Goal: Check status

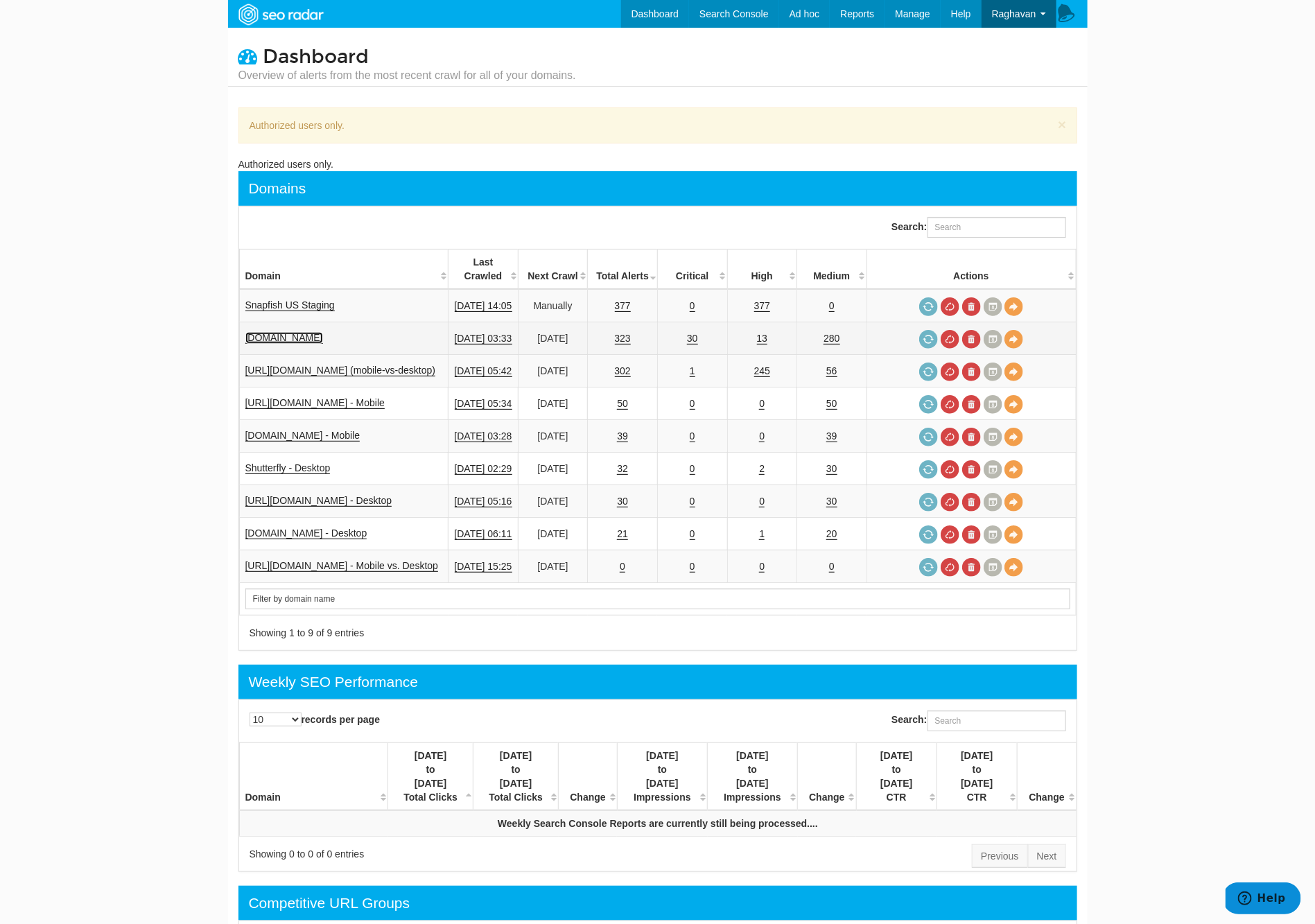
click at [301, 340] on link "[DOMAIN_NAME]" at bounding box center [284, 337] width 78 height 12
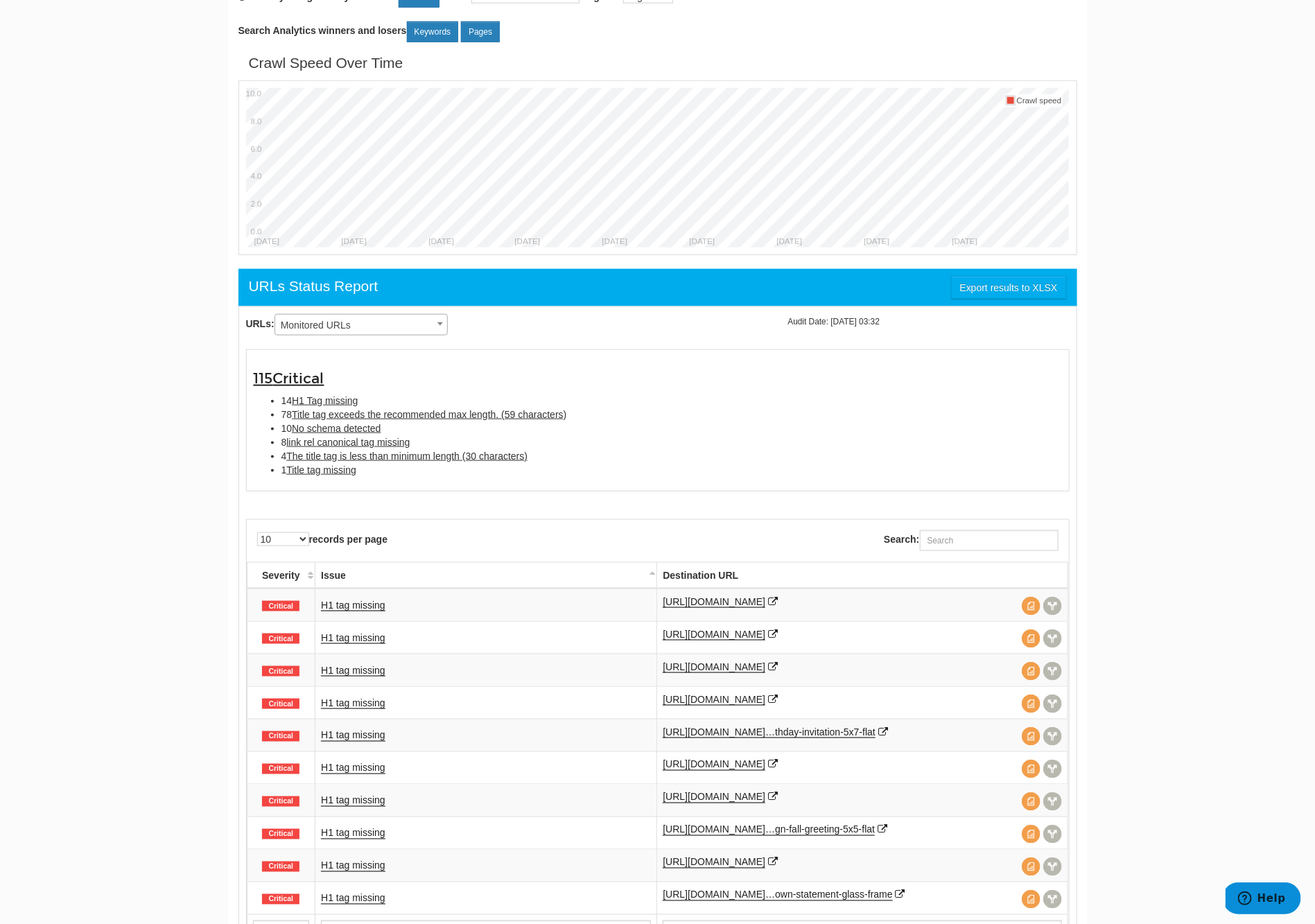
scroll to position [578, 0]
click at [361, 606] on link "H1 tag missing" at bounding box center [353, 605] width 64 height 12
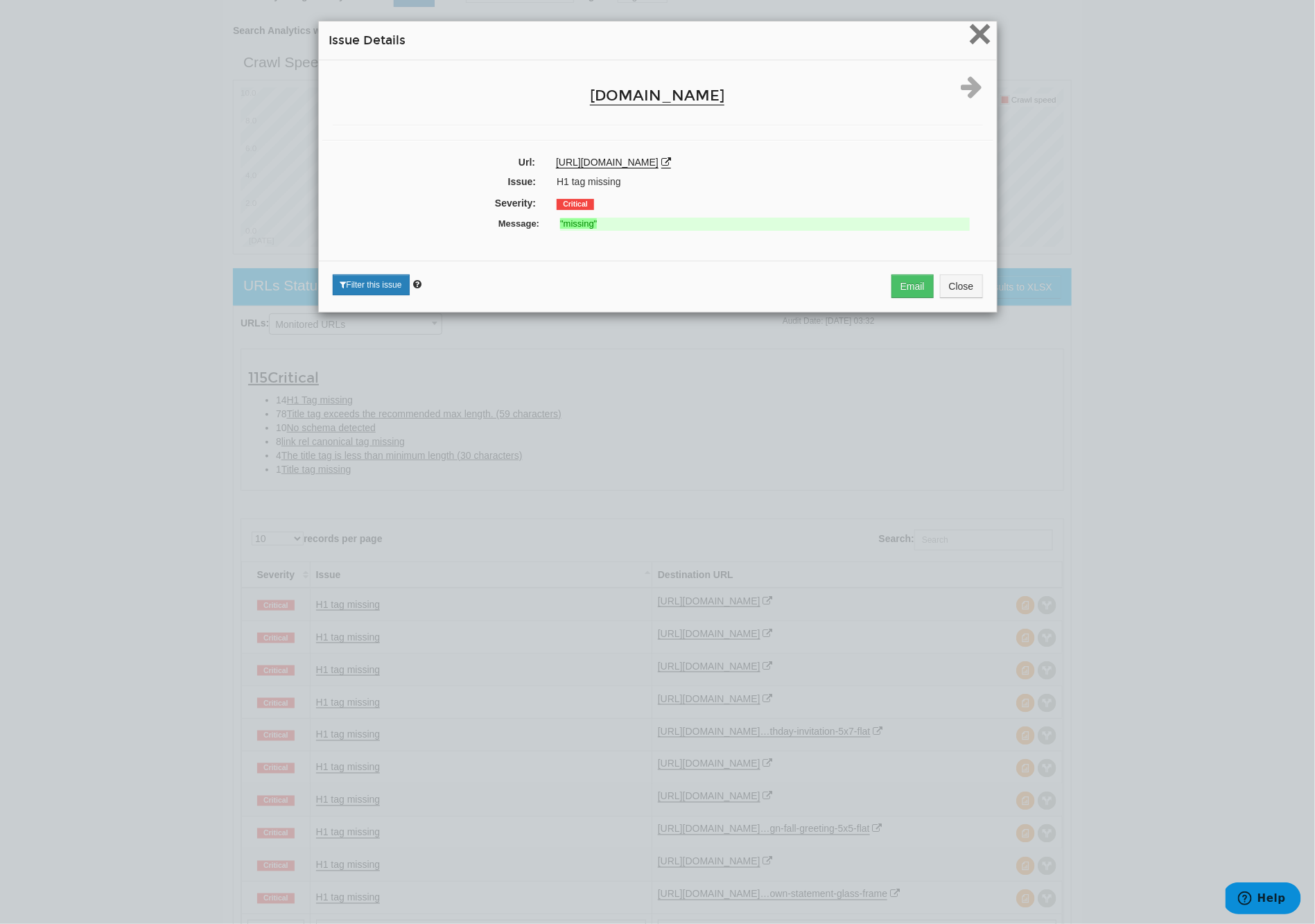
click at [987, 45] on span "×" at bounding box center [979, 34] width 24 height 46
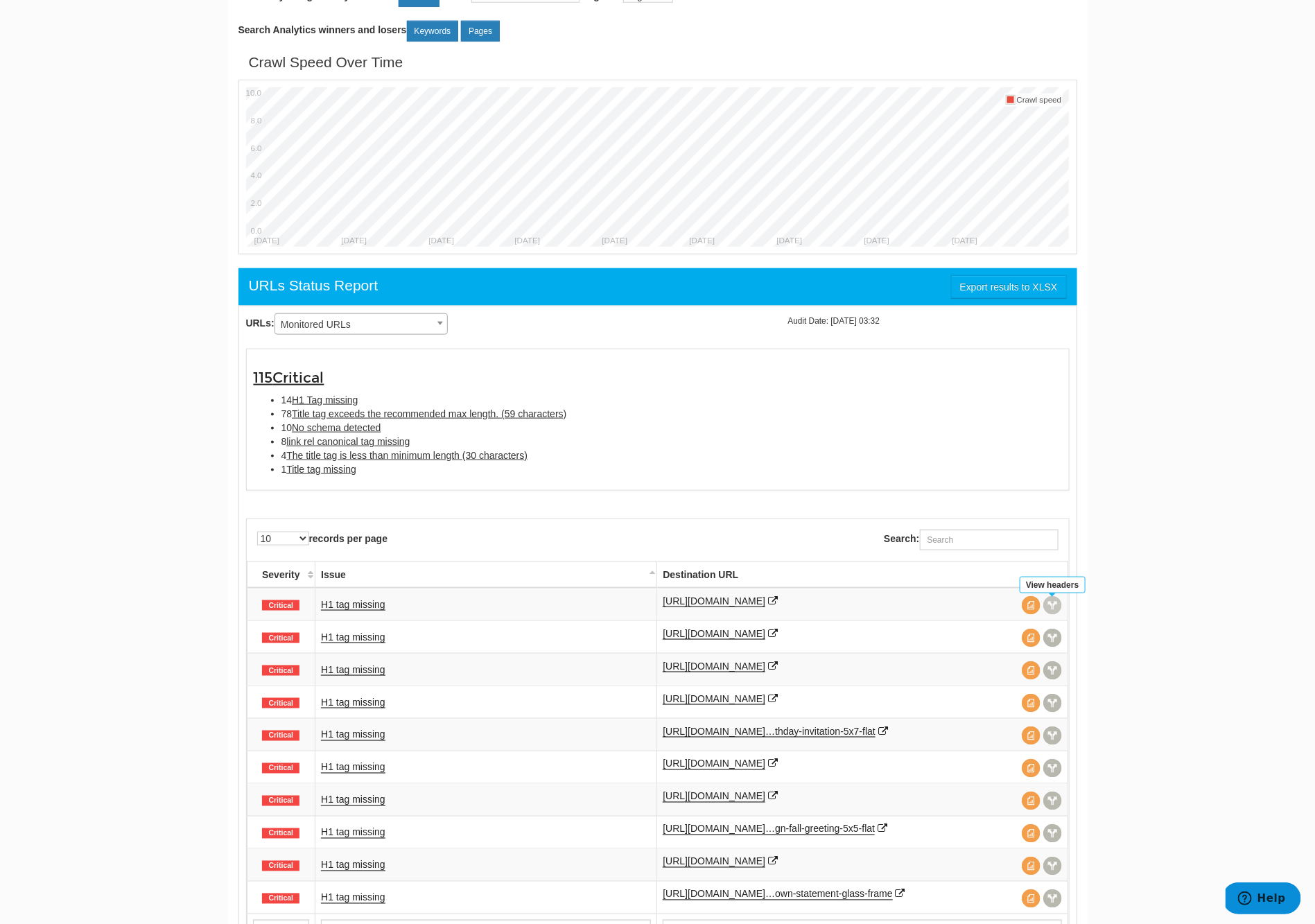
click at [1052, 606] on span at bounding box center [1052, 606] width 19 height 19
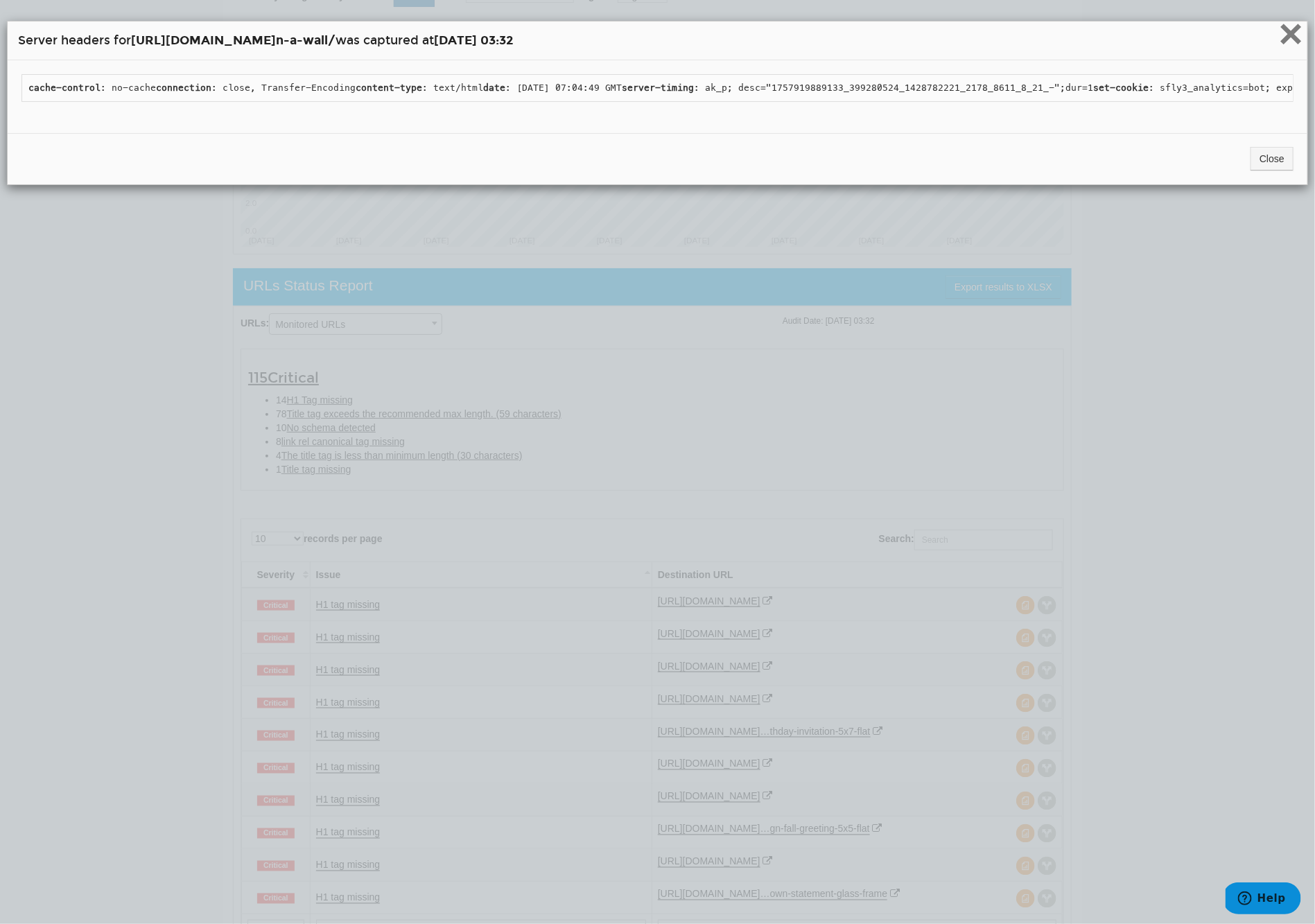
click at [1299, 34] on span "×" at bounding box center [1290, 34] width 24 height 46
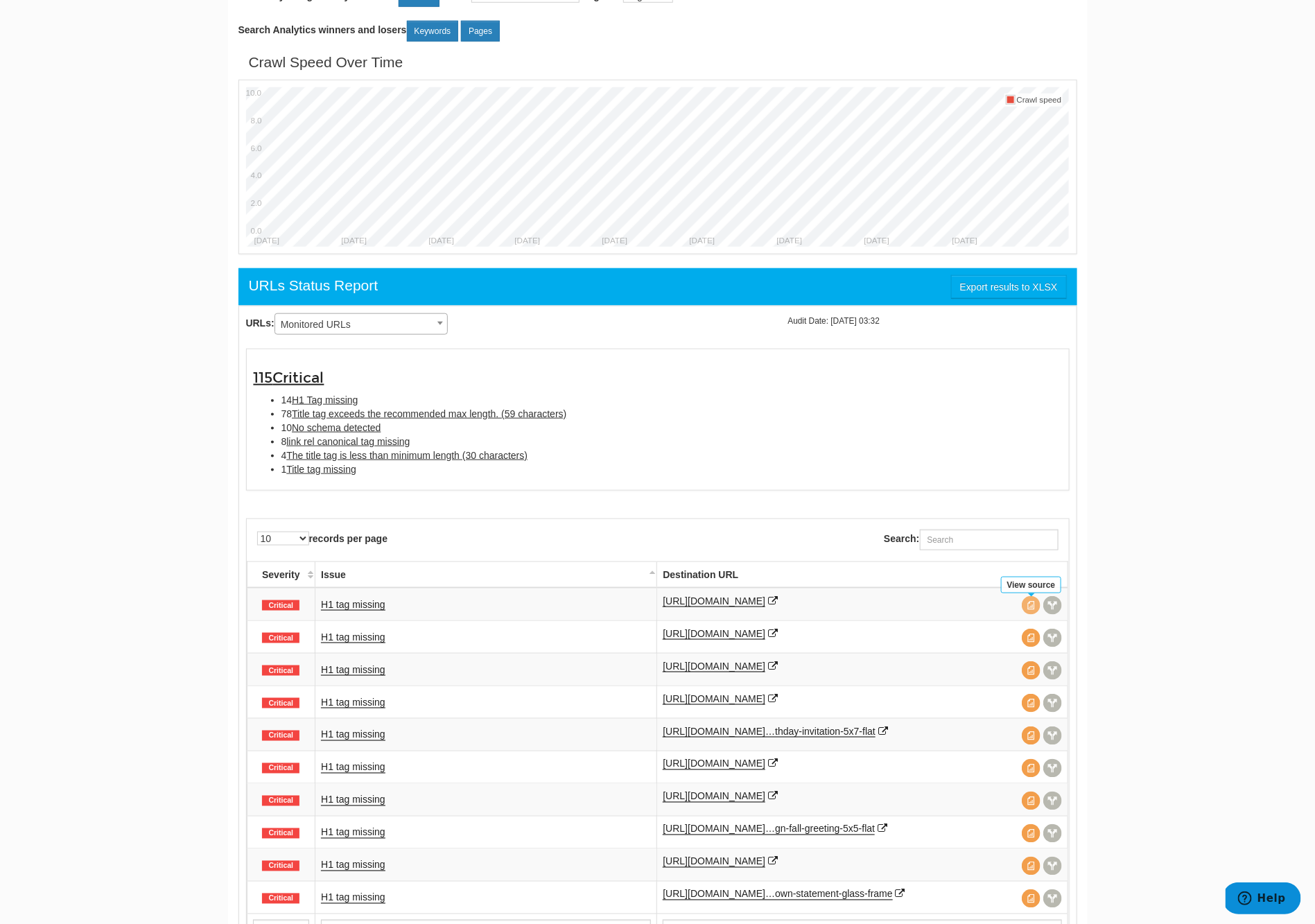
click at [1030, 612] on span at bounding box center [1030, 606] width 19 height 19
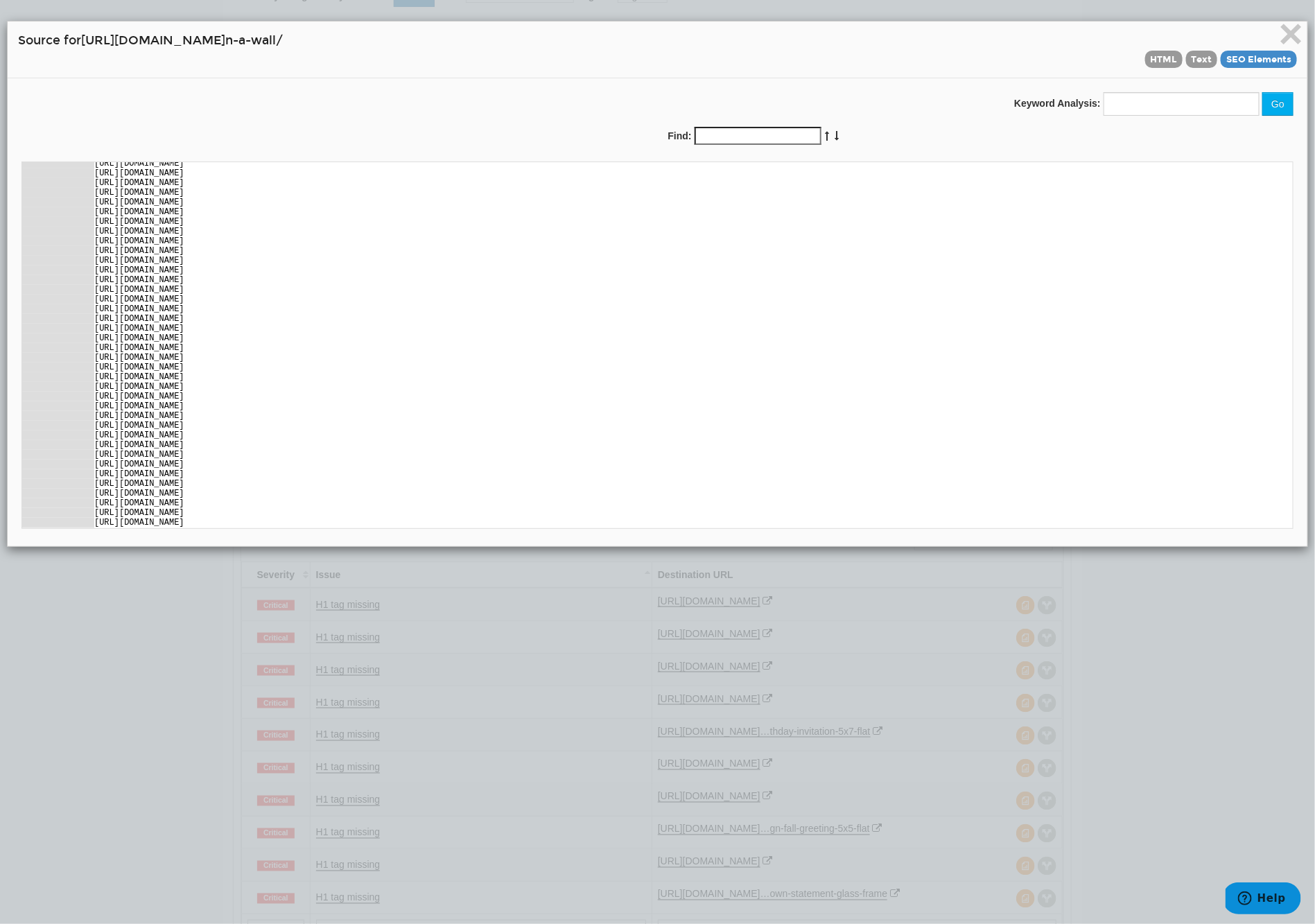
scroll to position [2697, 0]
click at [1292, 39] on span "×" at bounding box center [1290, 34] width 24 height 46
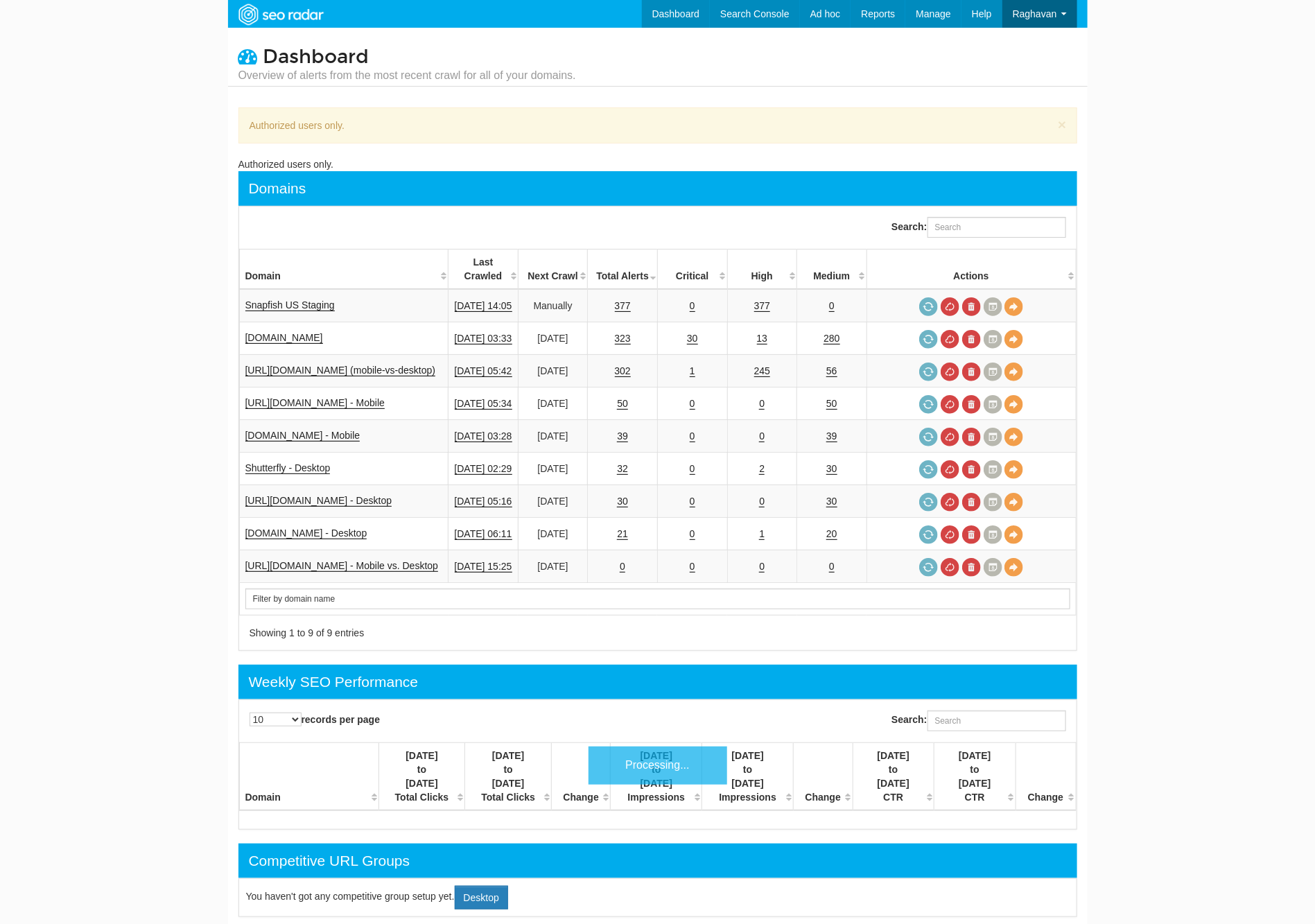
scroll to position [55, 0]
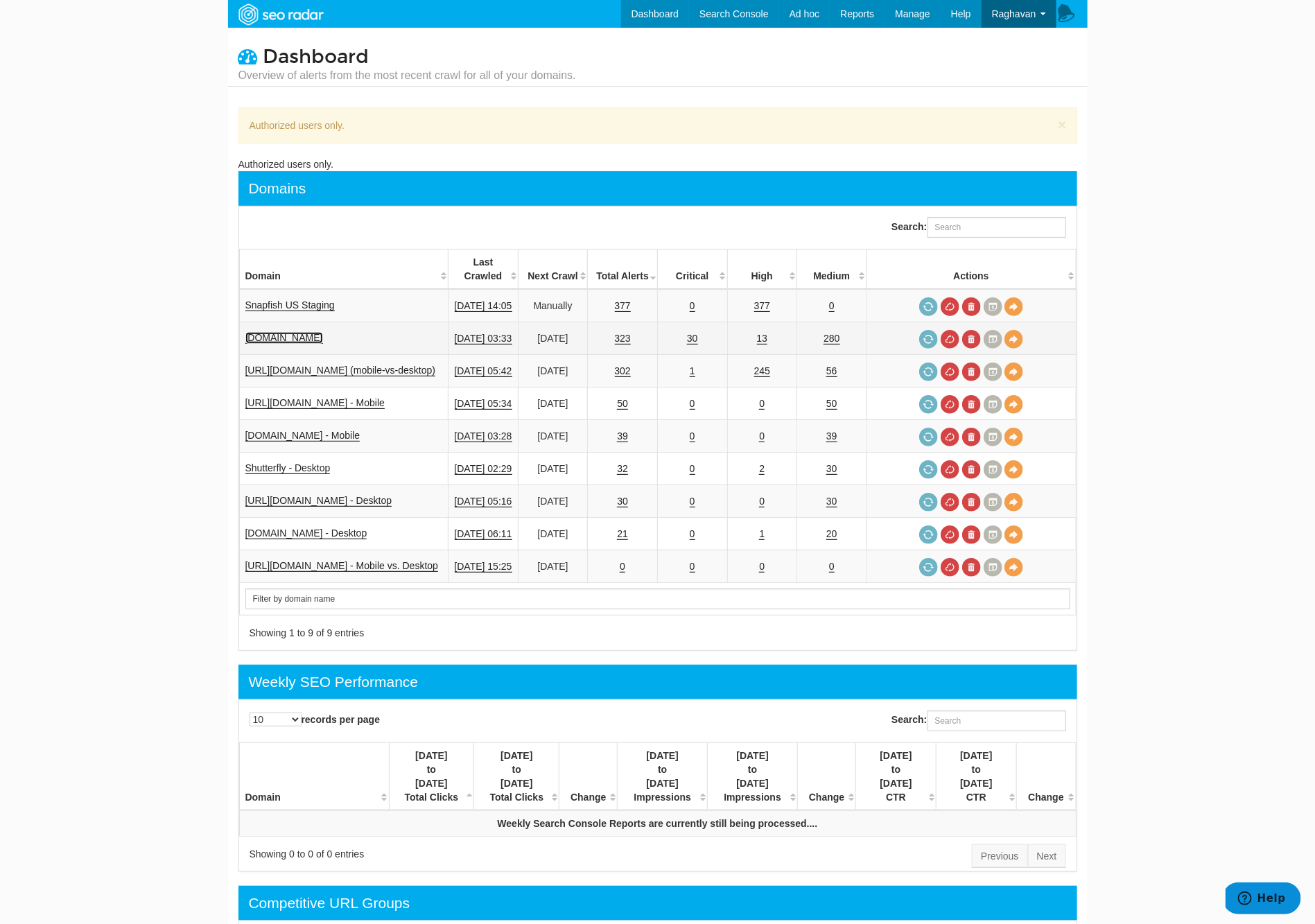
click at [313, 337] on link "[DOMAIN_NAME]" at bounding box center [284, 337] width 78 height 12
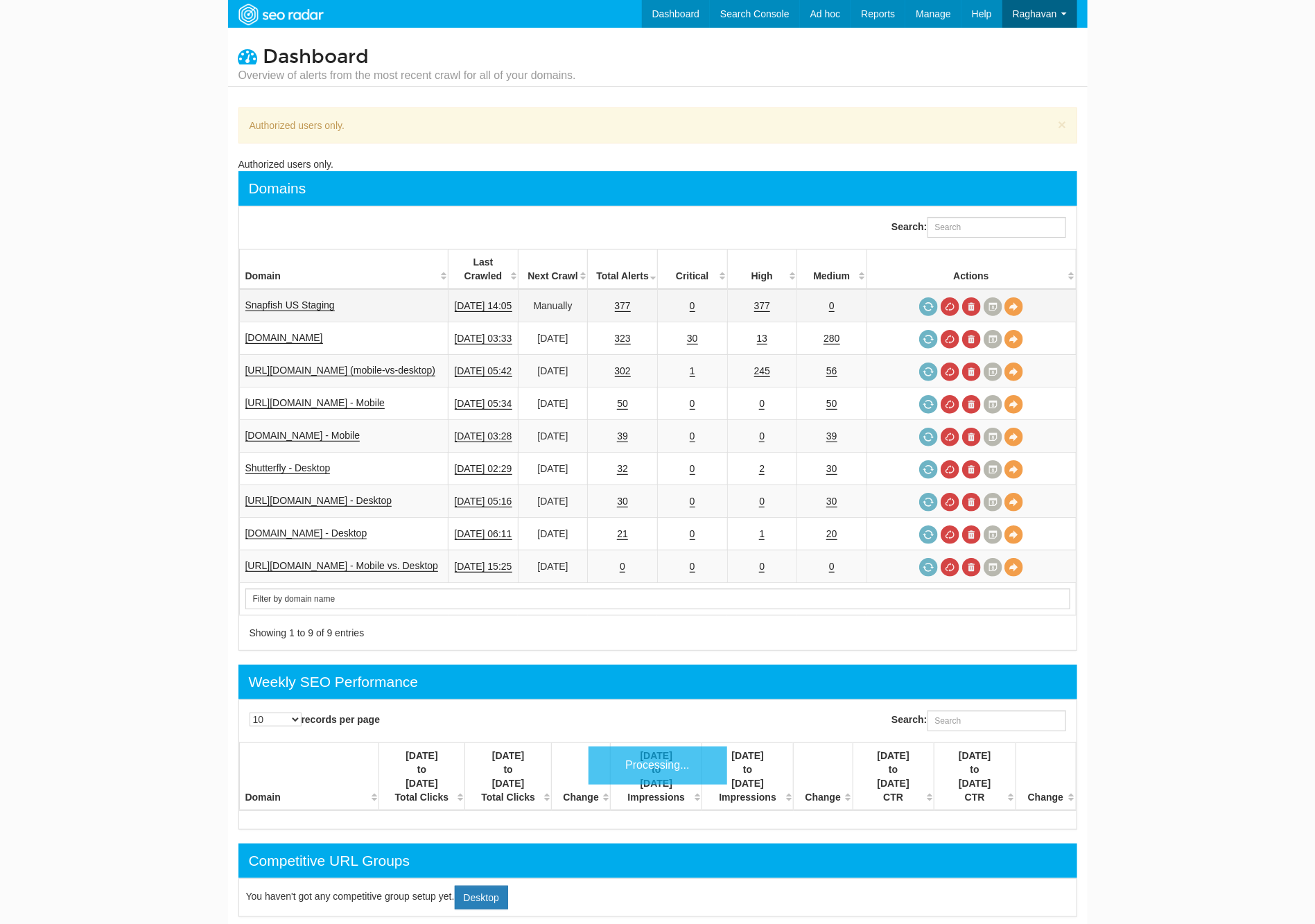
scroll to position [55, 0]
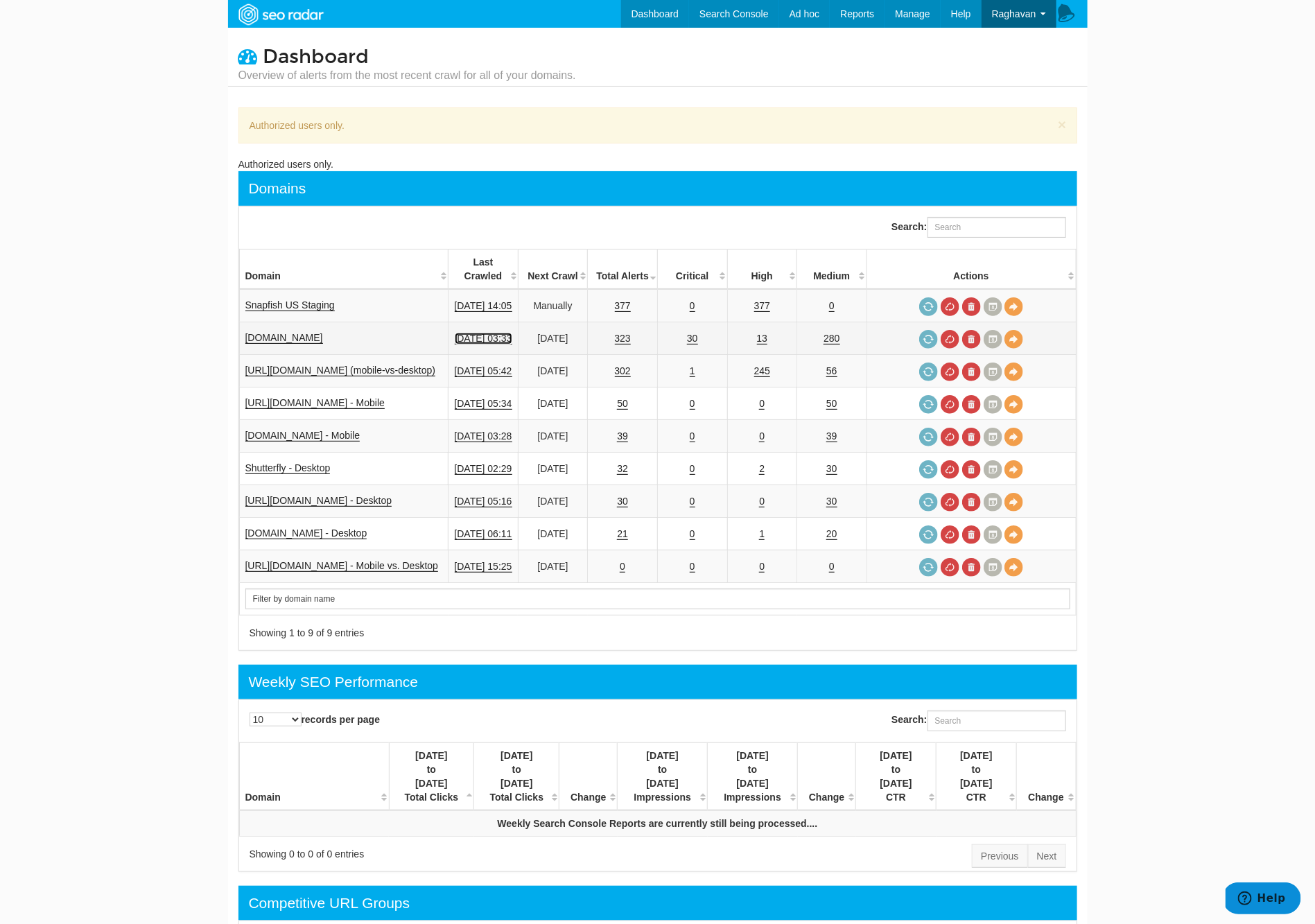
click at [512, 334] on link "[DATE] 03:33" at bounding box center [483, 338] width 58 height 12
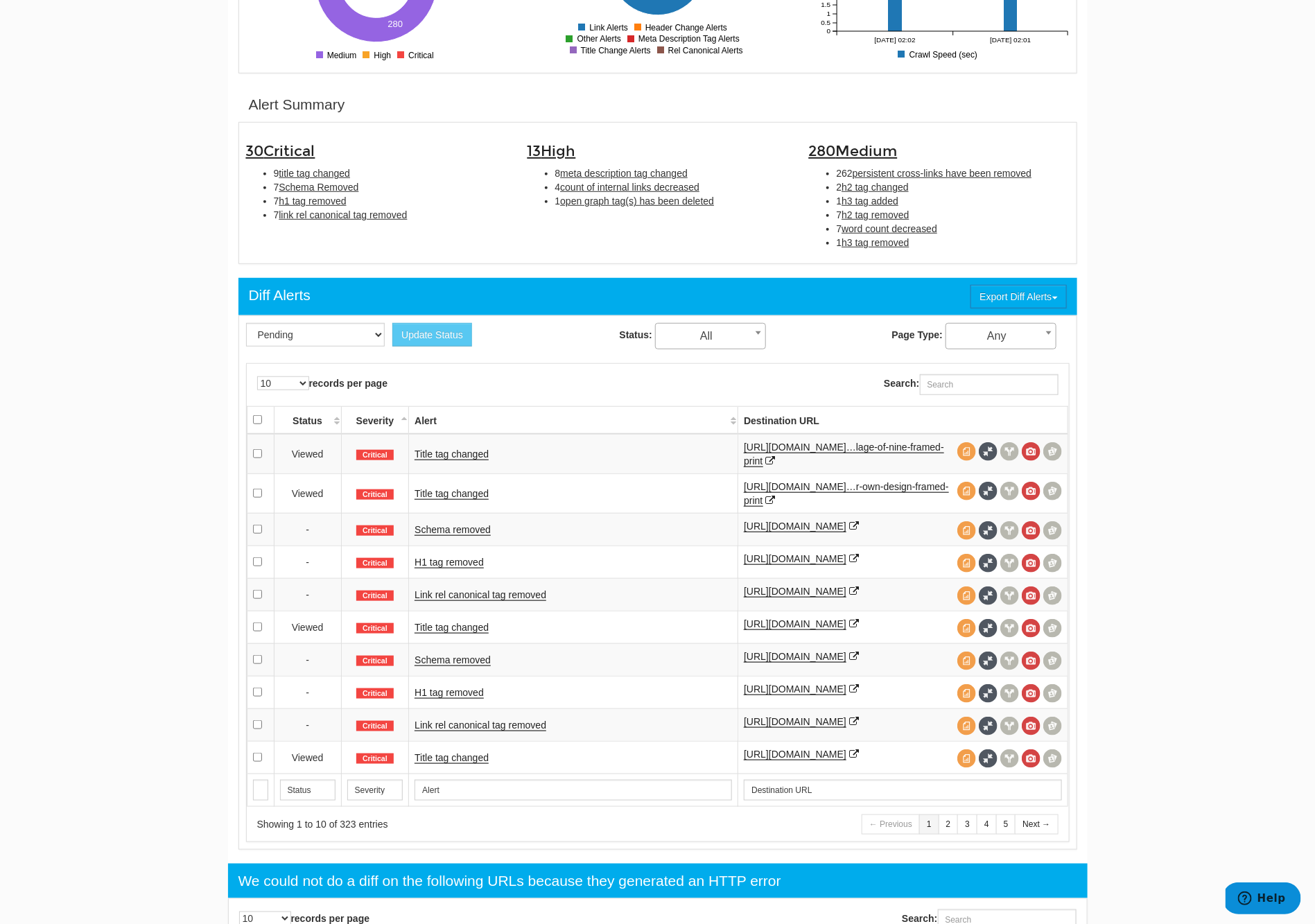
scroll to position [397, 0]
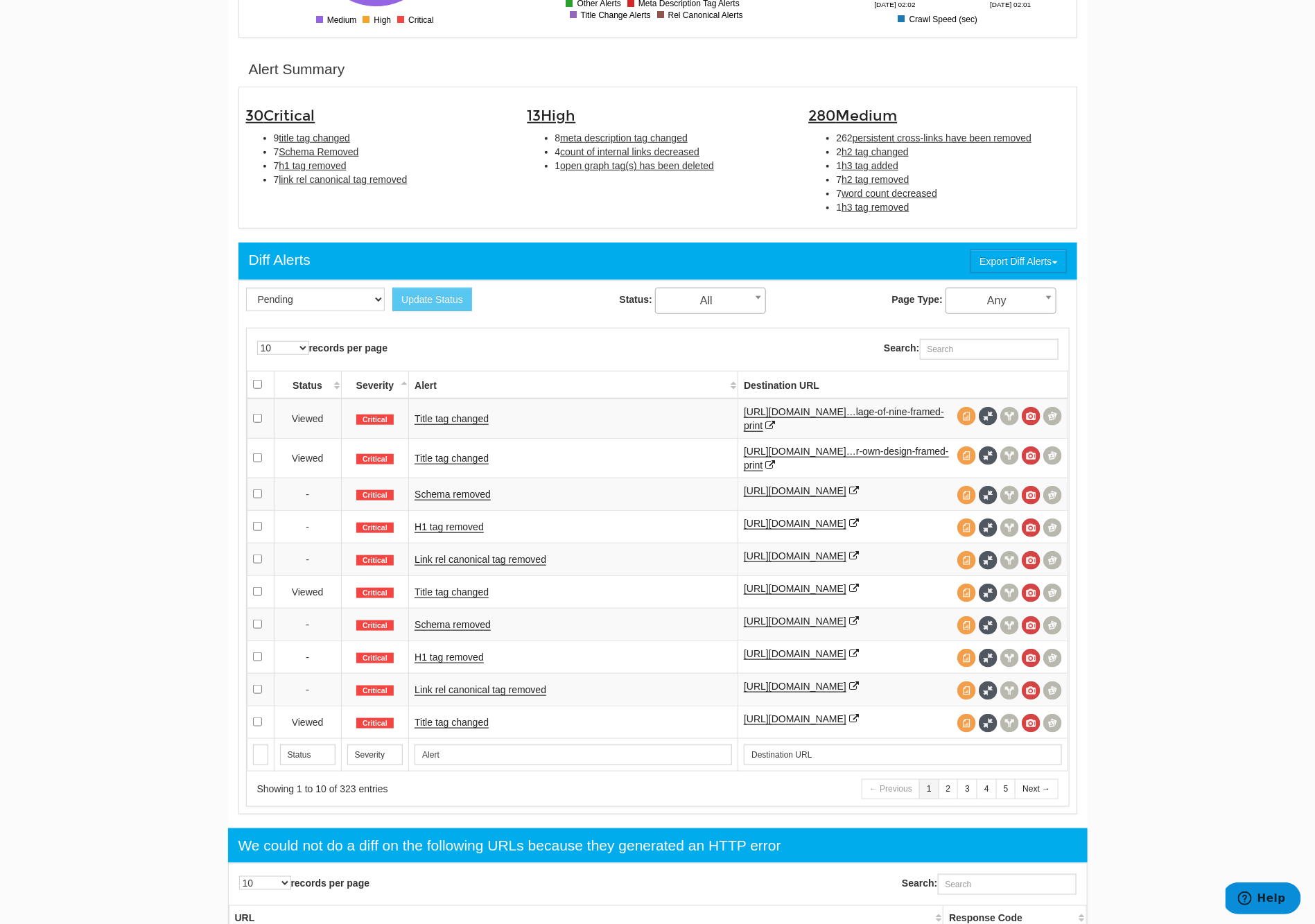
click at [1211, 473] on body "Dashboard Search Console Keyword Winners and Losers Page Winners and Losers Arc…" at bounding box center [658, 65] width 1315 height 924
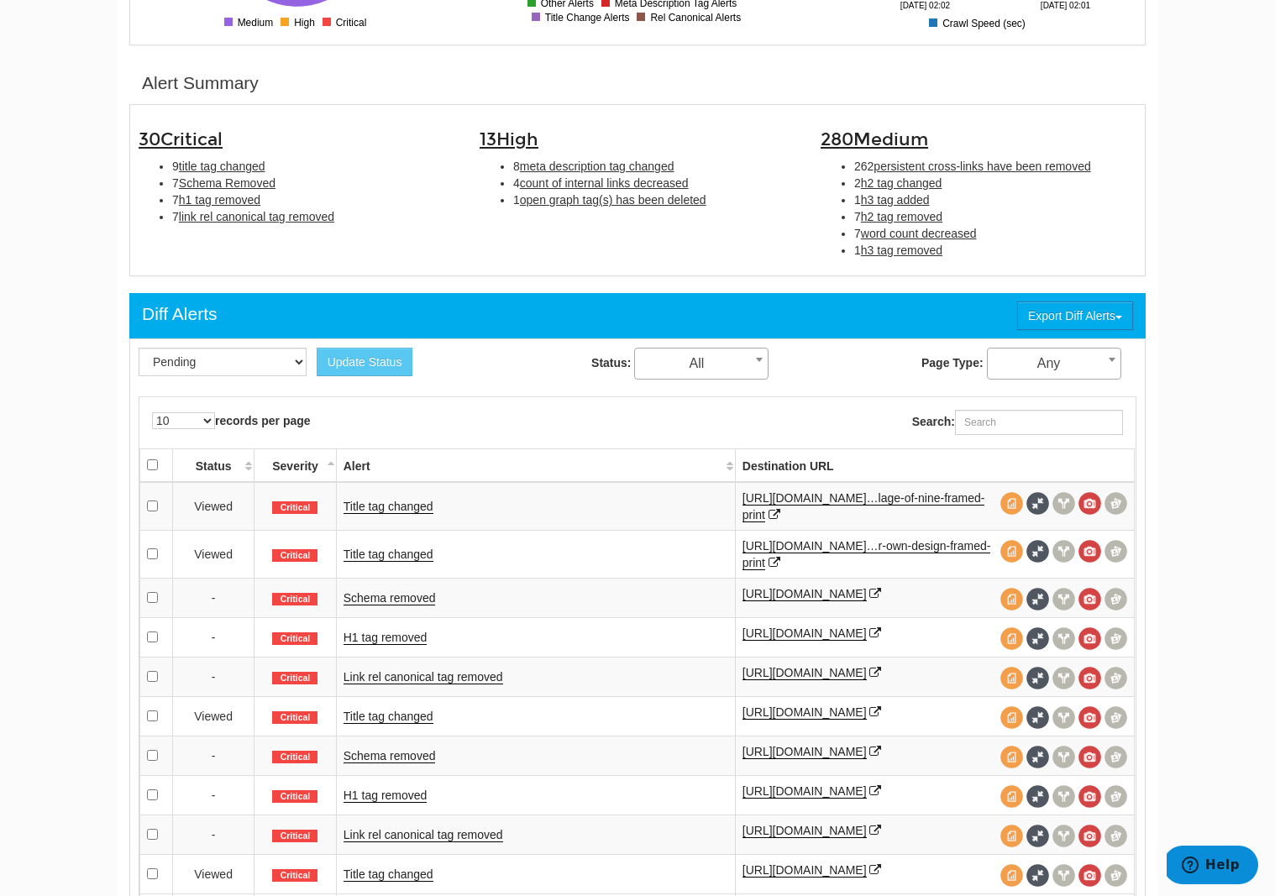
click at [1033, 506] on span at bounding box center [1038, 503] width 23 height 23
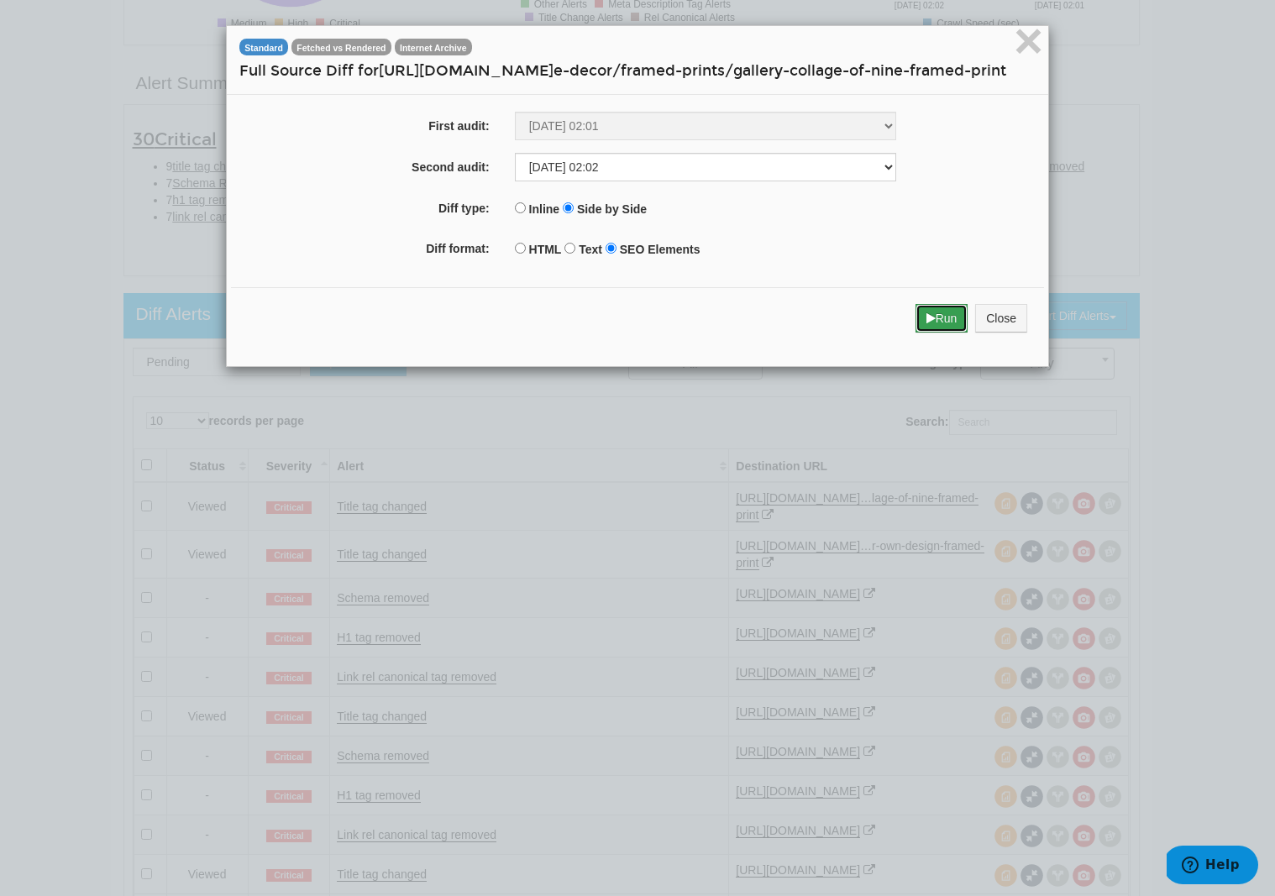
click at [939, 333] on button "Run" at bounding box center [942, 318] width 53 height 29
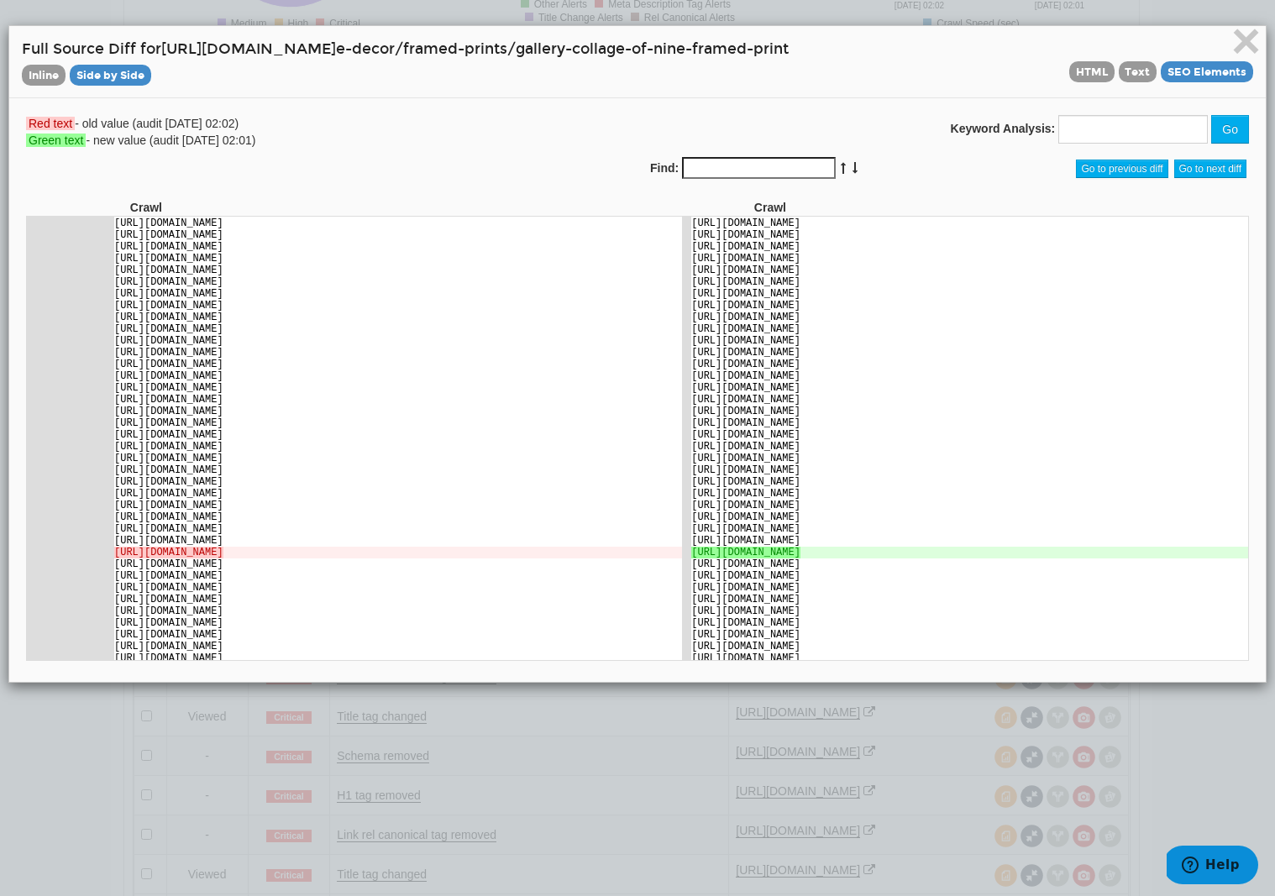
scroll to position [7279, 0]
click at [1086, 76] on span "HTML" at bounding box center [1092, 71] width 45 height 21
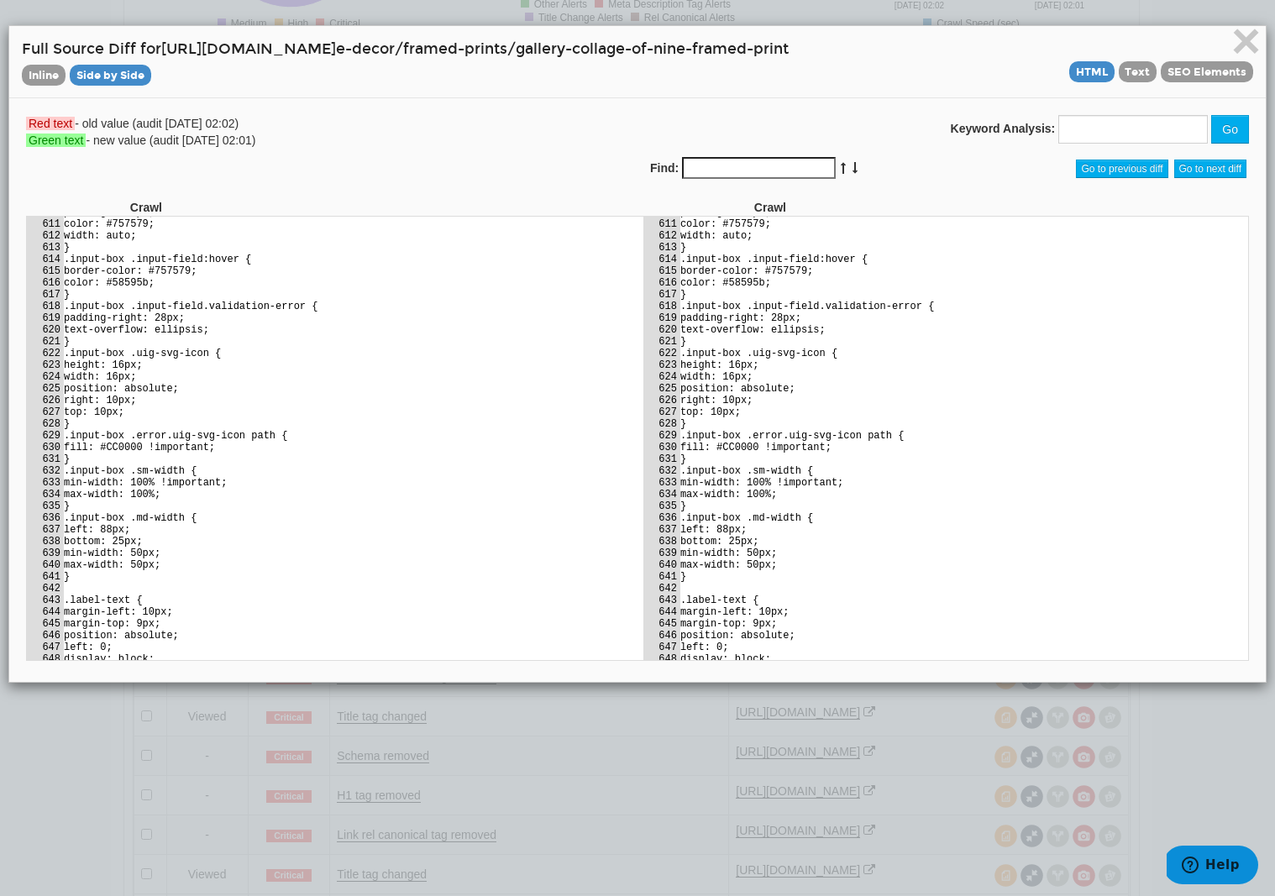
scroll to position [8835, 0]
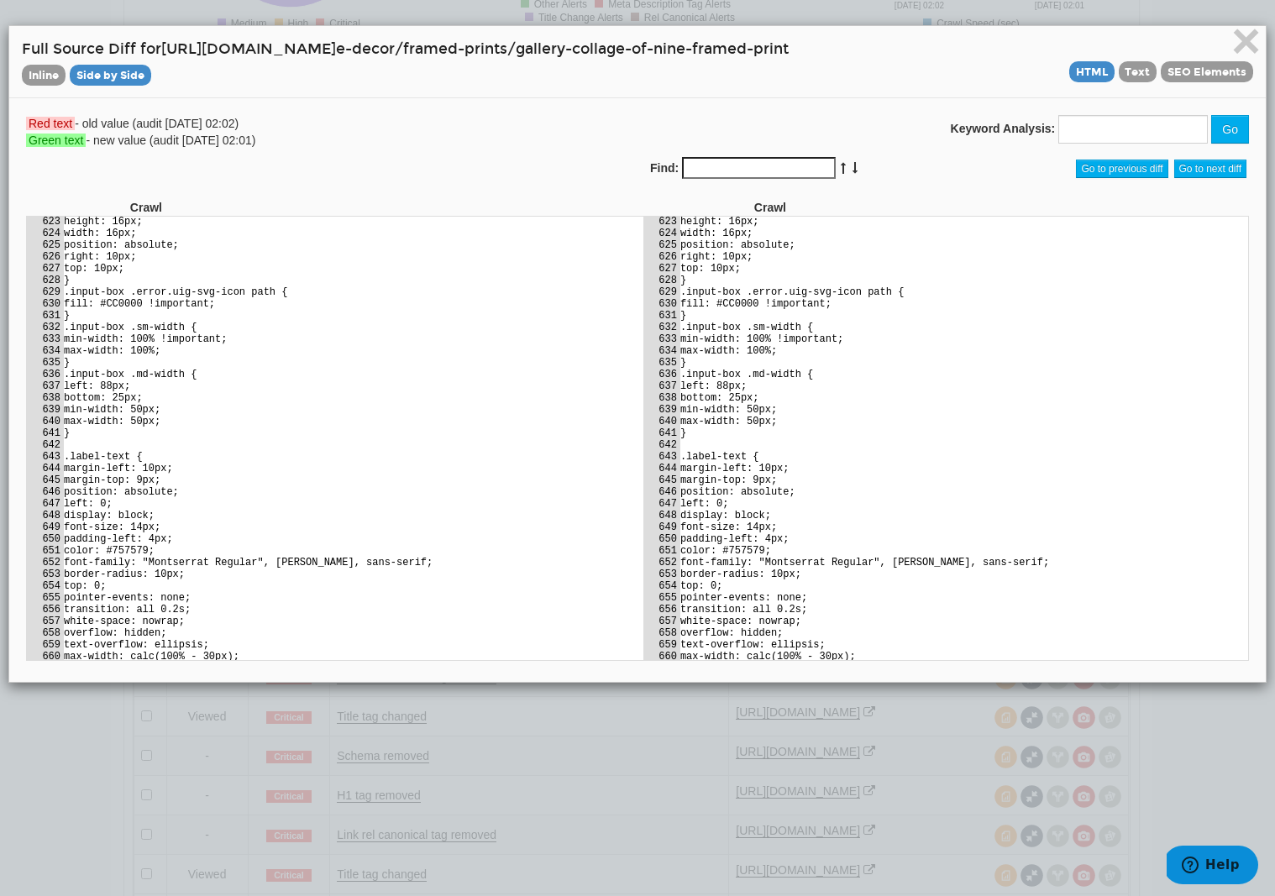
click at [851, 168] on icon at bounding box center [855, 168] width 8 height 12
click at [1207, 170] on span "Go to next diff" at bounding box center [1211, 169] width 73 height 18
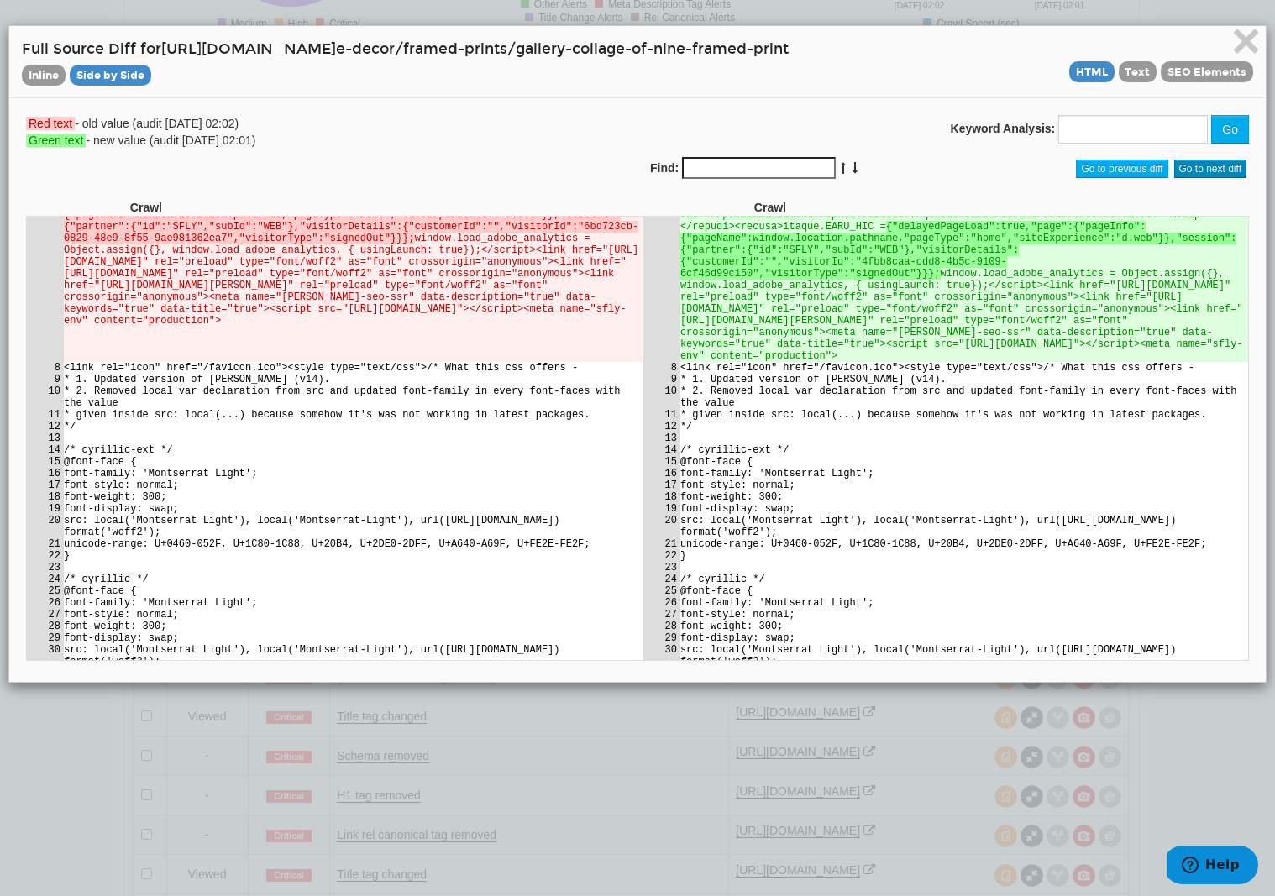
scroll to position [0, 0]
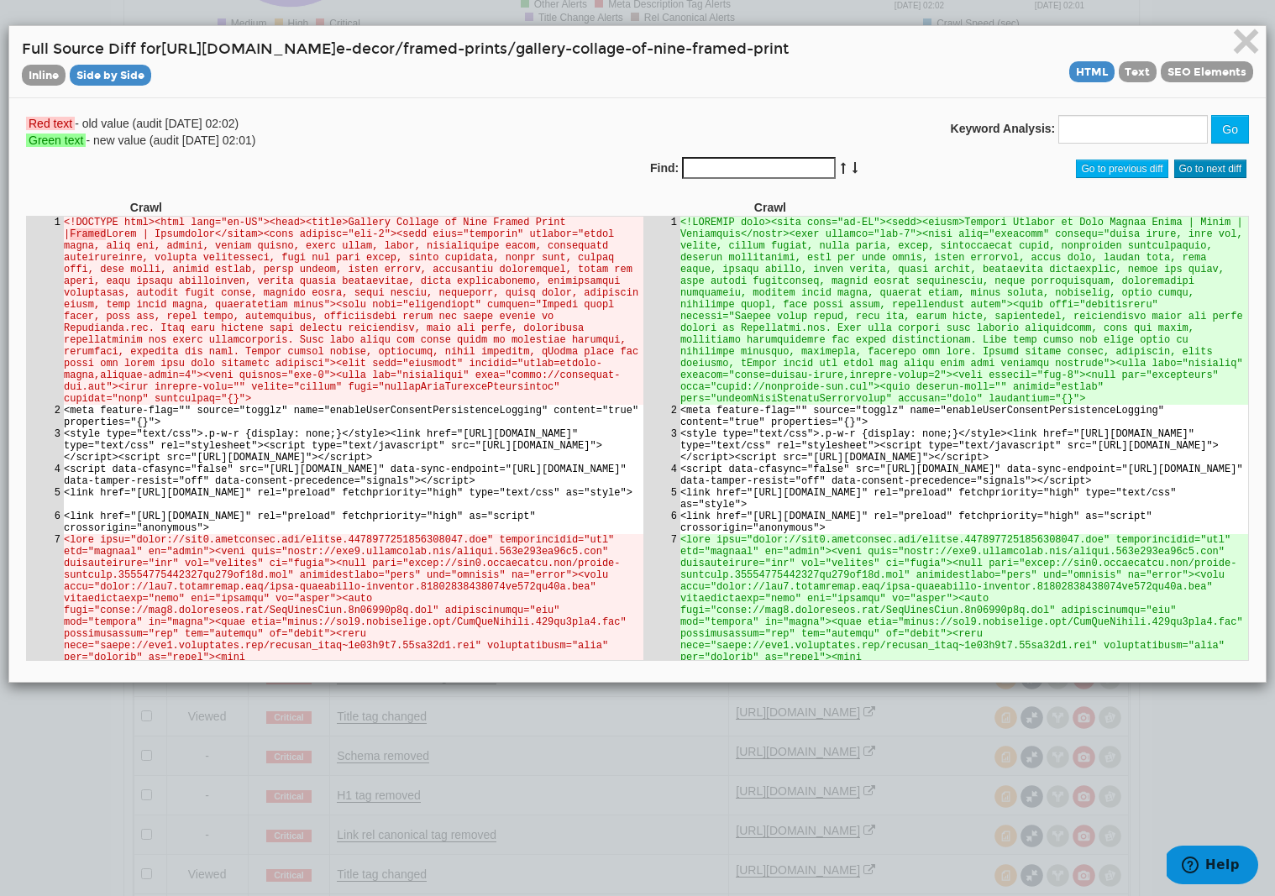
click at [1227, 166] on span "Go to next diff" at bounding box center [1211, 169] width 73 height 18
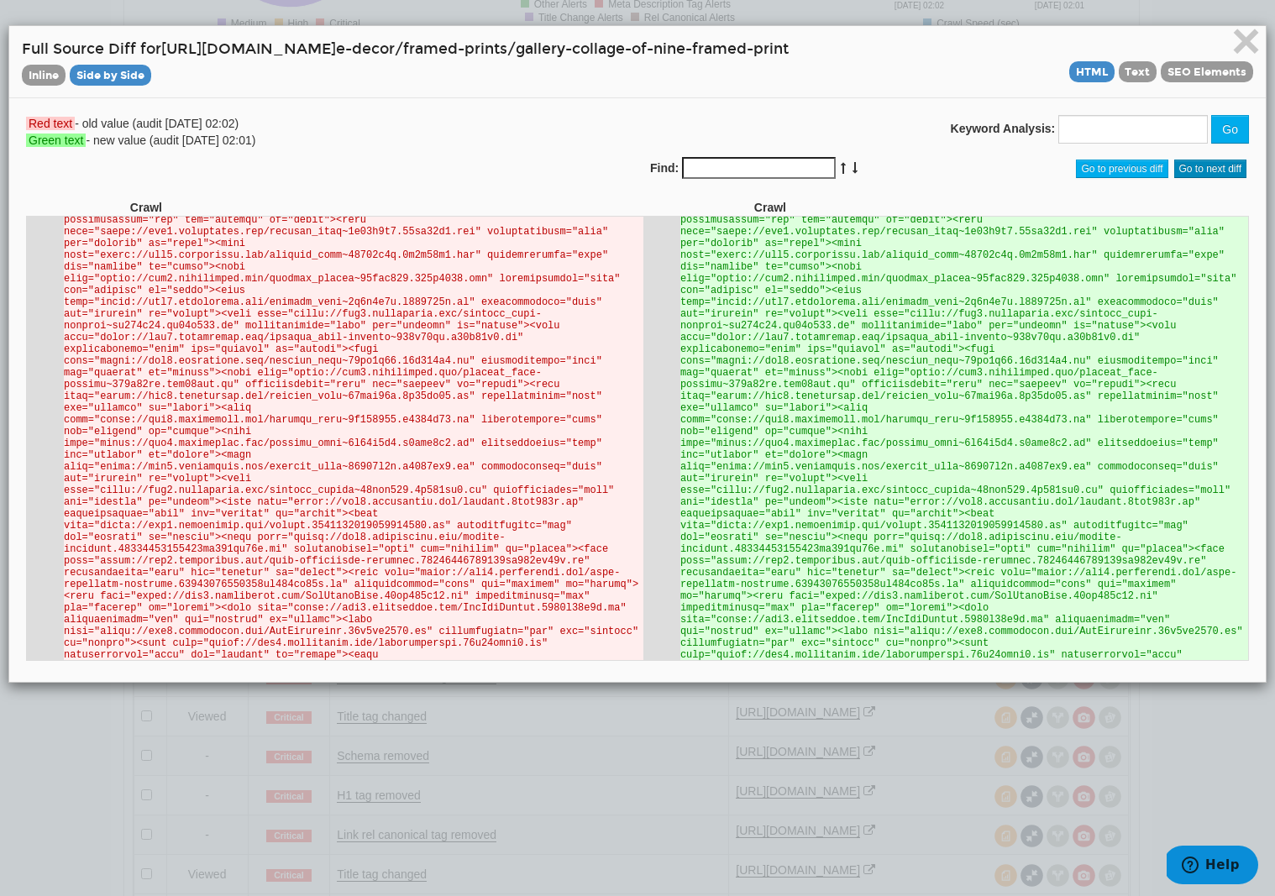
click at [1227, 166] on span "Go to next diff" at bounding box center [1211, 169] width 73 height 18
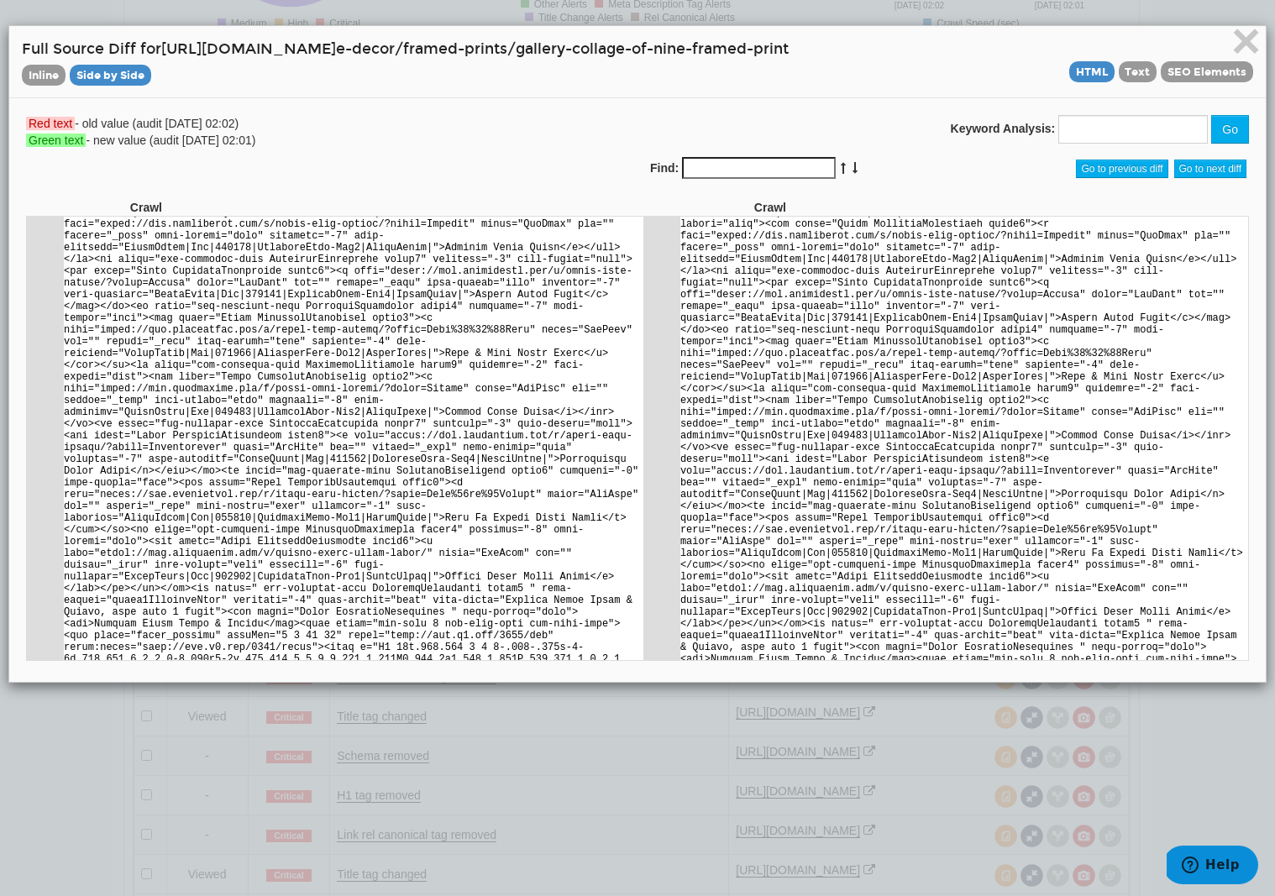
scroll to position [37913, 0]
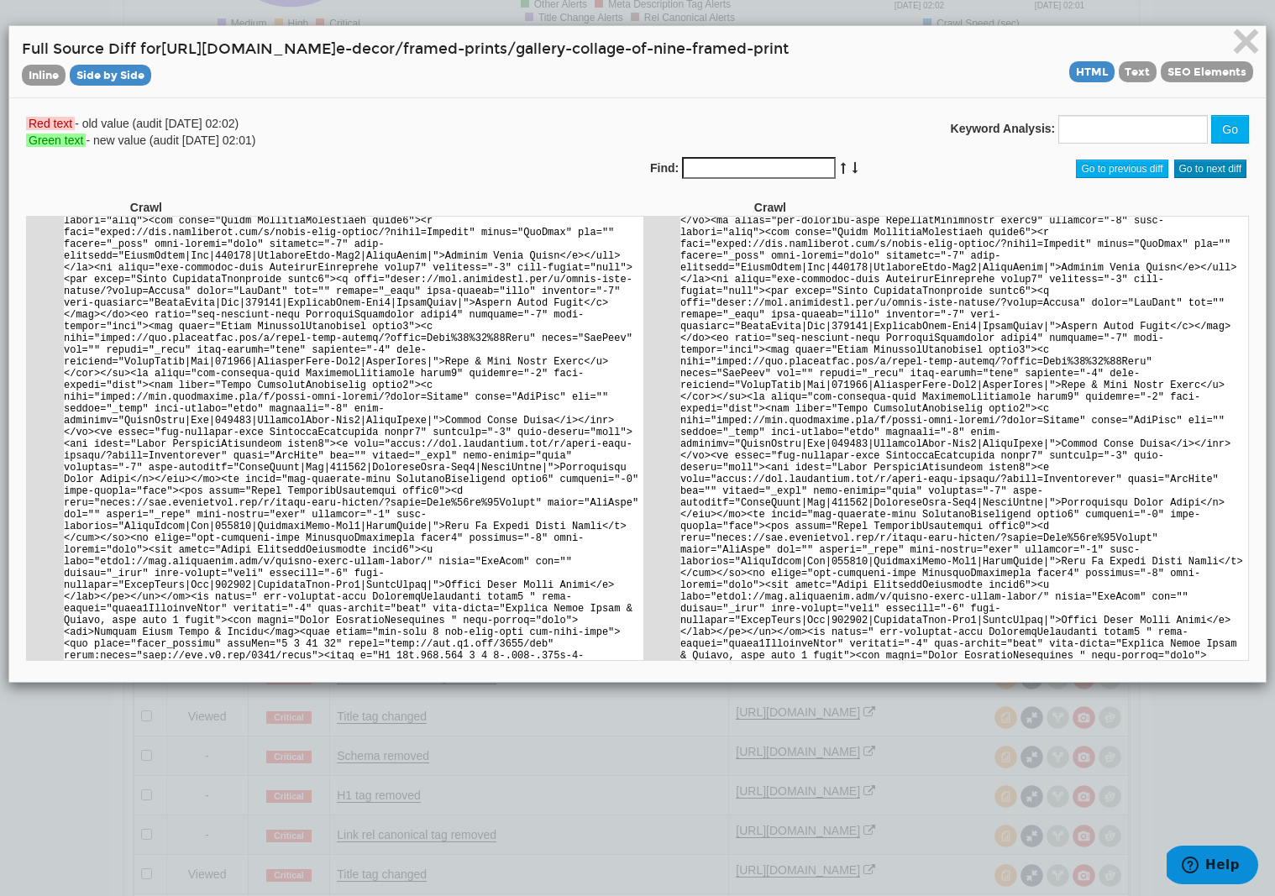
click at [1233, 166] on span "Go to next diff" at bounding box center [1211, 169] width 73 height 18
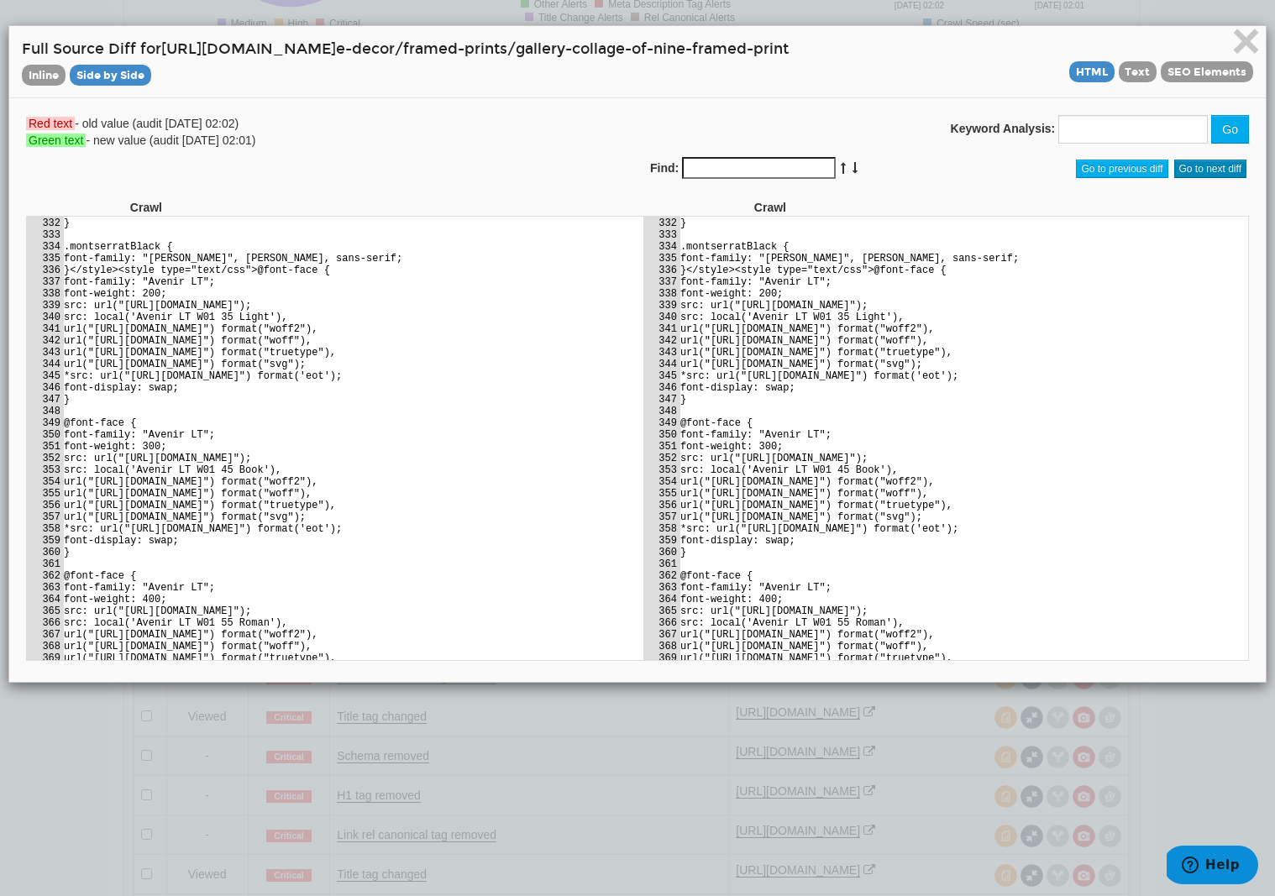
scroll to position [0, 0]
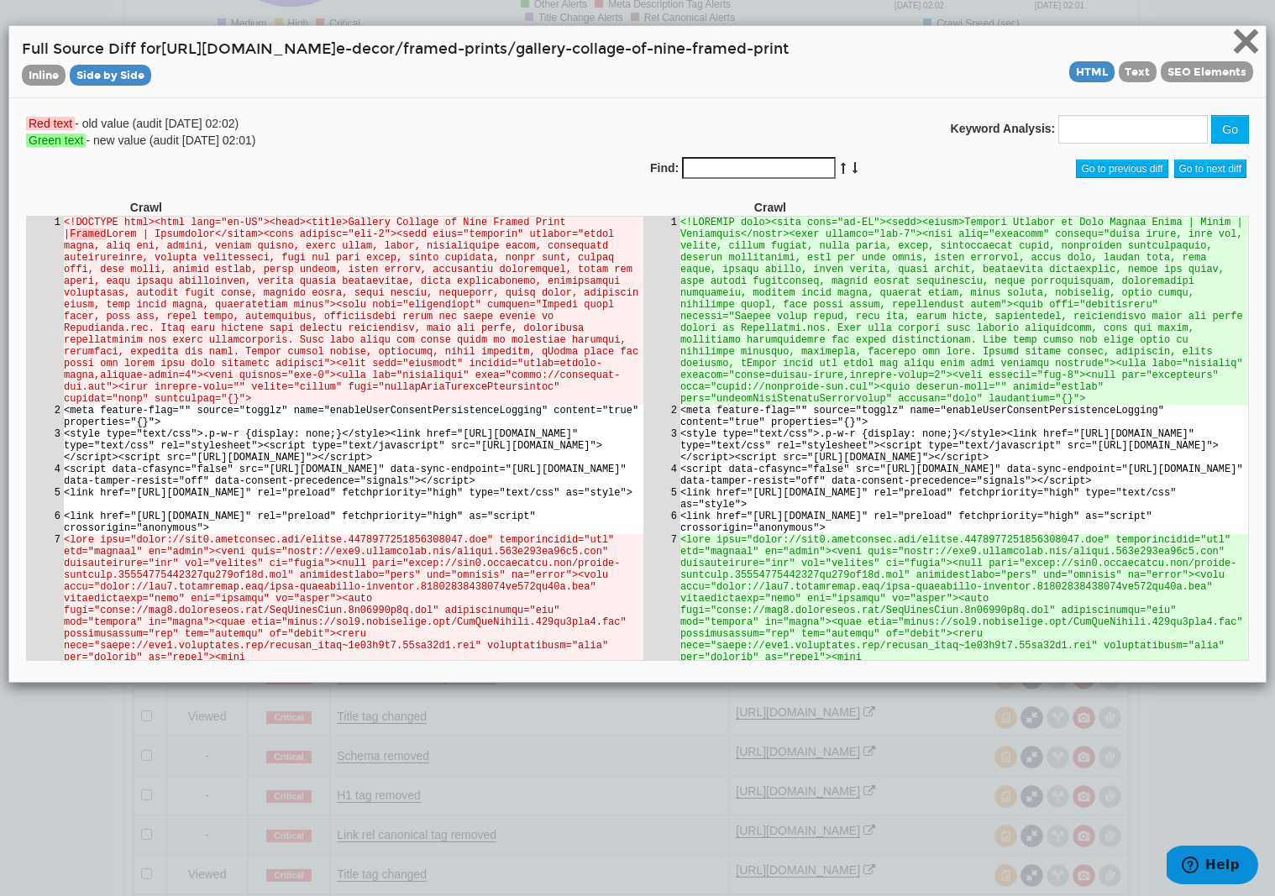
click at [1253, 51] on span "×" at bounding box center [1246, 41] width 29 height 56
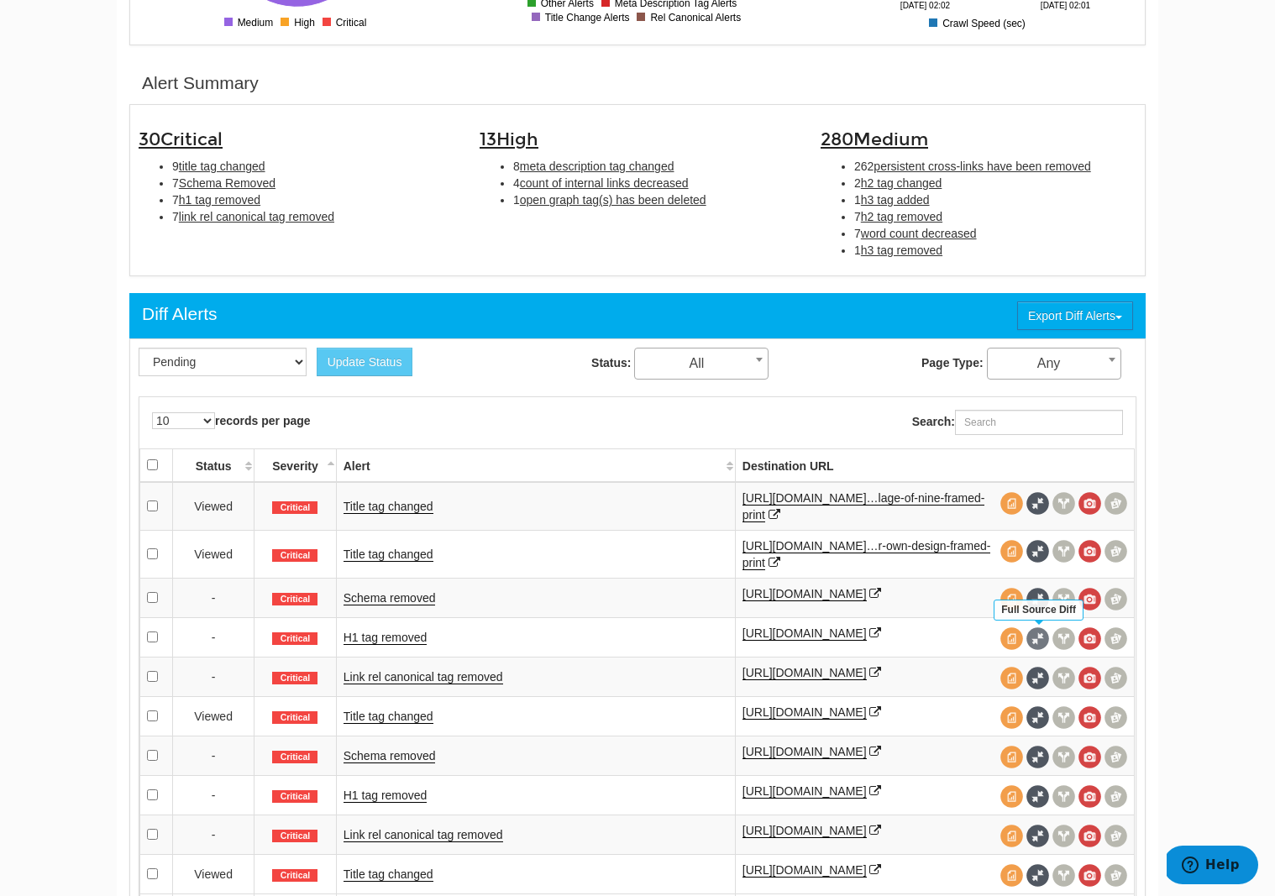
click at [1040, 644] on span at bounding box center [1038, 639] width 23 height 23
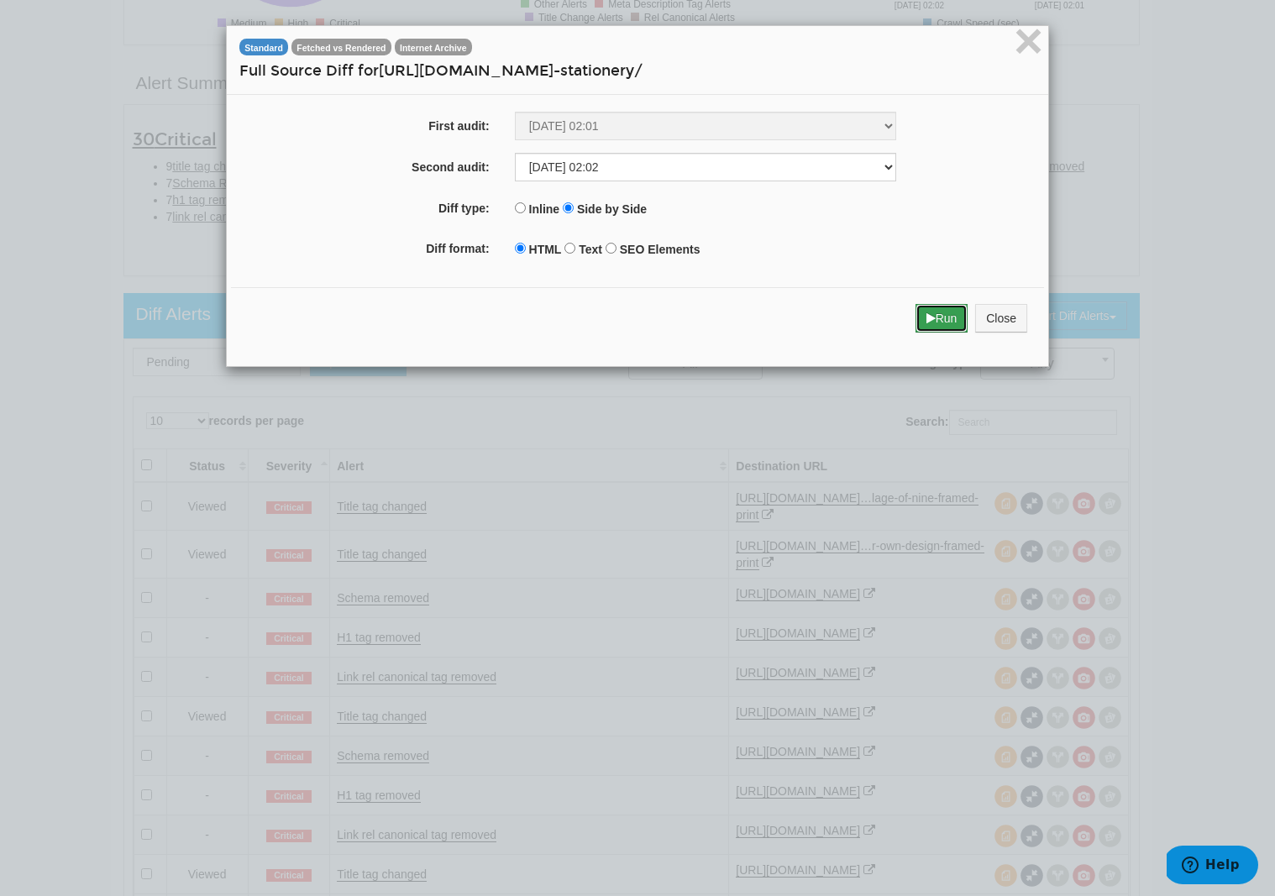
click at [948, 319] on button "Run" at bounding box center [942, 318] width 53 height 29
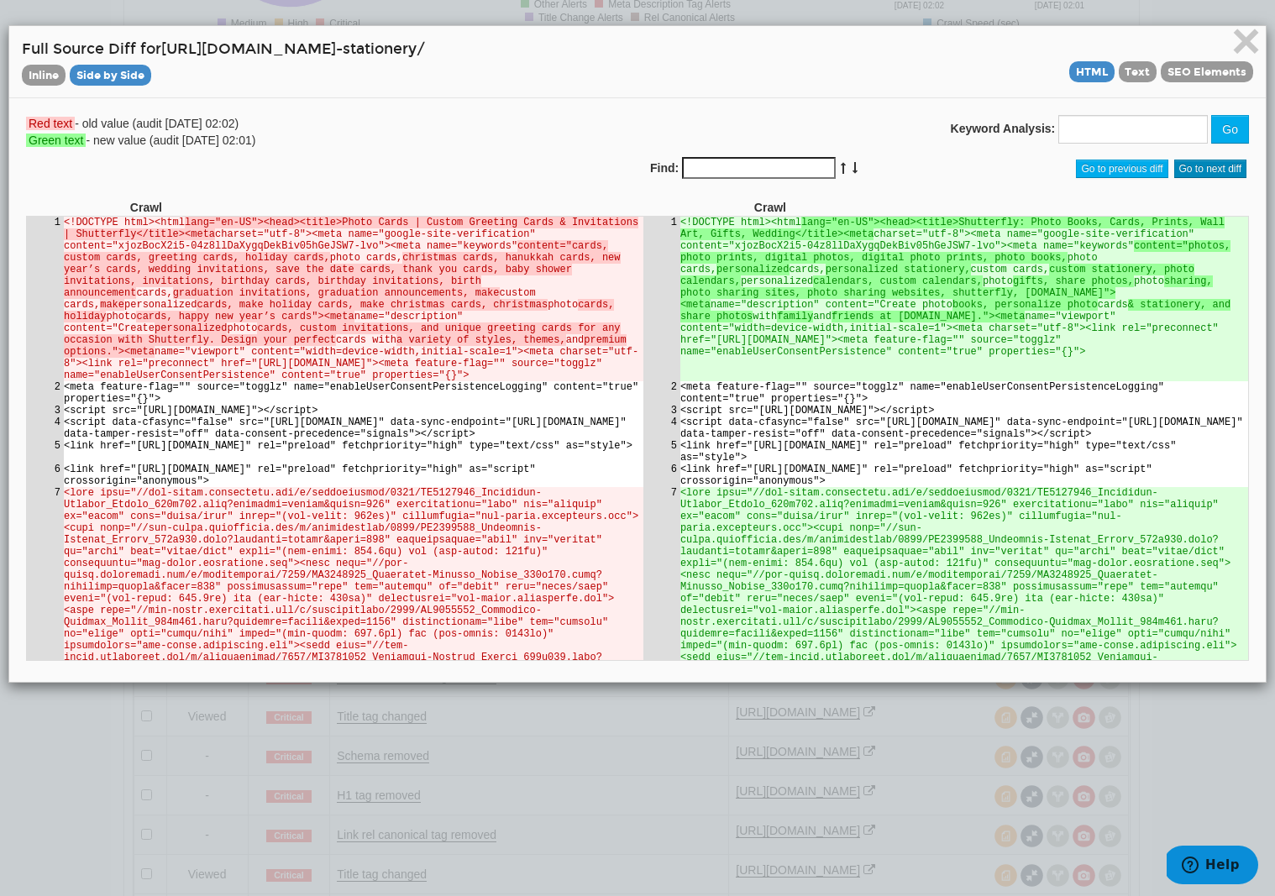
click at [1207, 174] on span "Go to next diff" at bounding box center [1211, 169] width 73 height 18
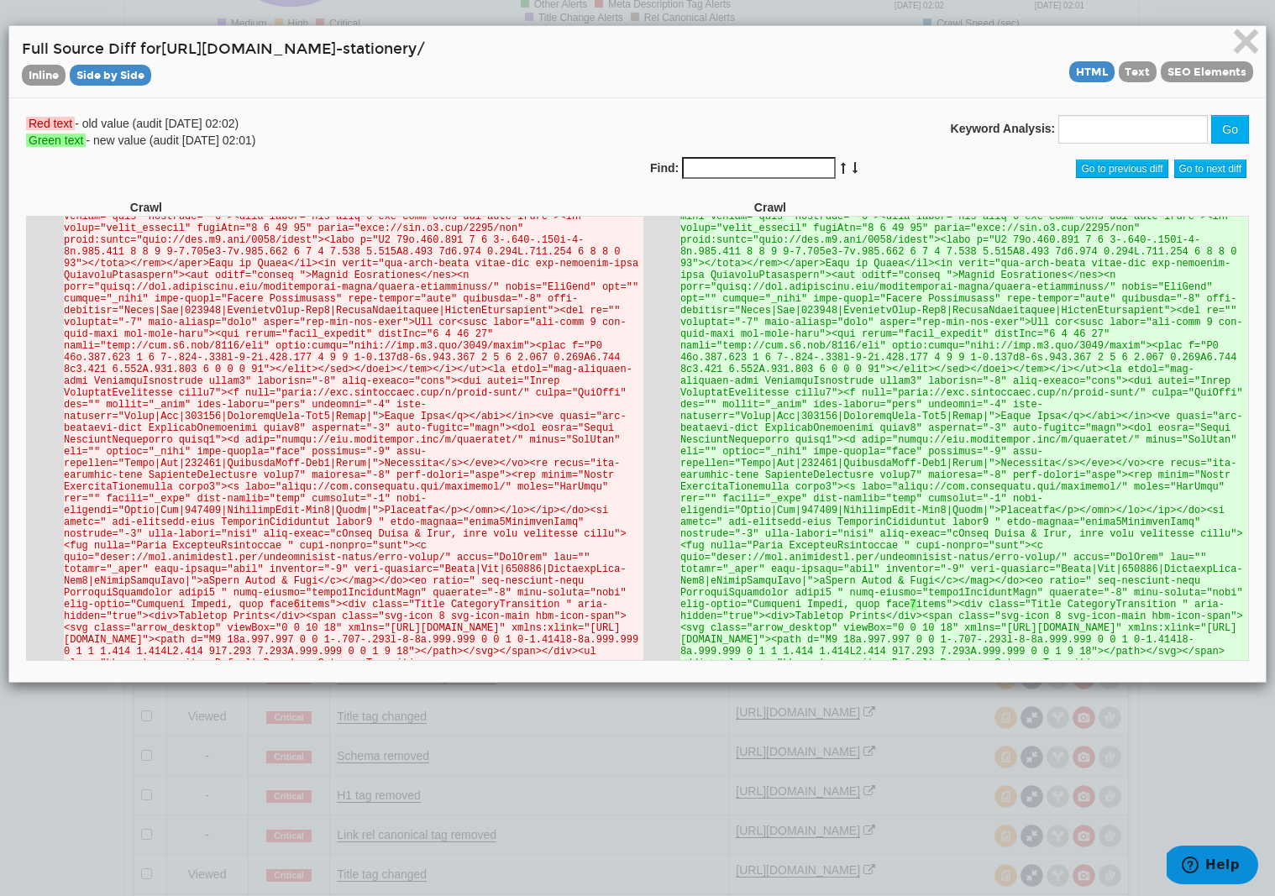
scroll to position [82122, 0]
click at [1205, 164] on span "Go to next diff" at bounding box center [1211, 169] width 73 height 18
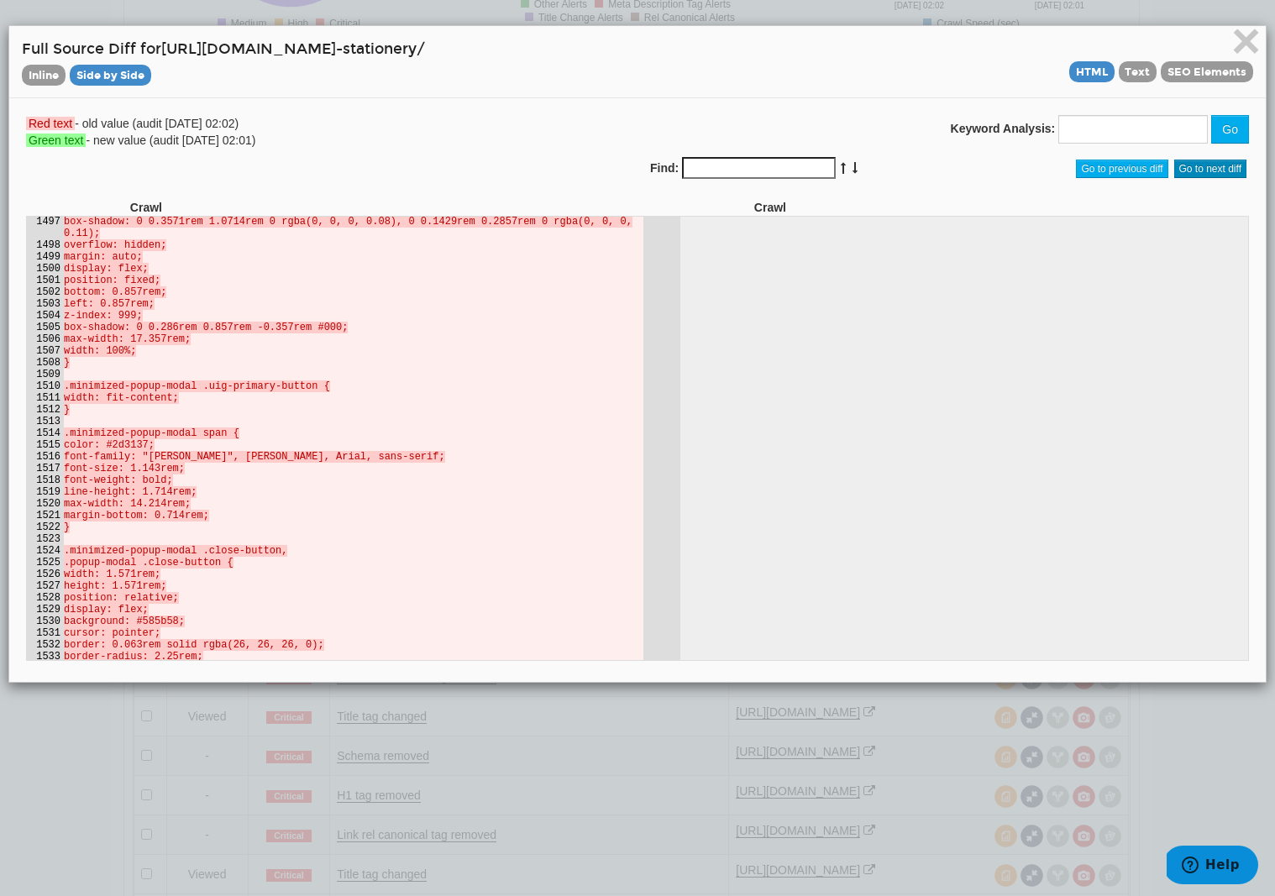
scroll to position [0, 0]
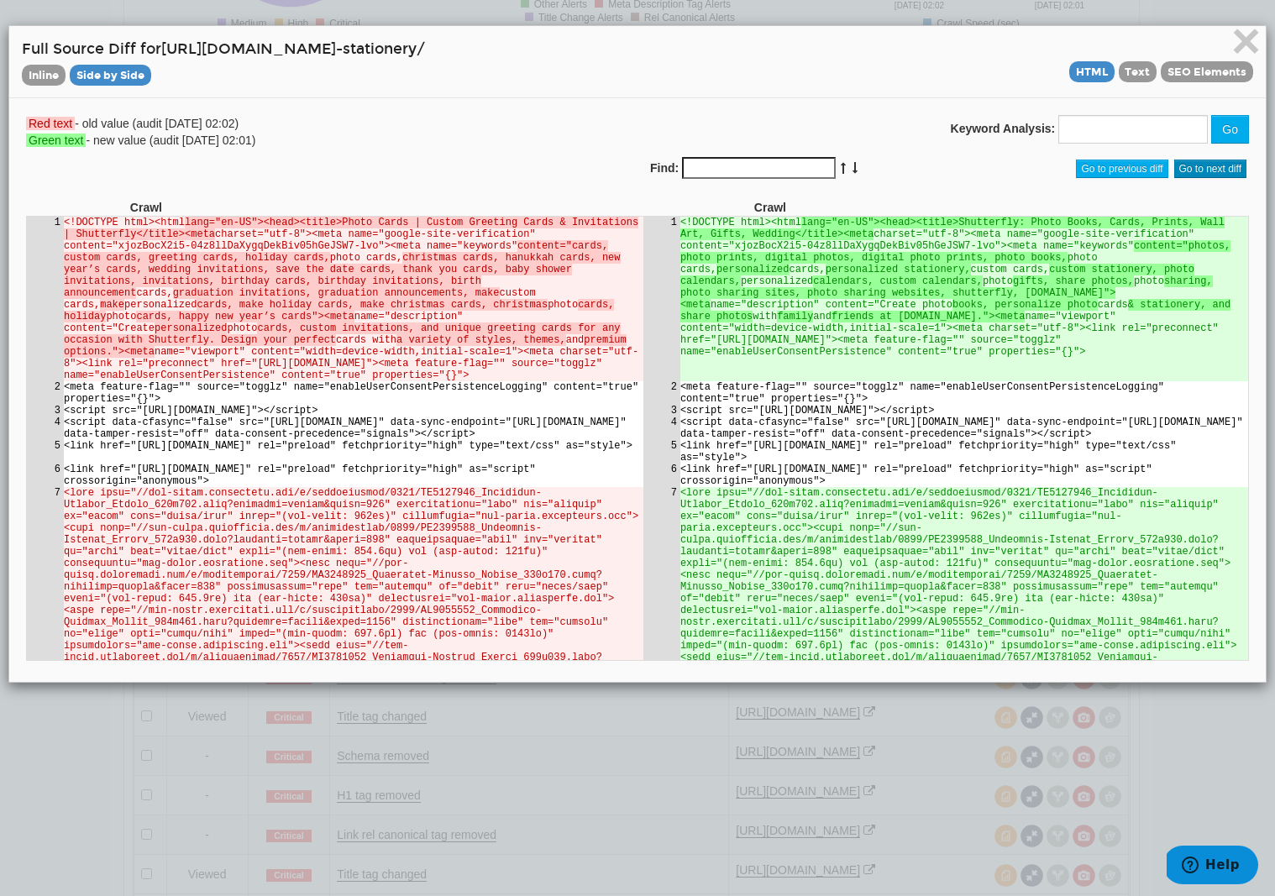
click at [1205, 164] on span "Go to next diff" at bounding box center [1211, 169] width 73 height 18
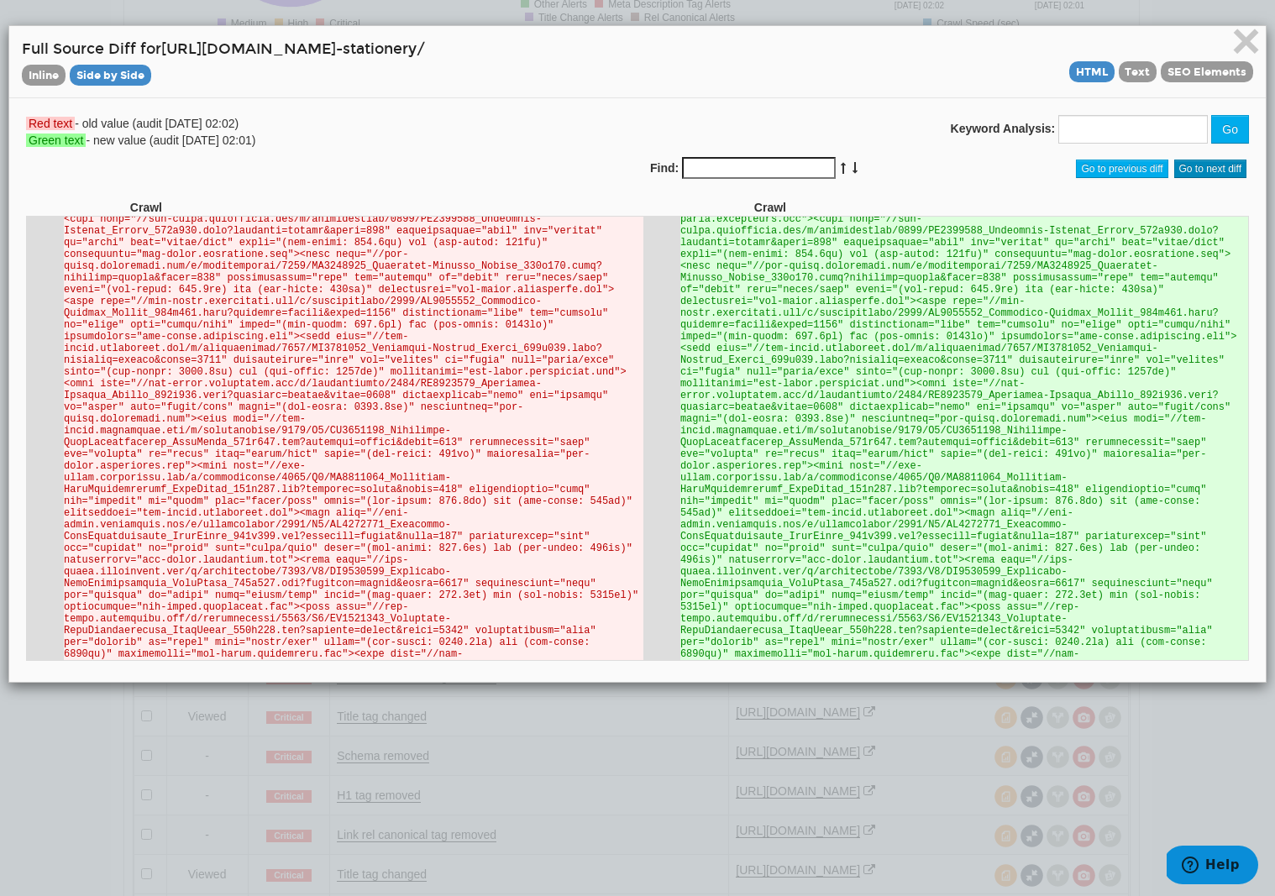
scroll to position [347, 0]
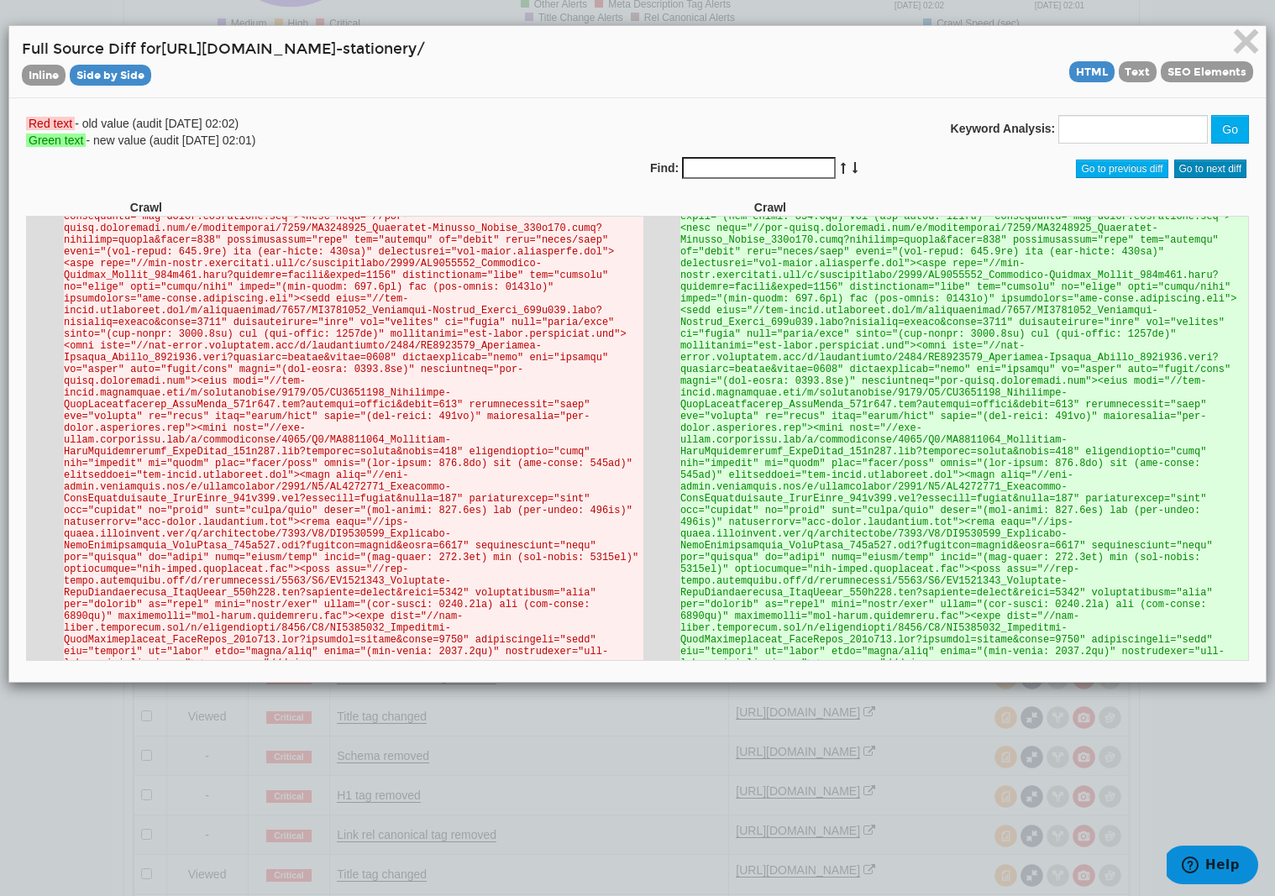
click at [1205, 164] on span "Go to next diff" at bounding box center [1211, 169] width 73 height 18
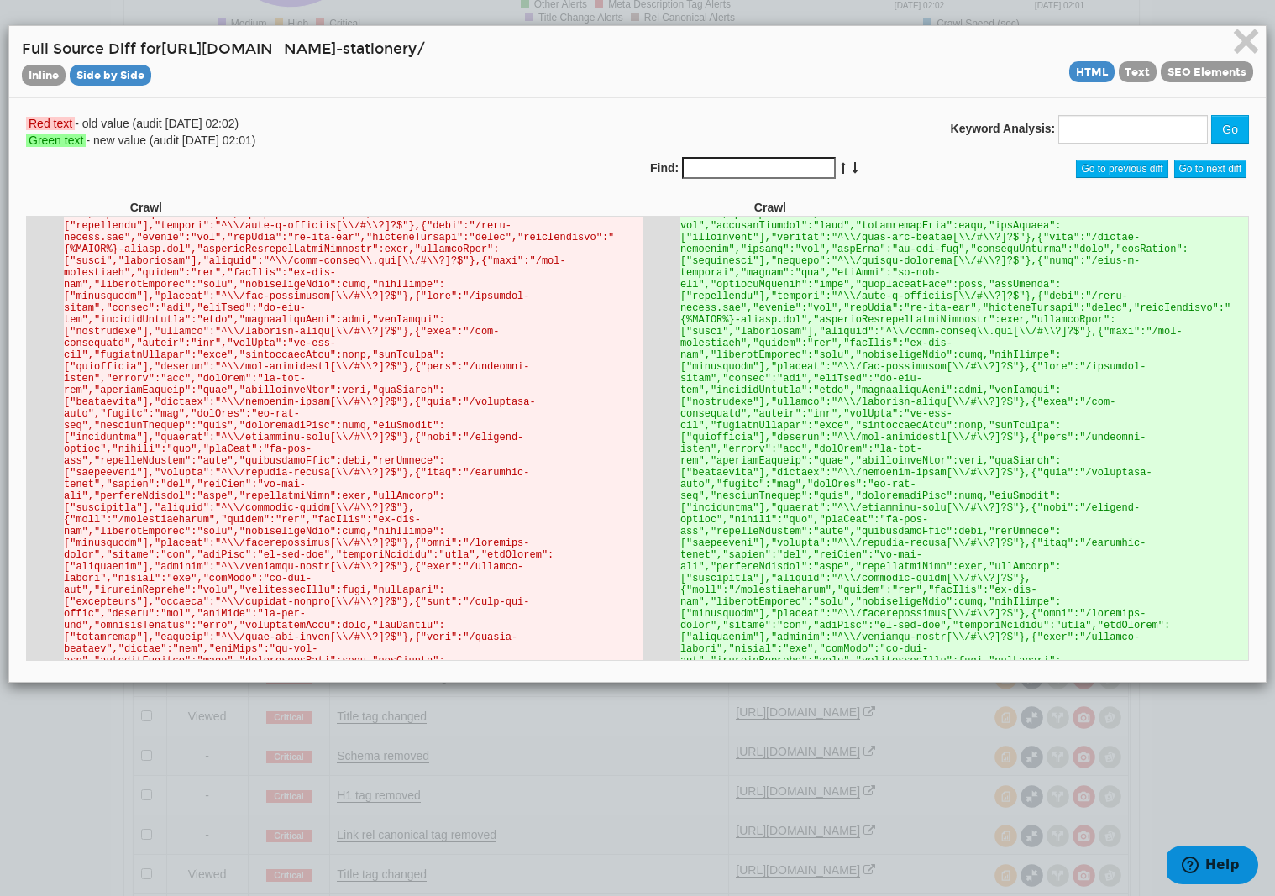
scroll to position [40388, 0]
click at [1217, 175] on span "Go to next diff" at bounding box center [1211, 169] width 73 height 18
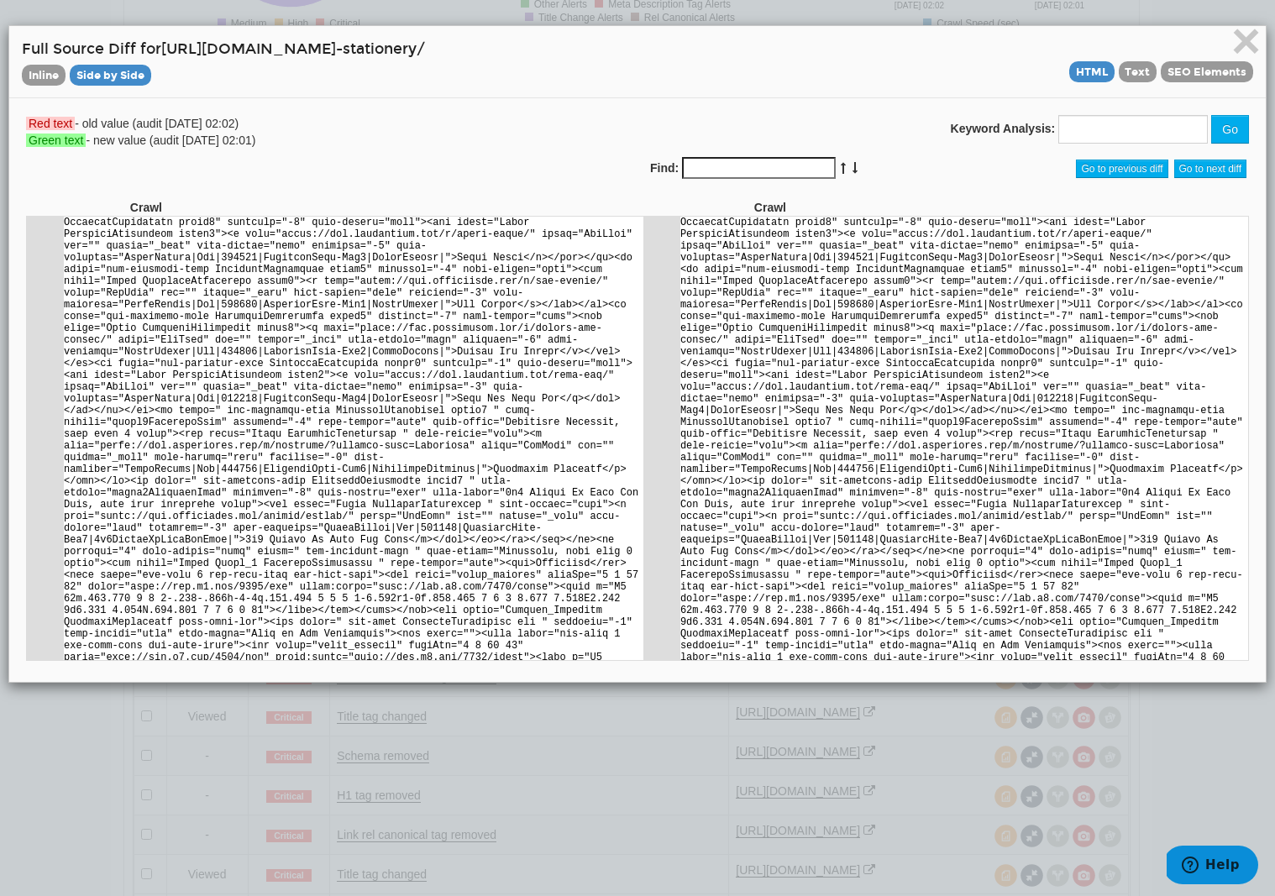
scroll to position [89531, 0]
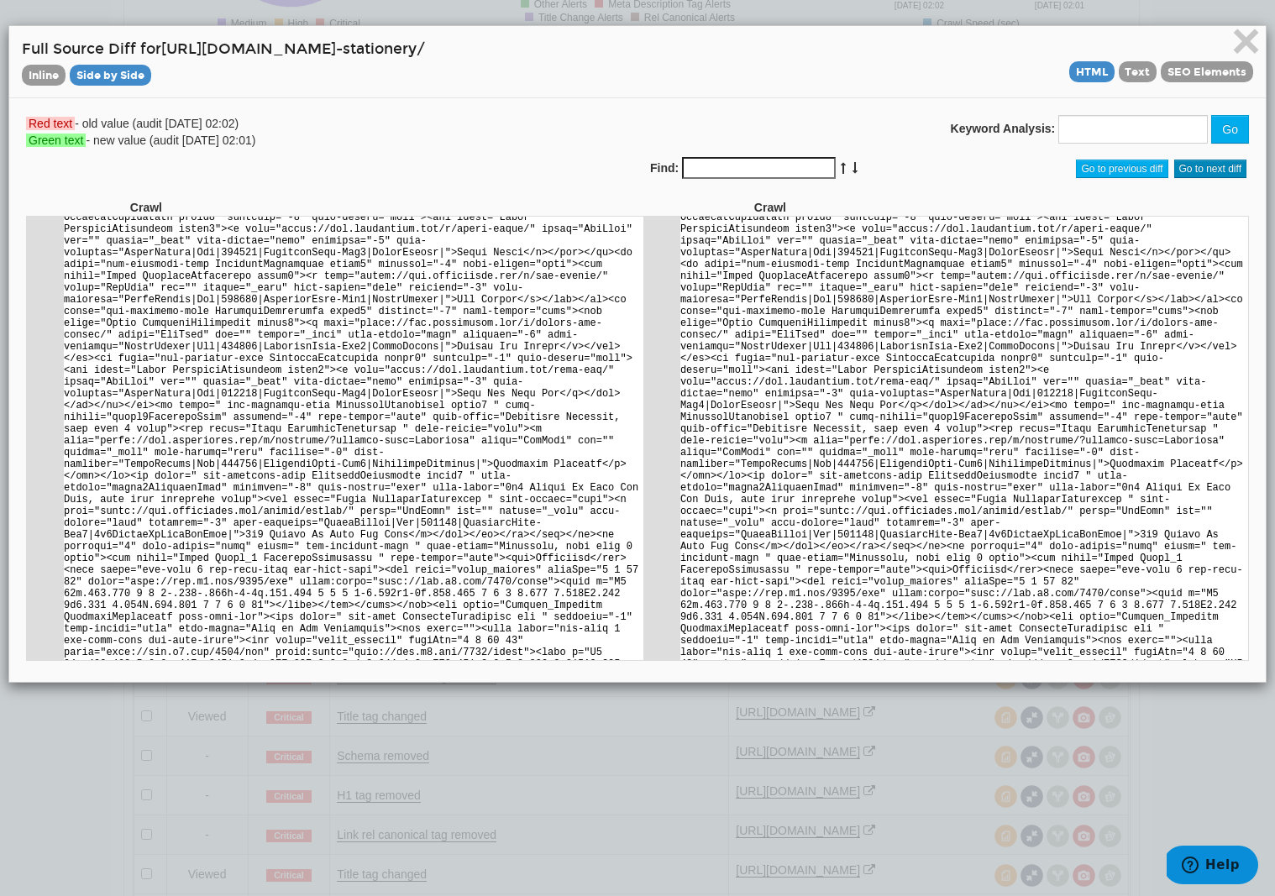
click at [1200, 167] on span "Go to next diff" at bounding box center [1211, 169] width 73 height 18
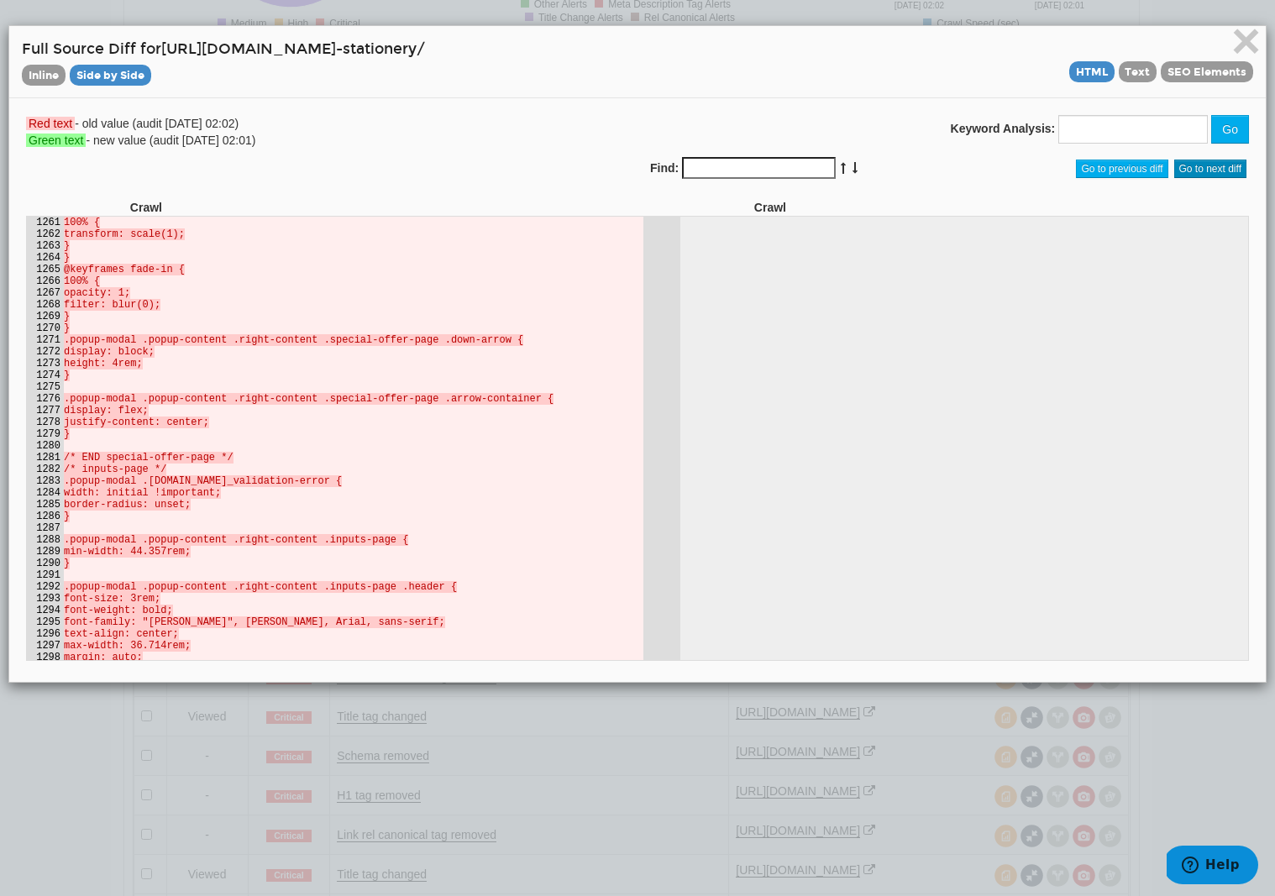
scroll to position [0, 0]
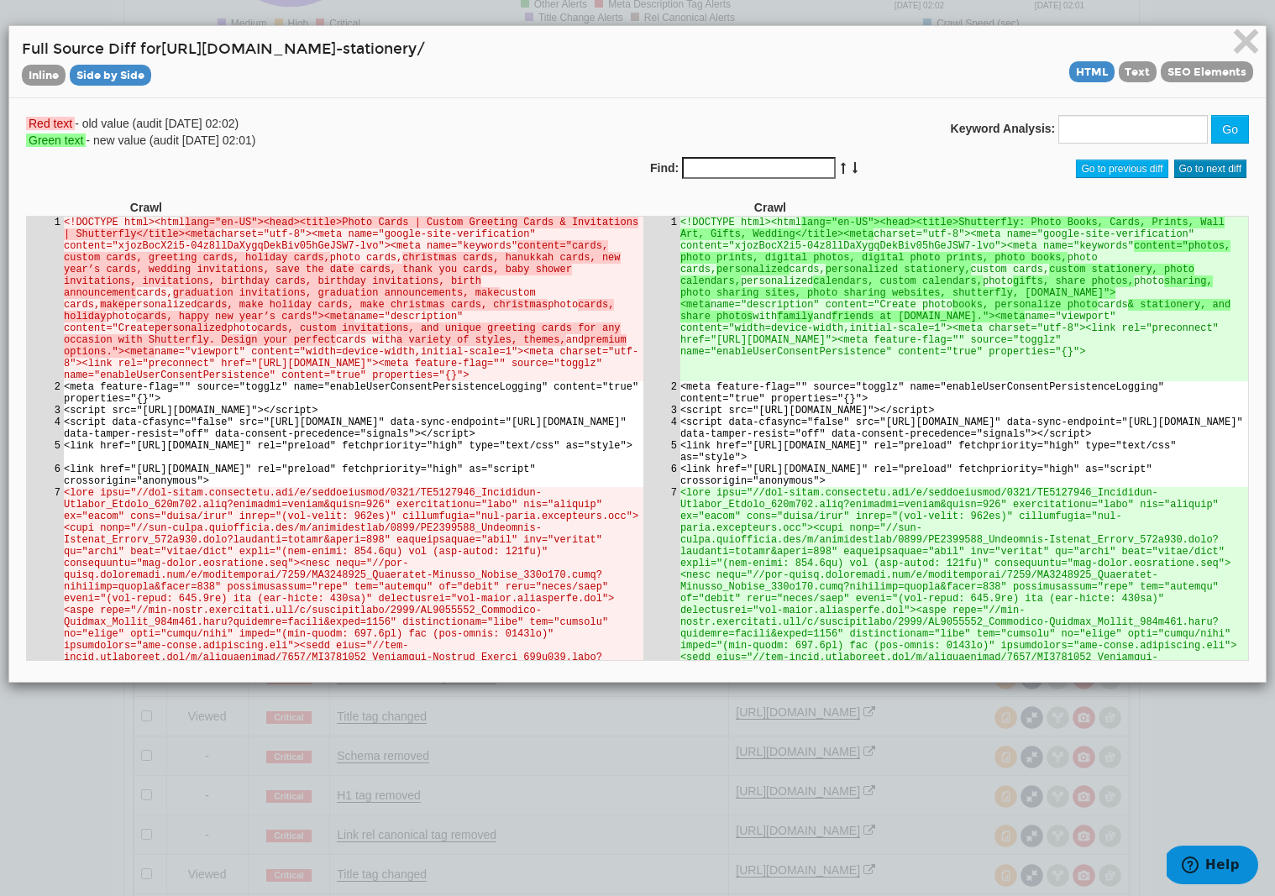
click at [1200, 167] on span "Go to next diff" at bounding box center [1211, 169] width 73 height 18
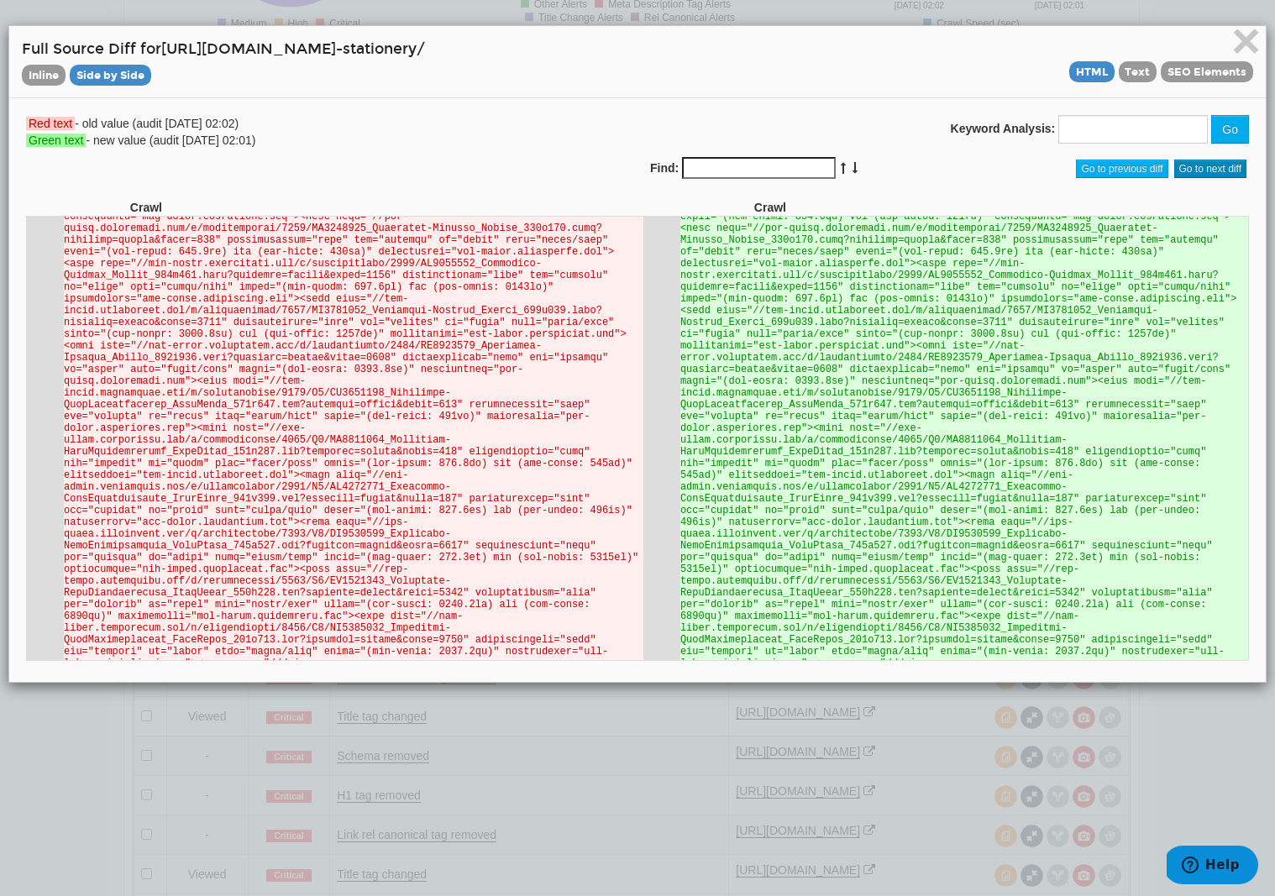
click at [1200, 167] on span "Go to next diff" at bounding box center [1211, 169] width 73 height 18
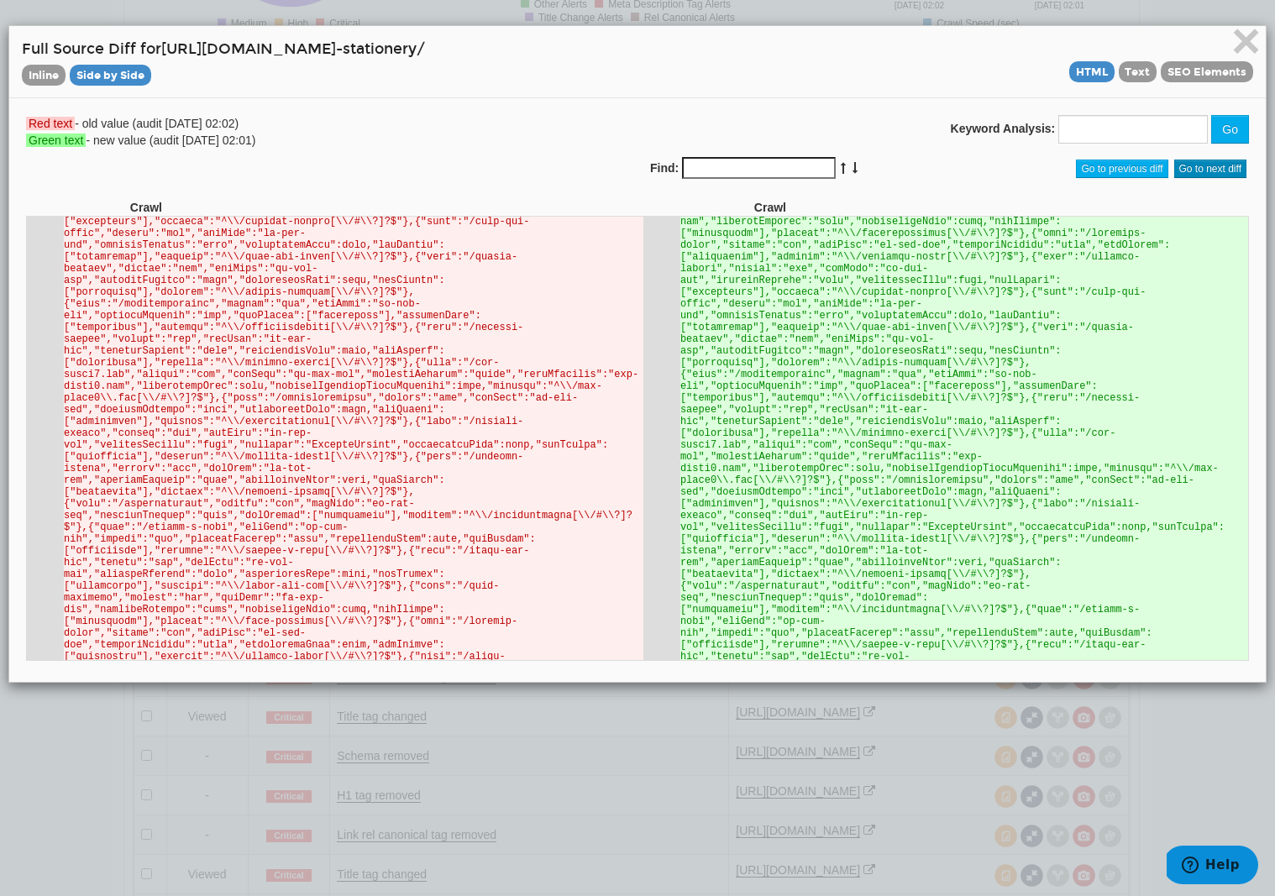
click at [1200, 167] on span "Go to next diff" at bounding box center [1211, 169] width 73 height 18
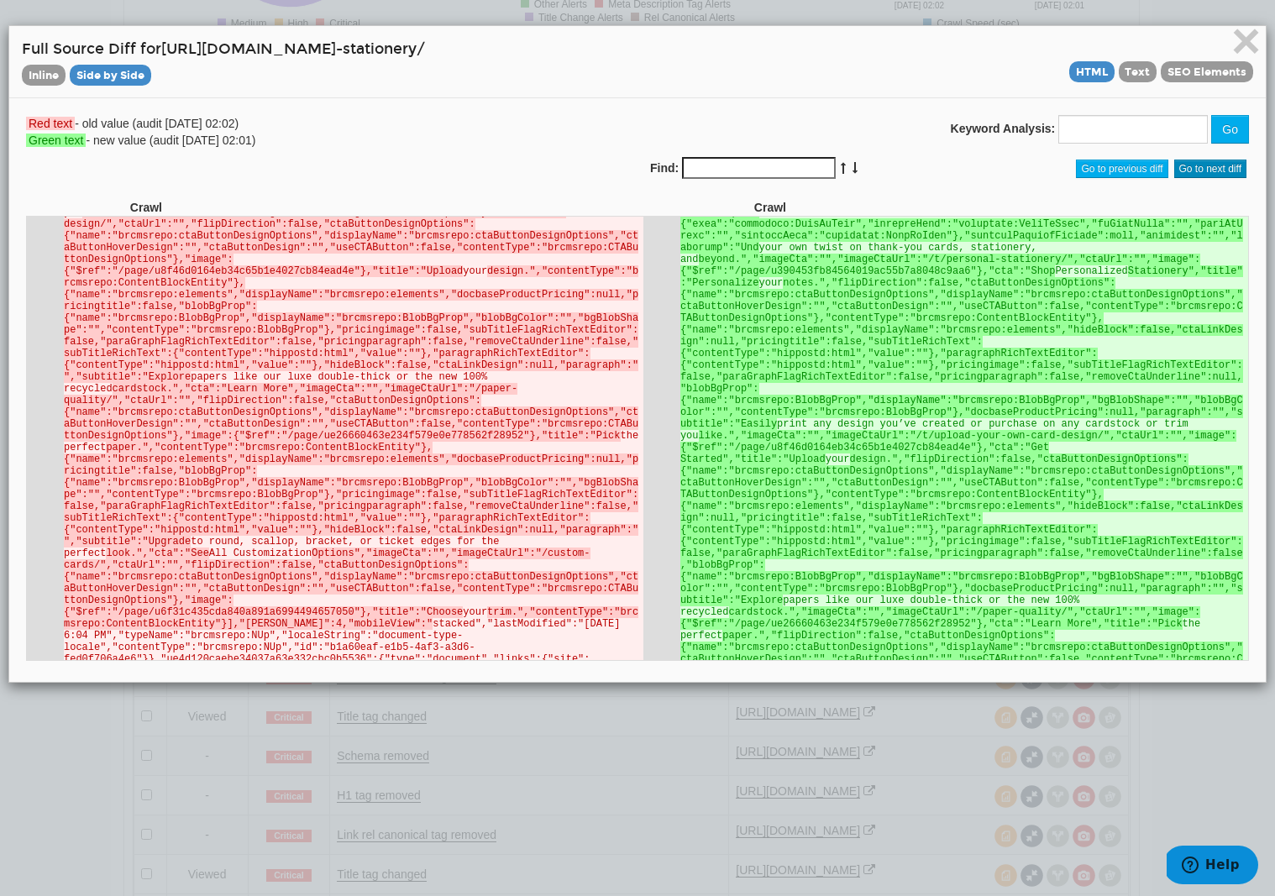
scroll to position [57292, 0]
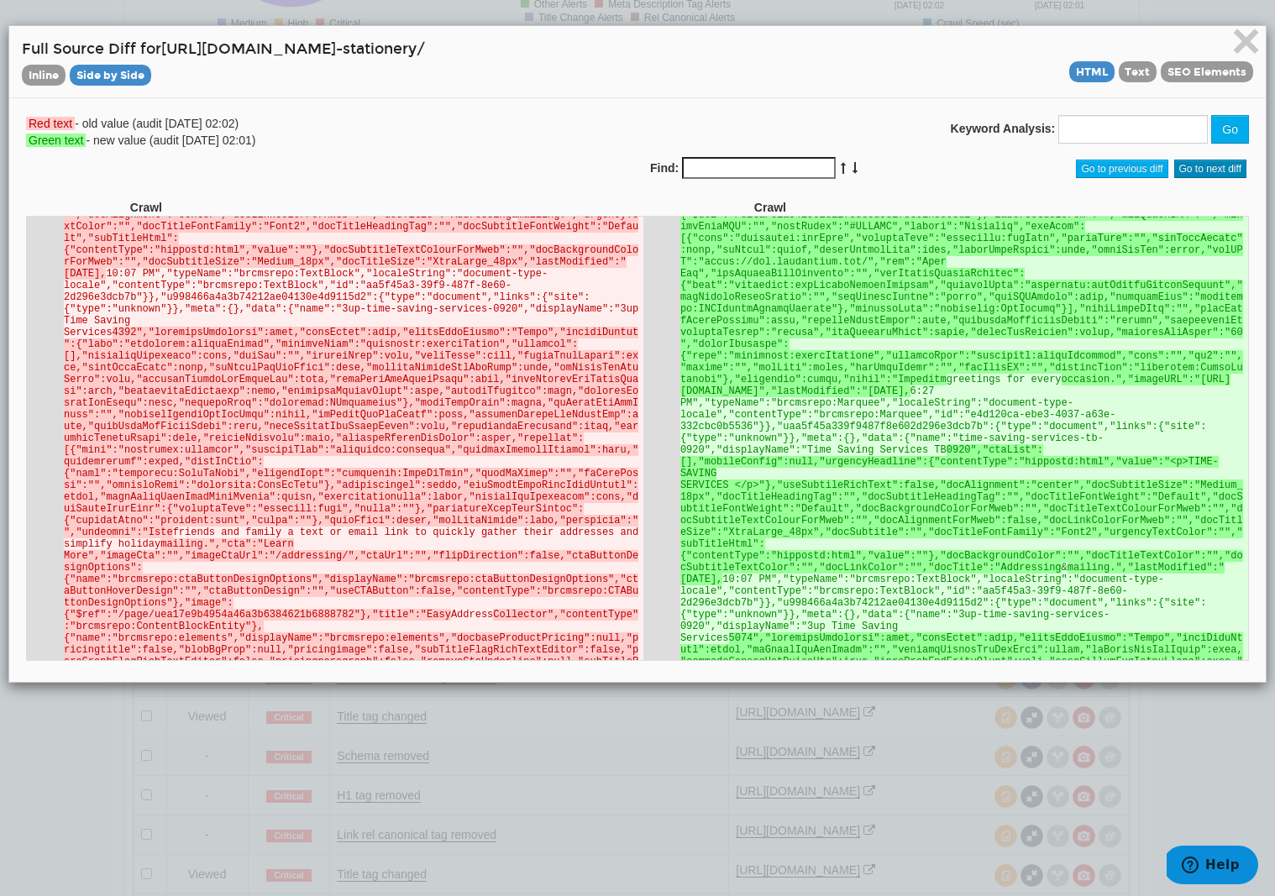
click at [1200, 167] on span "Go to next diff" at bounding box center [1211, 169] width 73 height 18
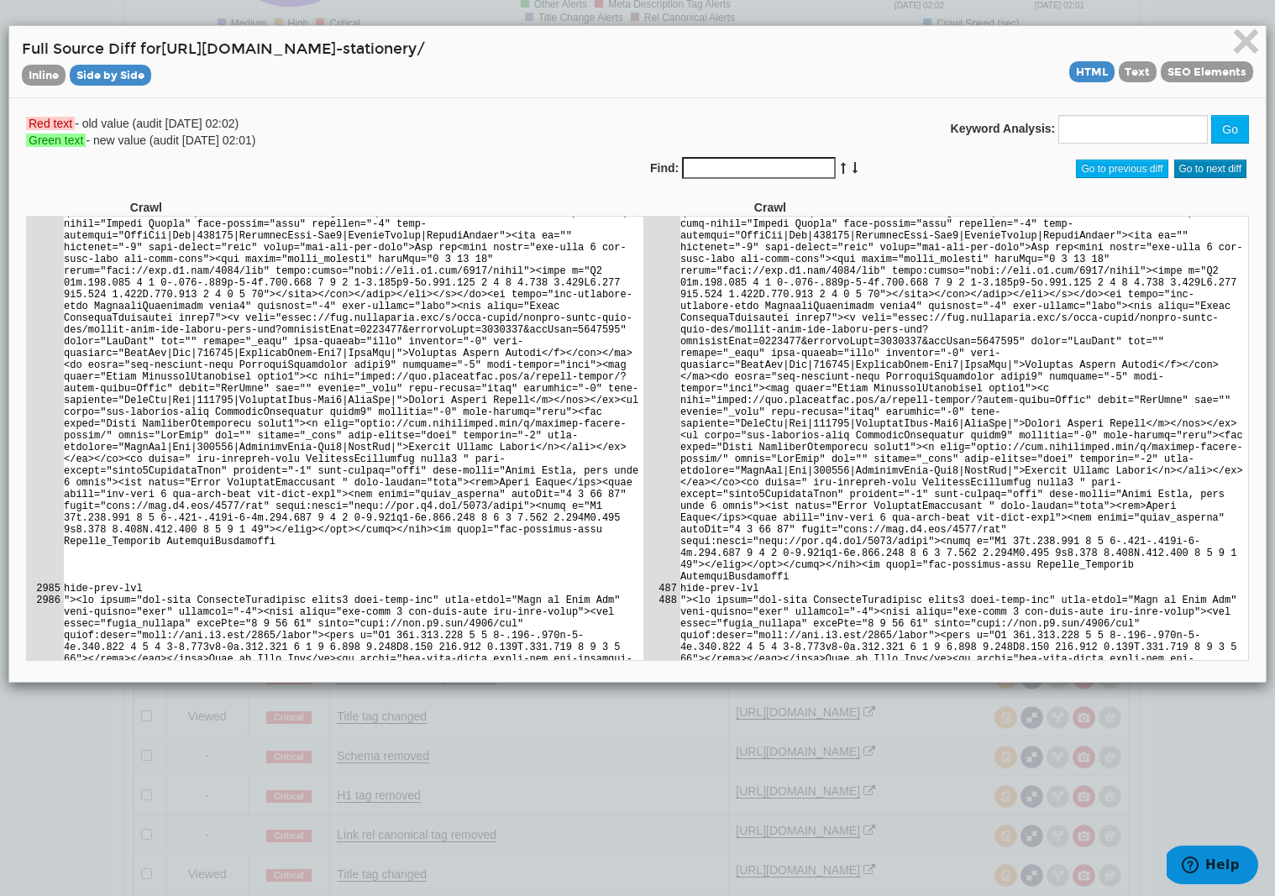
scroll to position [96089, 0]
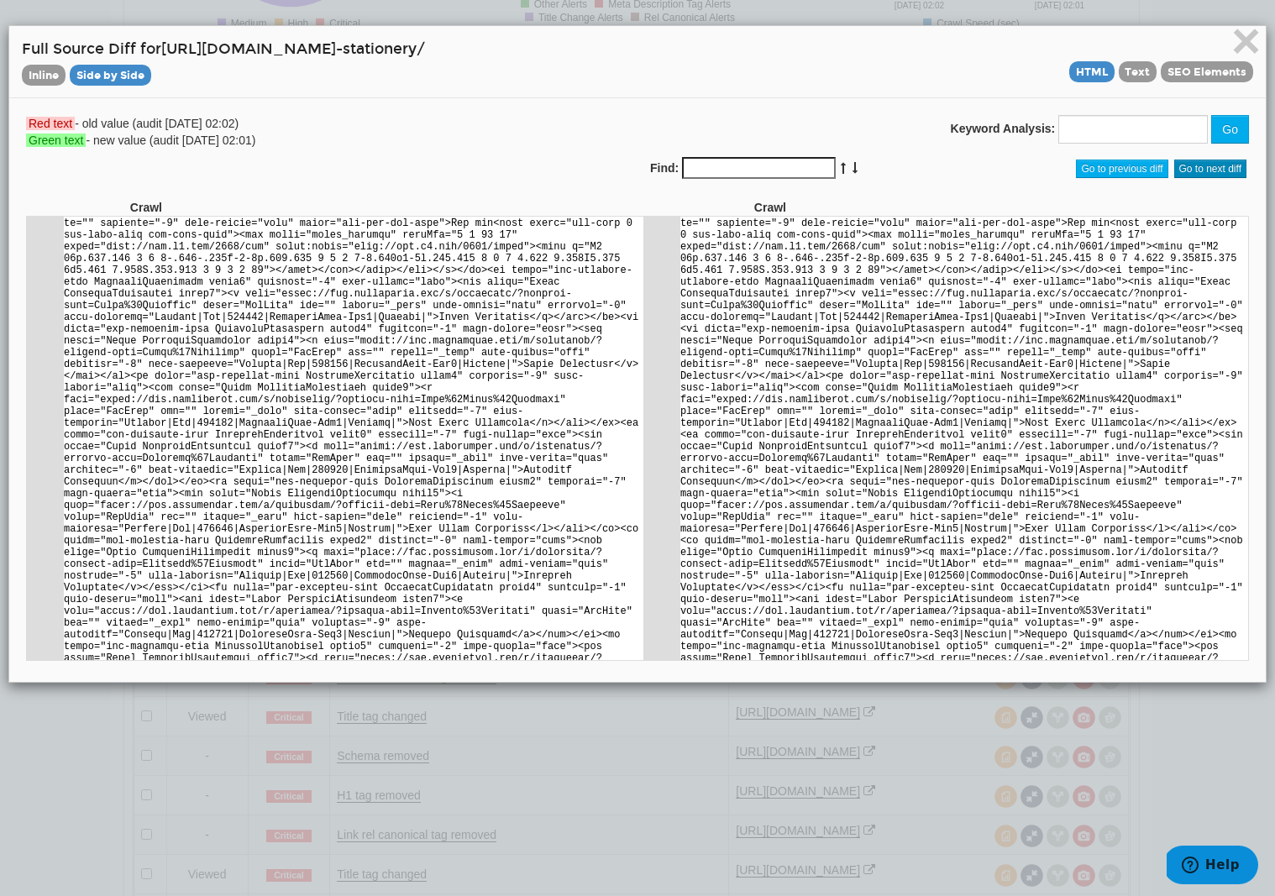
click at [1200, 167] on span "Go to next diff" at bounding box center [1211, 169] width 73 height 18
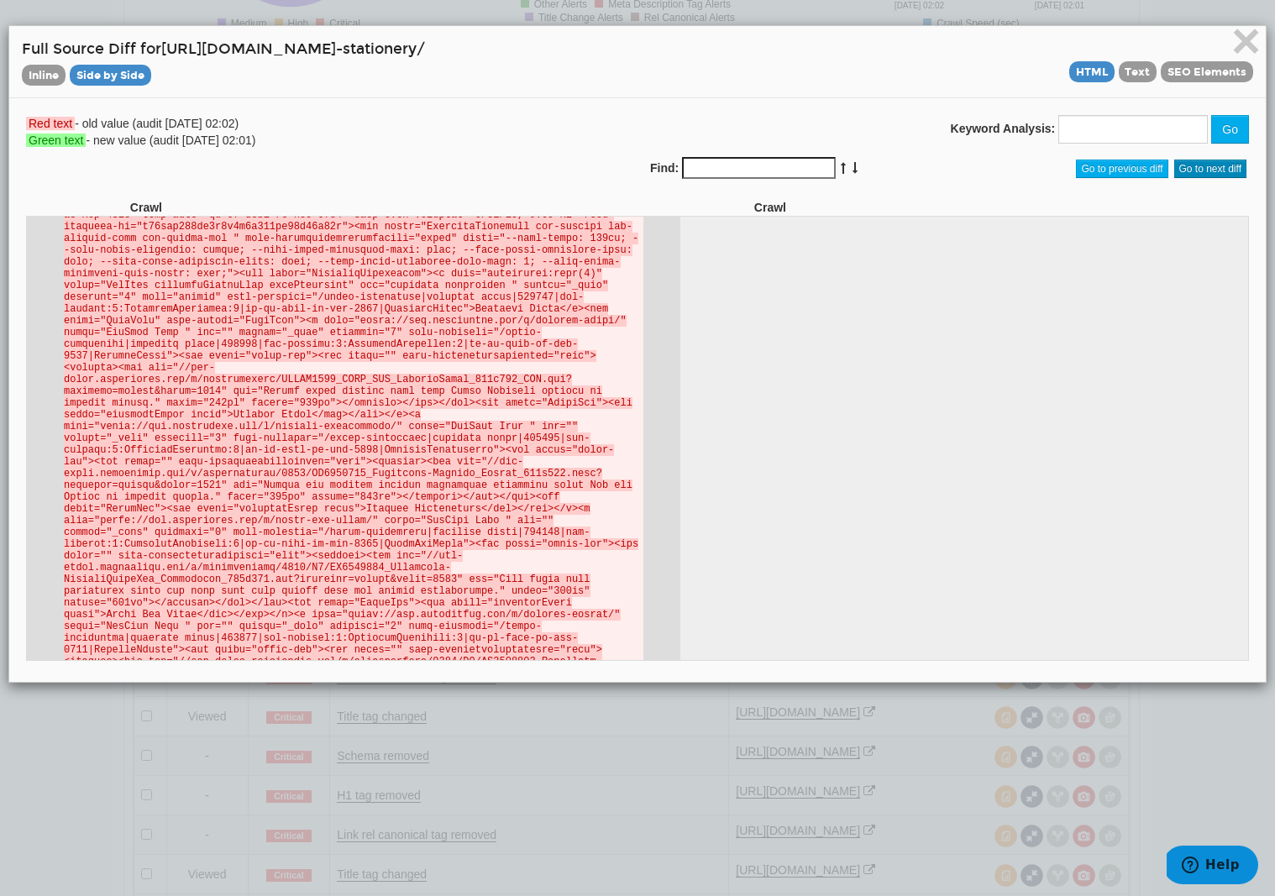
scroll to position [109841, 0]
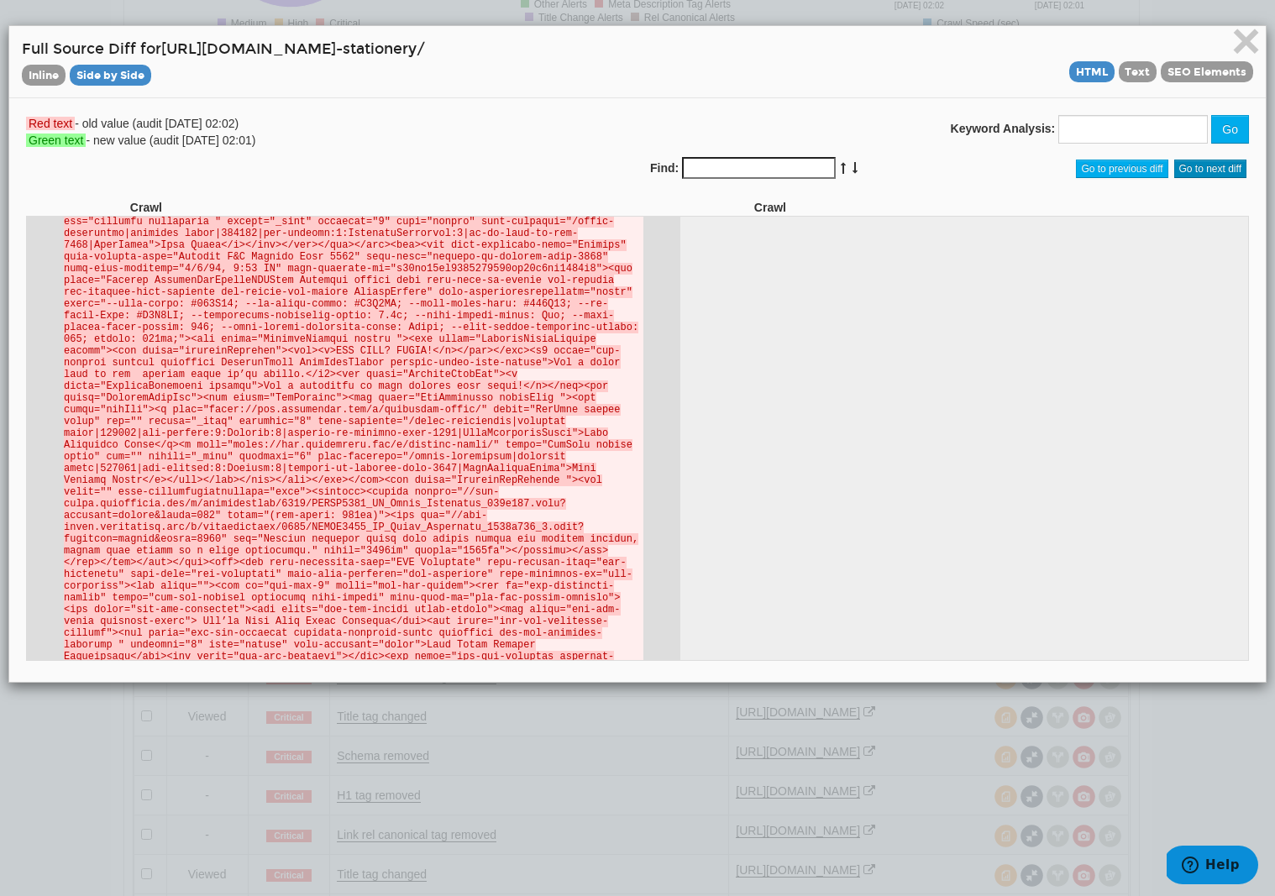
click at [1200, 167] on span "Go to next diff" at bounding box center [1211, 169] width 73 height 18
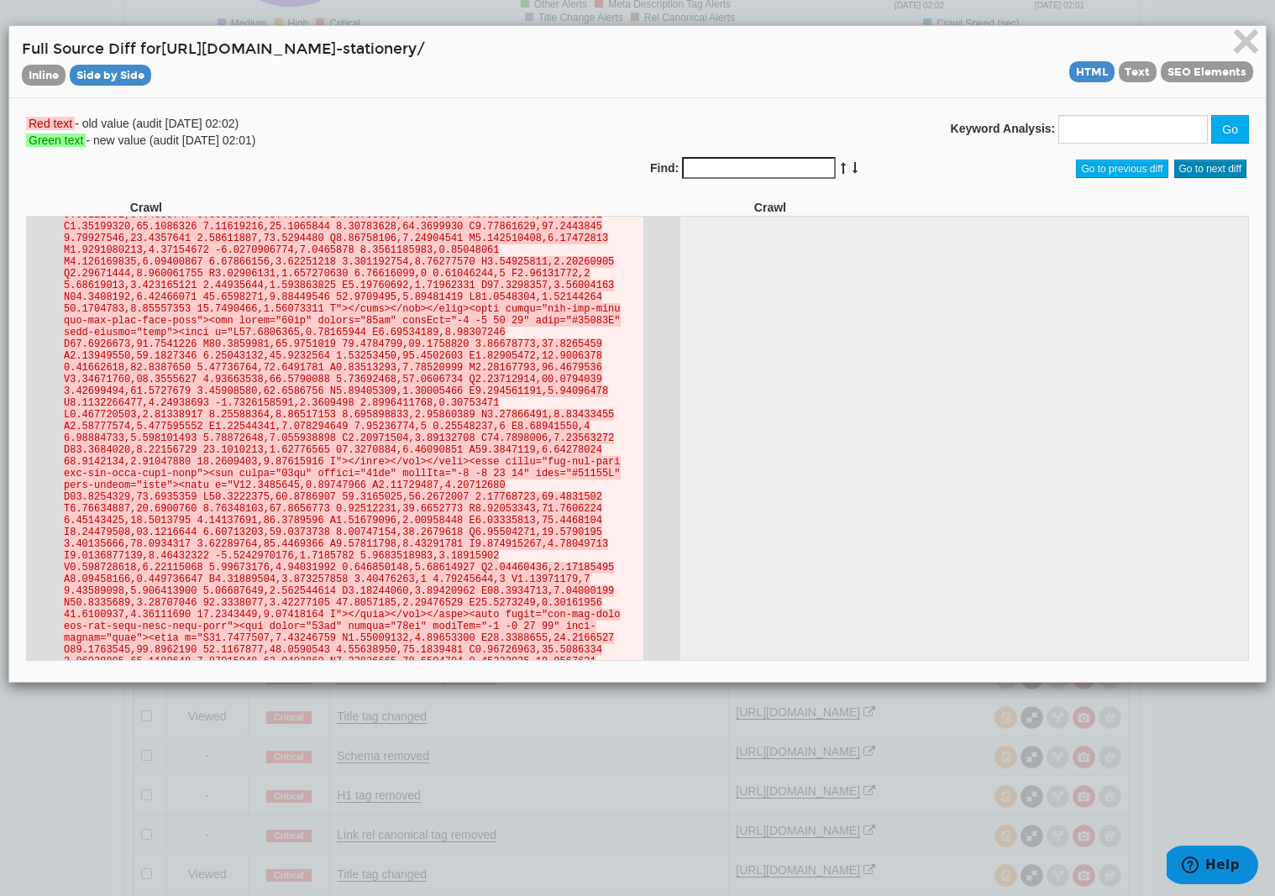
scroll to position [115111, 0]
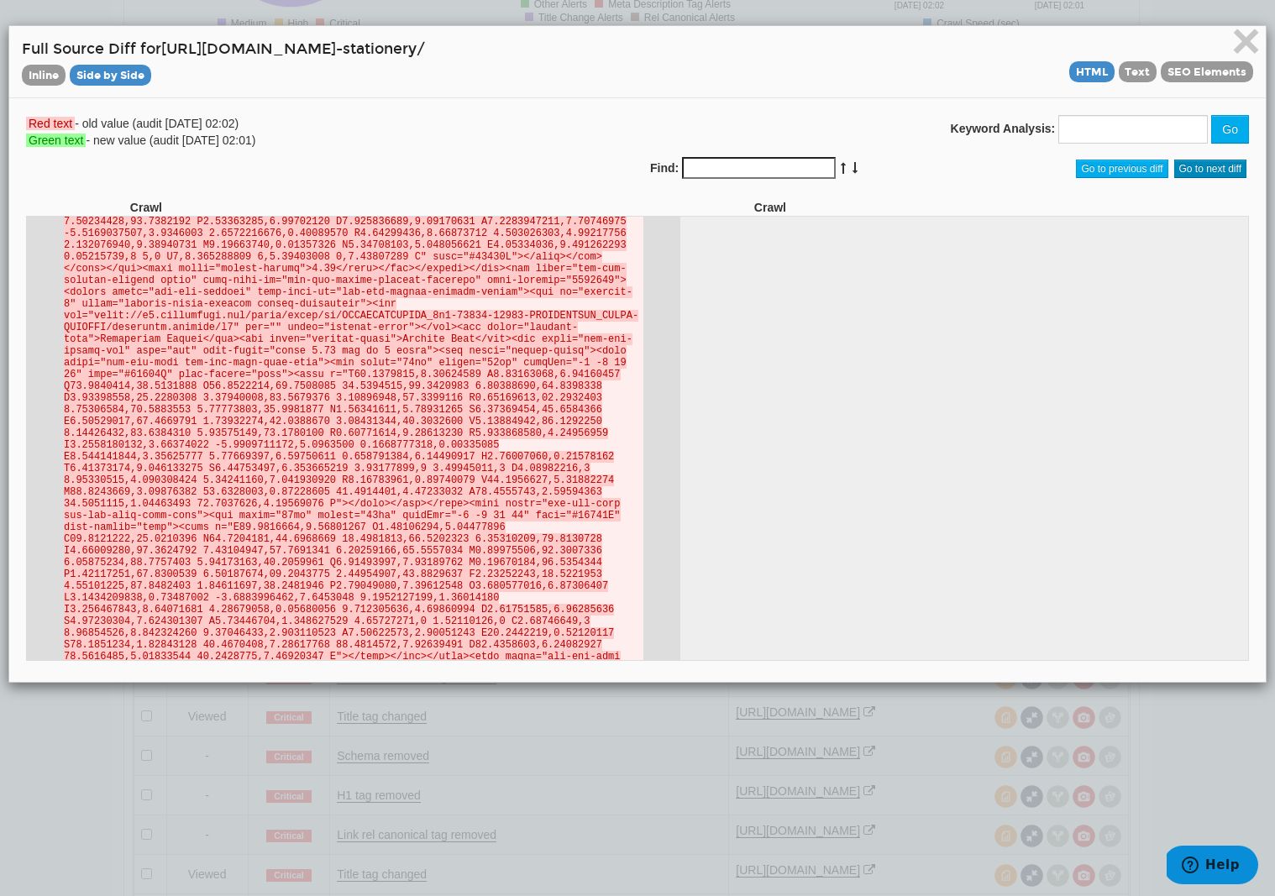
click at [1200, 167] on span "Go to next diff" at bounding box center [1211, 169] width 73 height 18
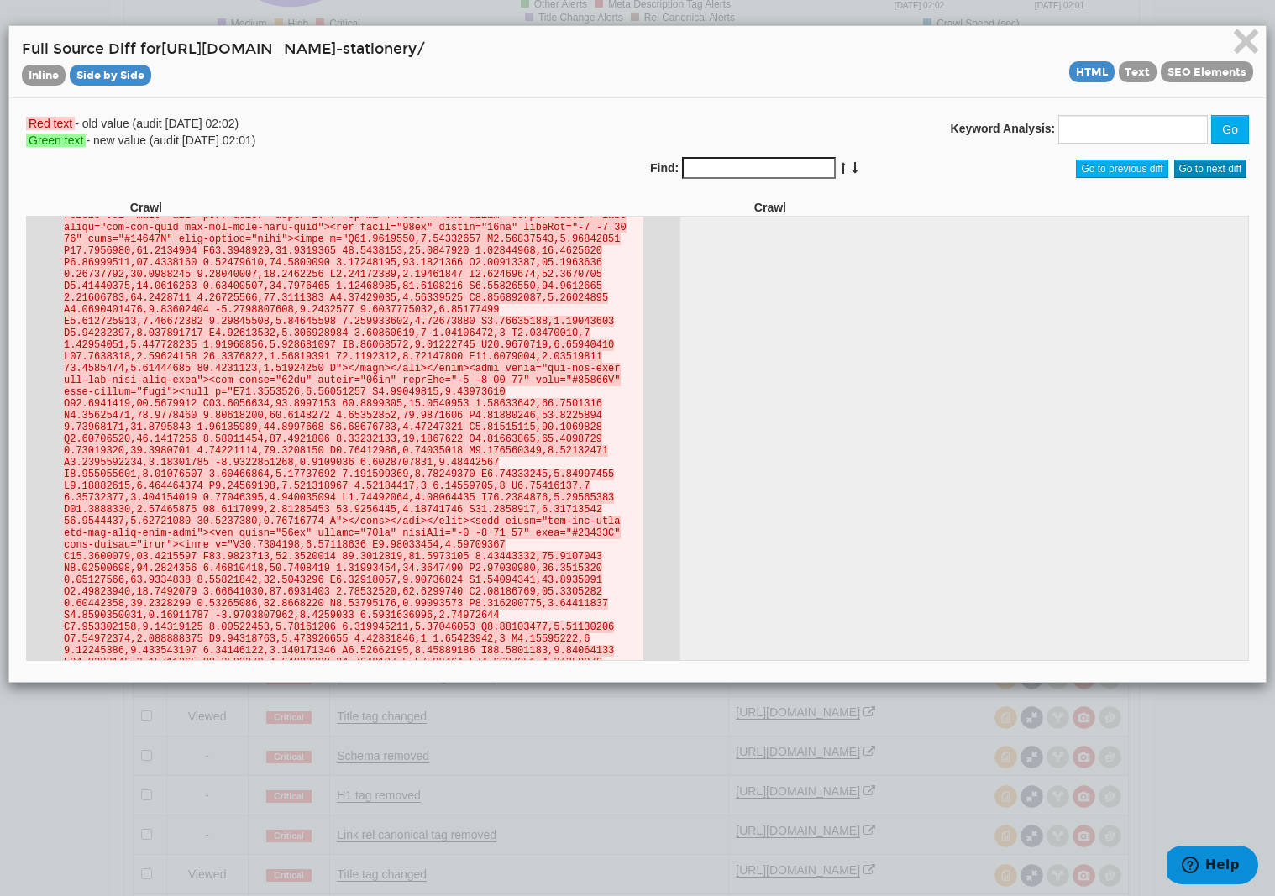
scroll to position [117450, 0]
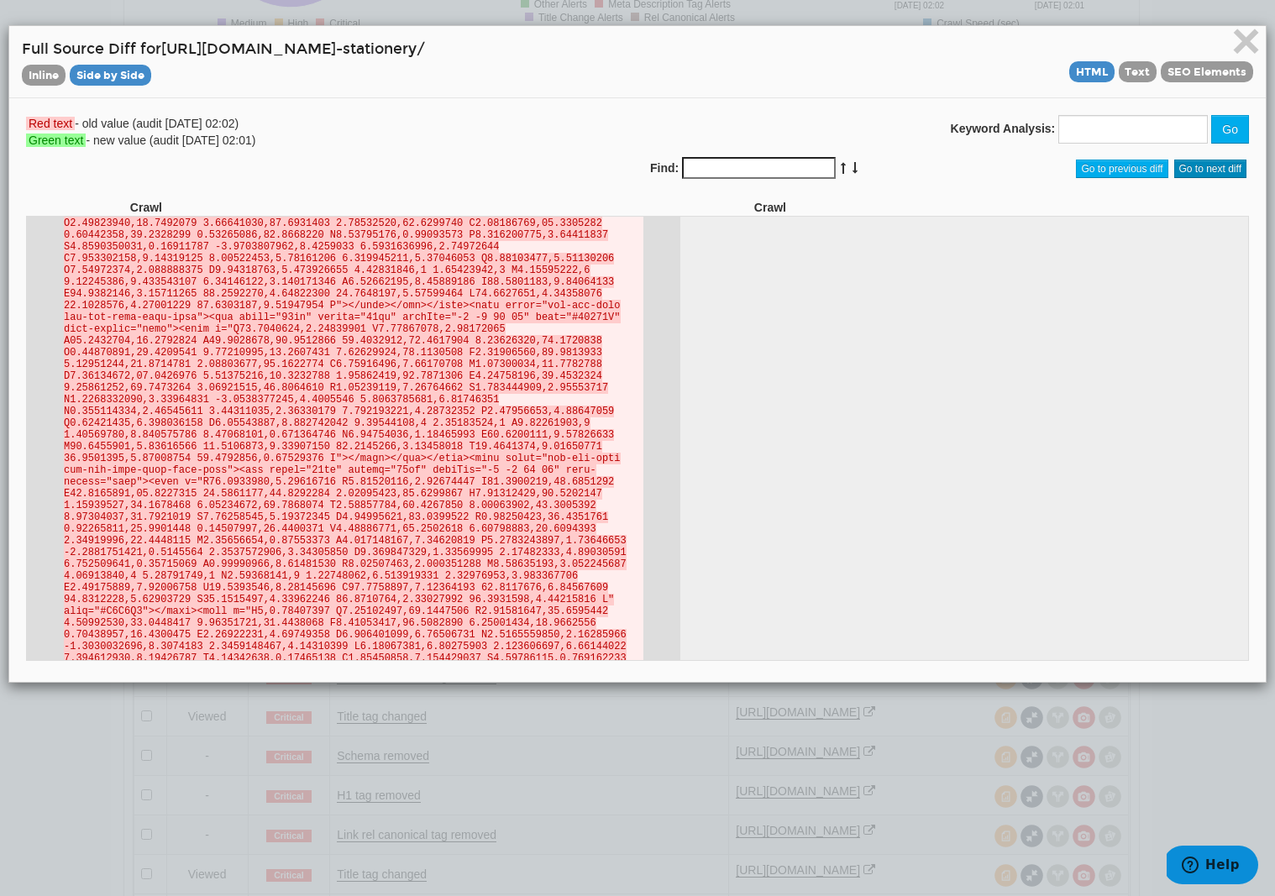
click at [1200, 167] on span "Go to next diff" at bounding box center [1211, 169] width 73 height 18
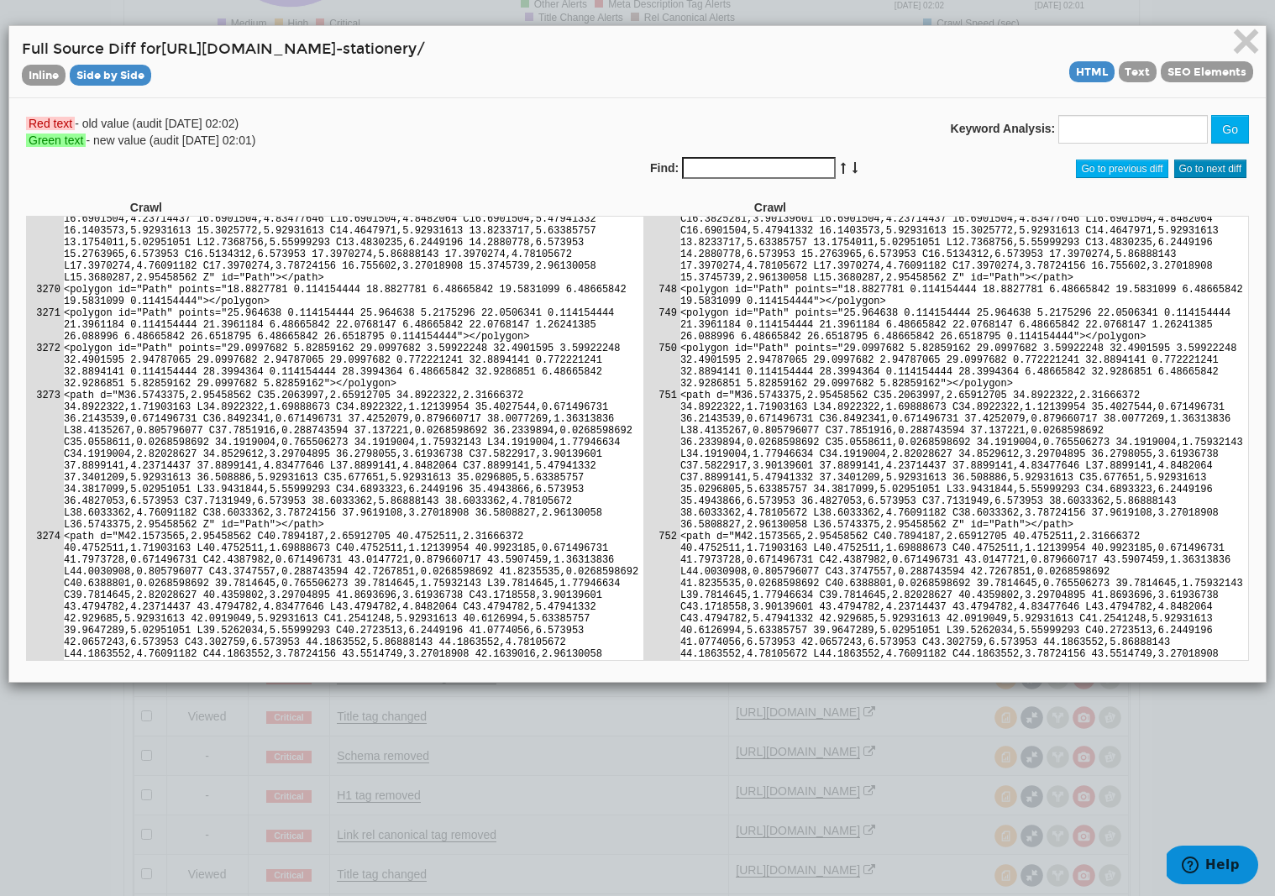
scroll to position [178294, 0]
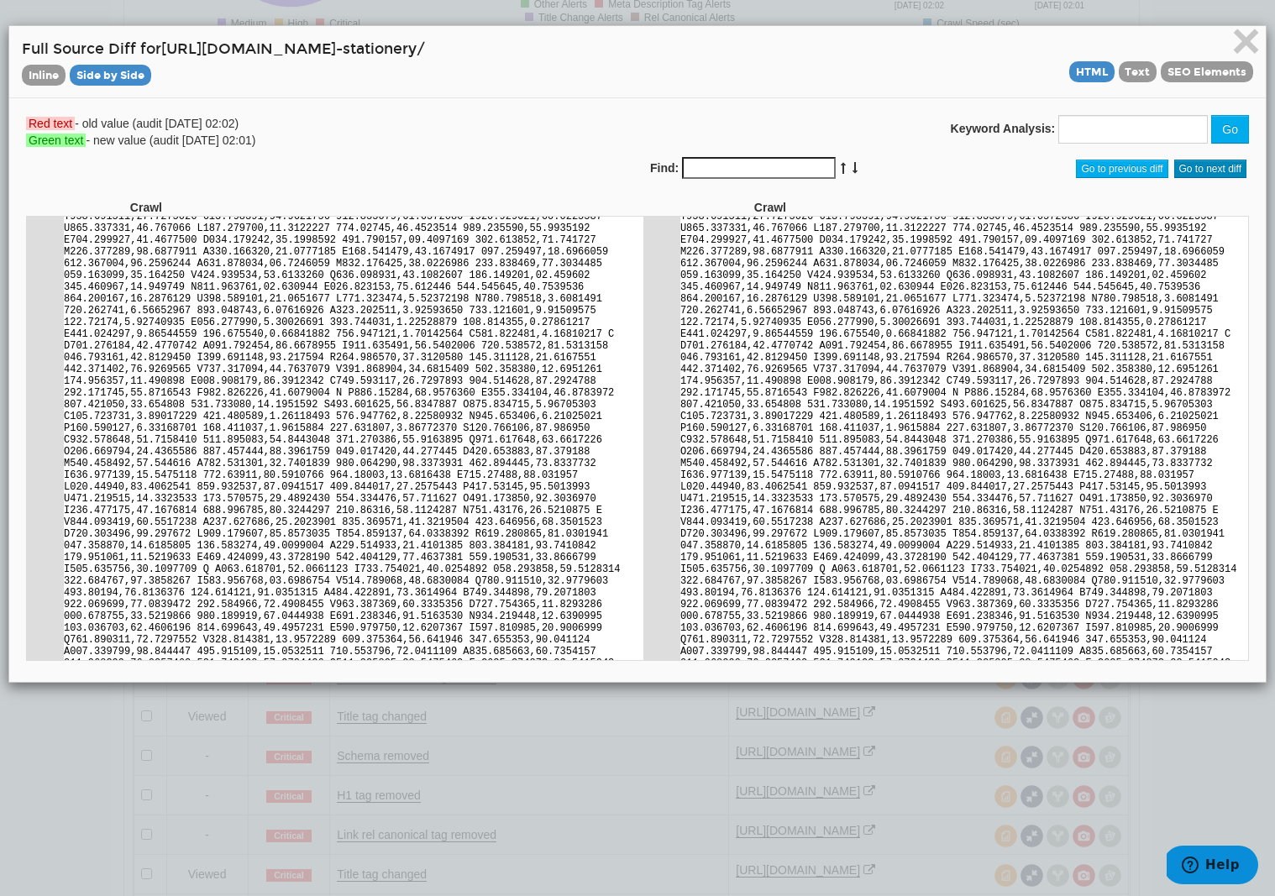
click at [1209, 173] on span "Go to next diff" at bounding box center [1211, 169] width 73 height 18
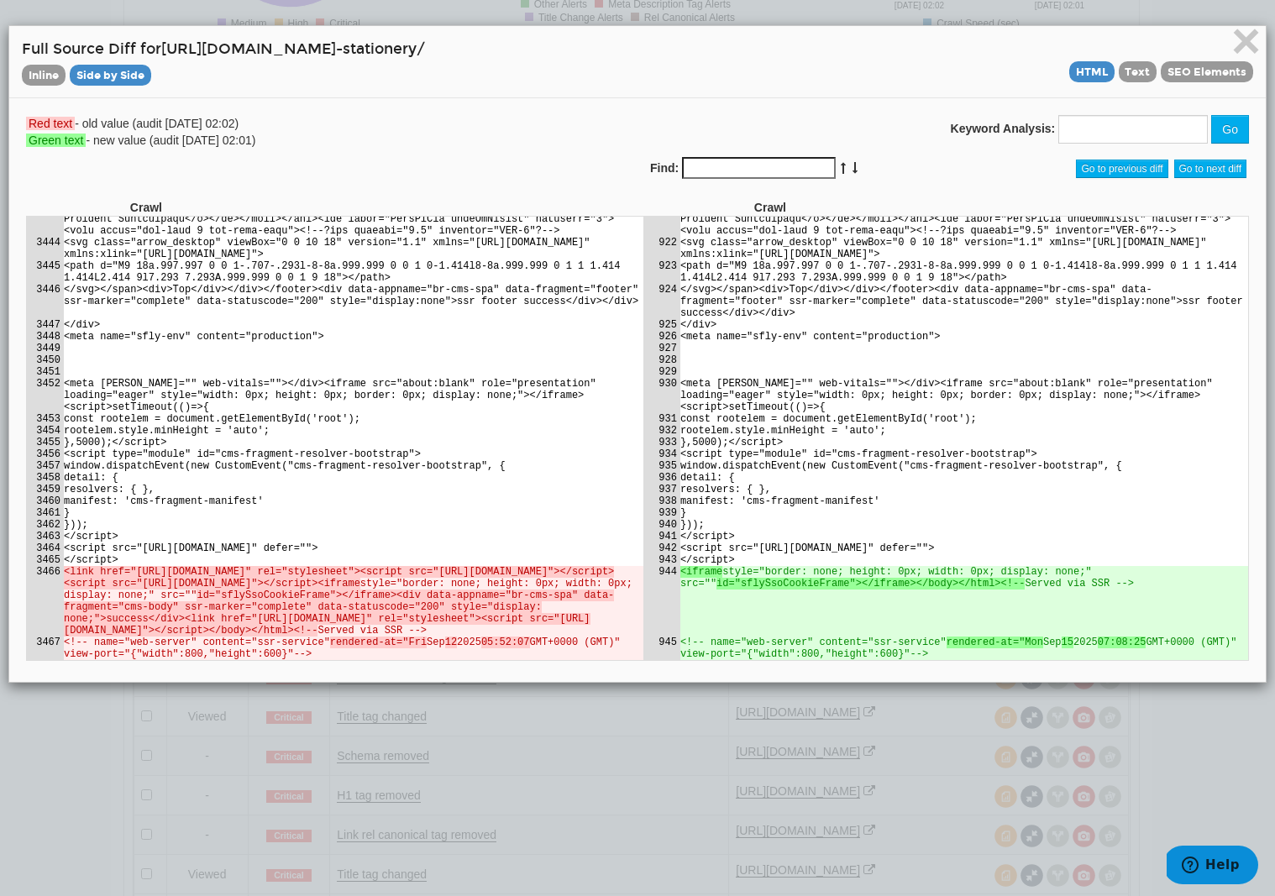
scroll to position [199755, 0]
click at [1185, 75] on span "SEO Elements" at bounding box center [1207, 71] width 92 height 21
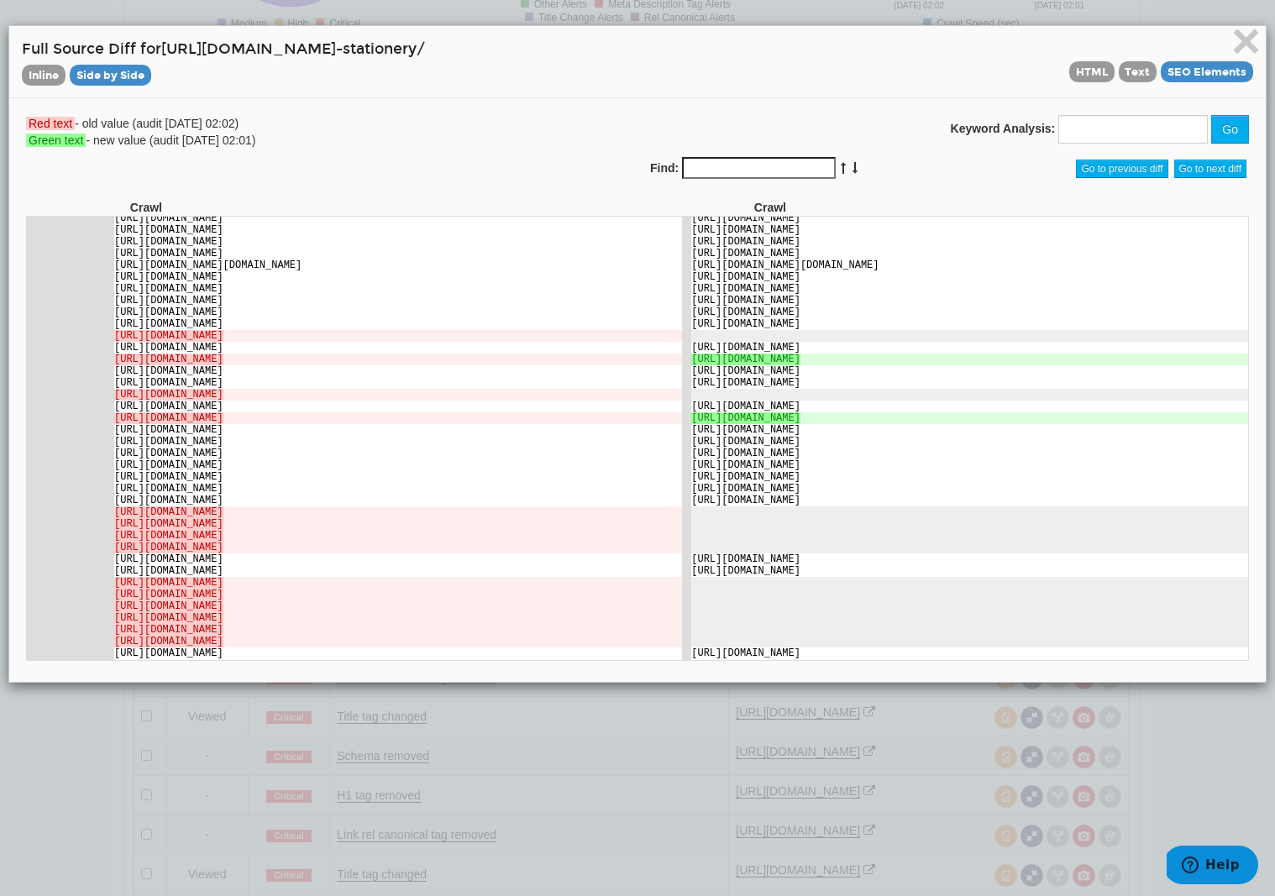
scroll to position [6379, 0]
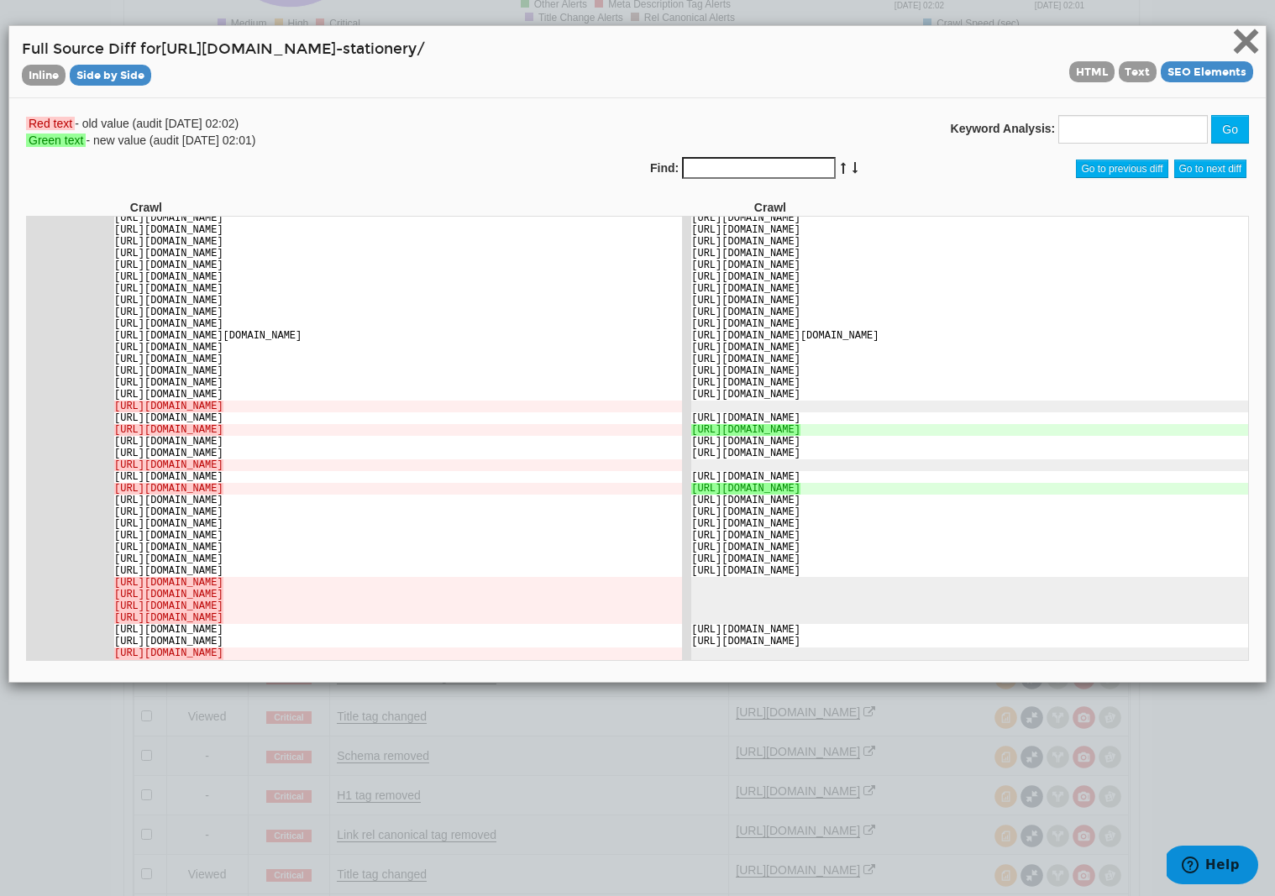
click at [1252, 45] on span "×" at bounding box center [1246, 41] width 29 height 56
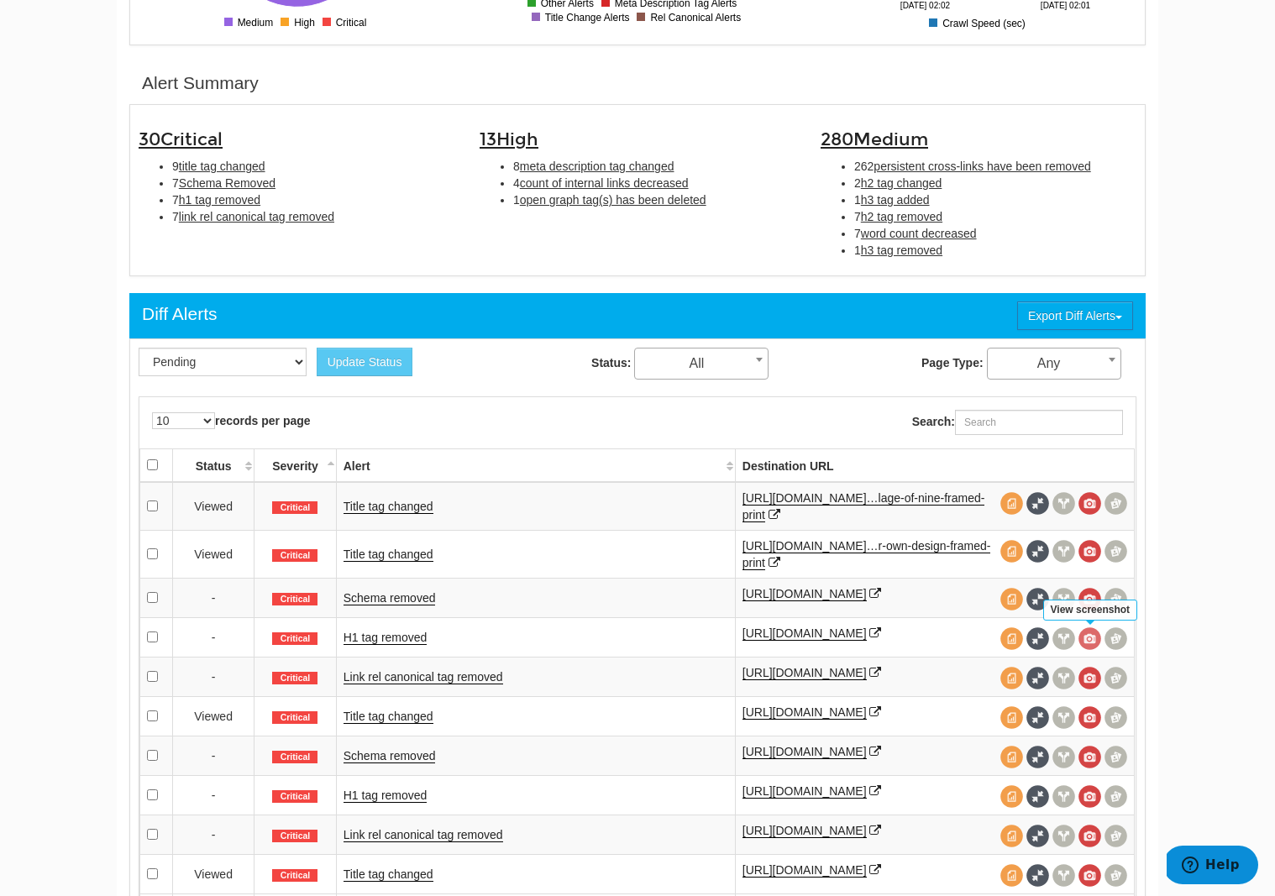
click at [1091, 641] on span at bounding box center [1090, 639] width 23 height 23
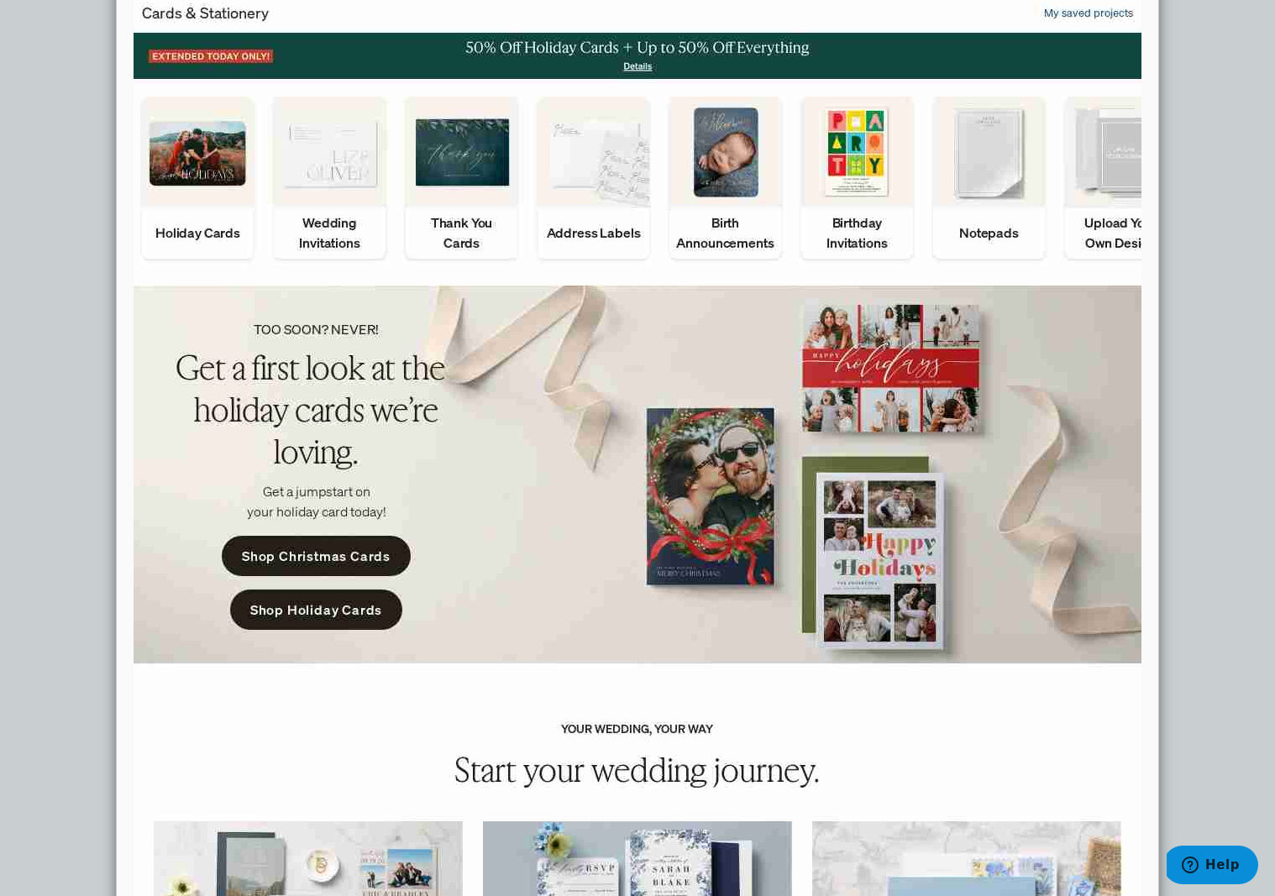
scroll to position [0, 0]
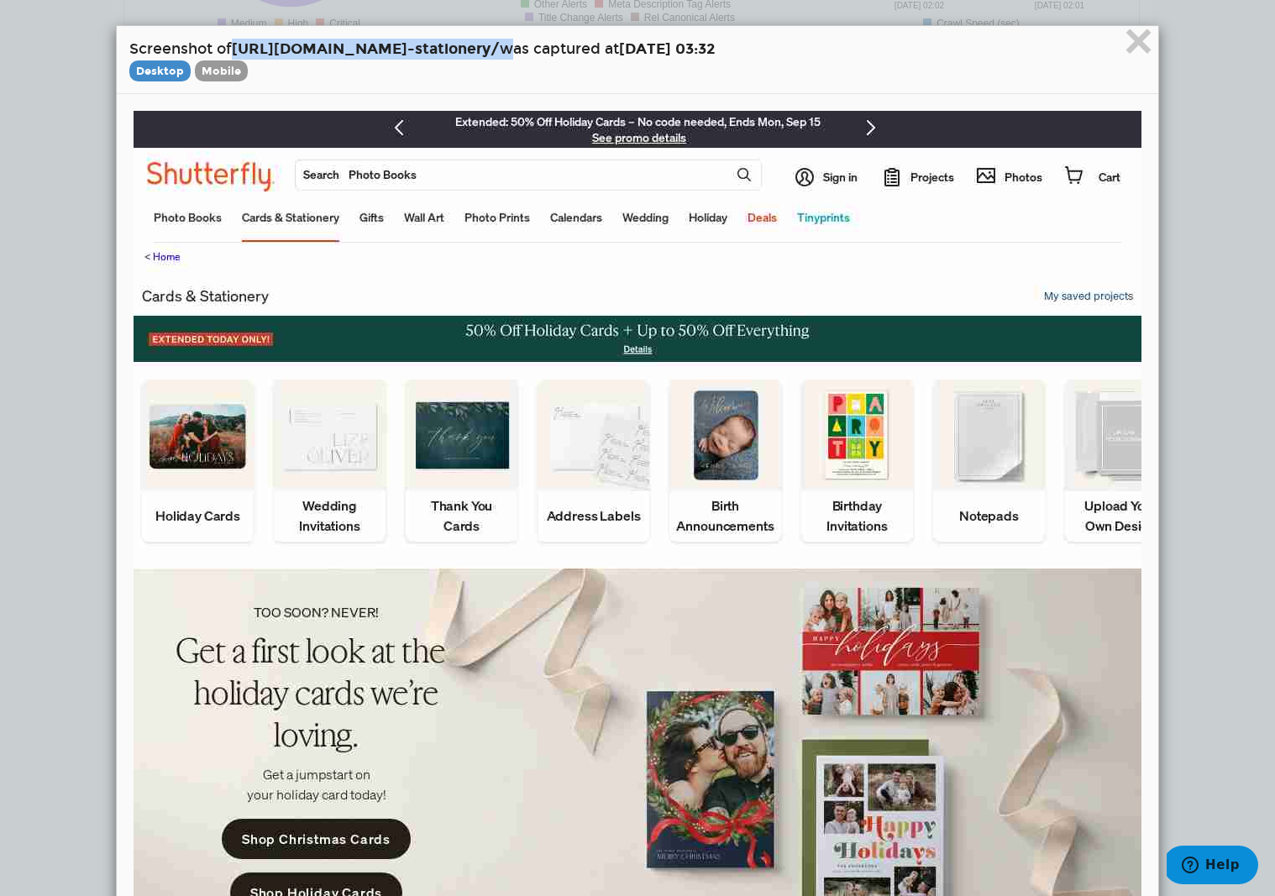
drag, startPoint x: 238, startPoint y: 45, endPoint x: 599, endPoint y: 45, distance: 361.3
click at [599, 45] on h4 "Screenshot of [URL][DOMAIN_NAME] -stationery/ was captured at [DATE] 03:32 Desk…" at bounding box center [637, 60] width 1017 height 42
copy h4 "[URL][DOMAIN_NAME] -stationery/"
click at [1138, 45] on span "×" at bounding box center [1138, 41] width 29 height 56
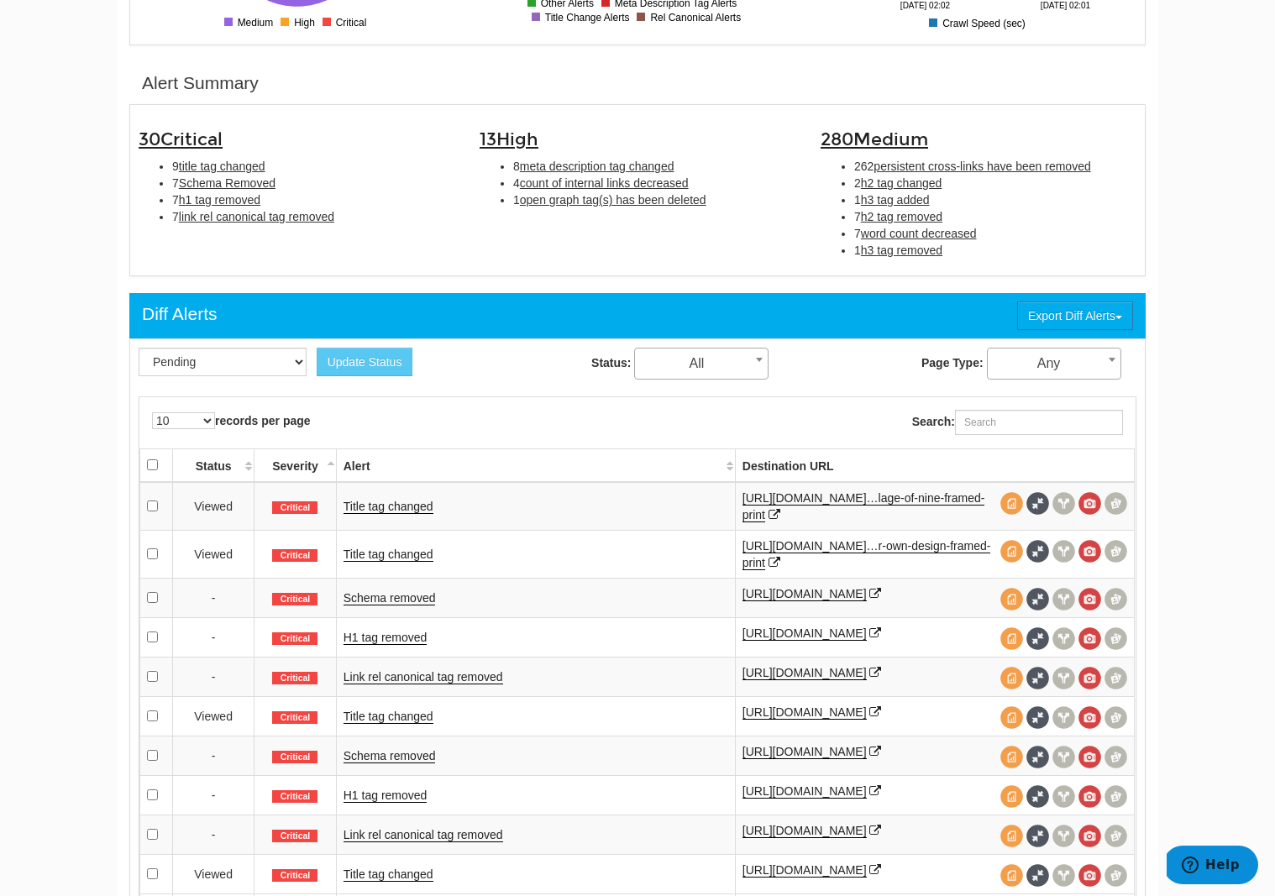
scroll to position [67, 0]
click at [1091, 639] on span at bounding box center [1090, 639] width 23 height 23
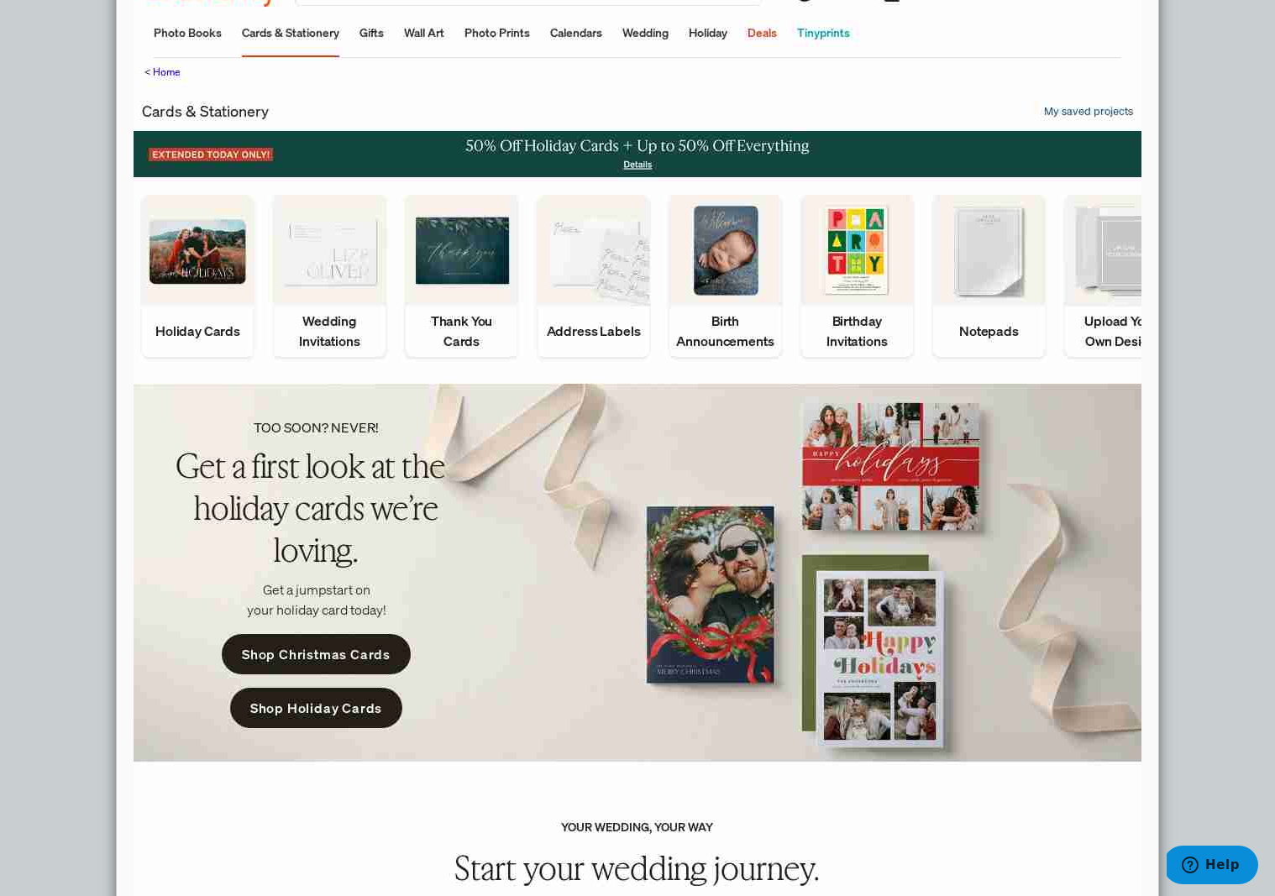
scroll to position [0, 0]
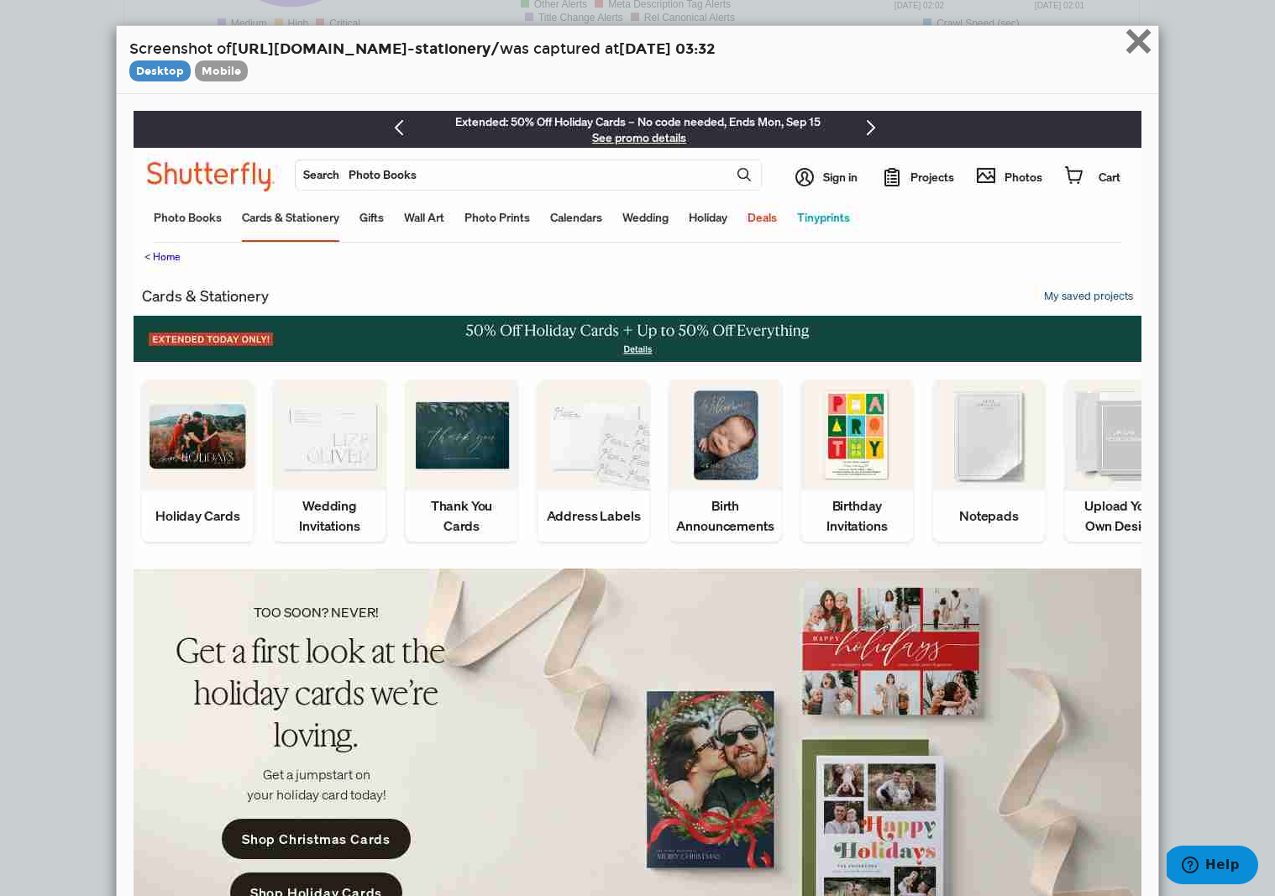
click at [1134, 40] on span "×" at bounding box center [1138, 41] width 29 height 56
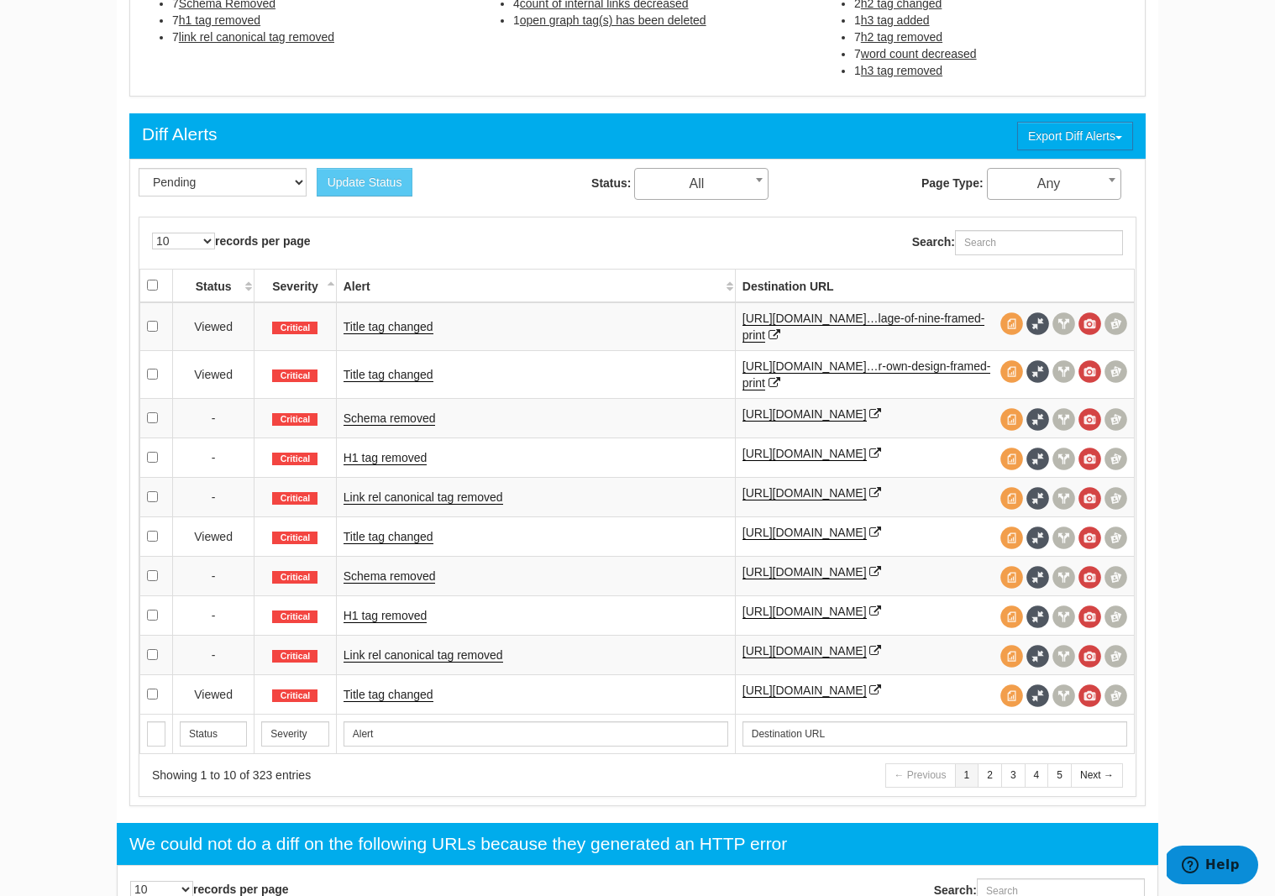
scroll to position [664, 0]
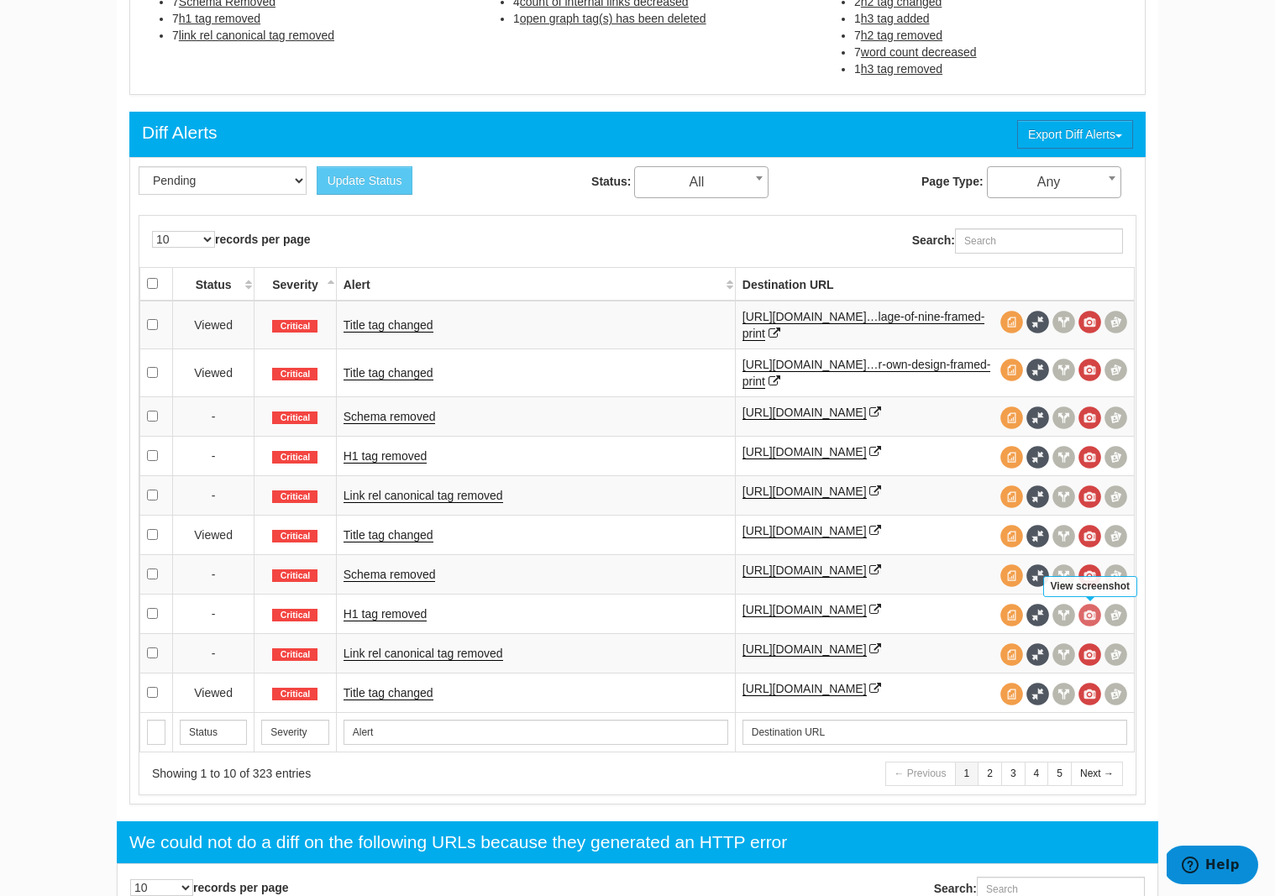
click at [1092, 618] on span at bounding box center [1090, 615] width 23 height 23
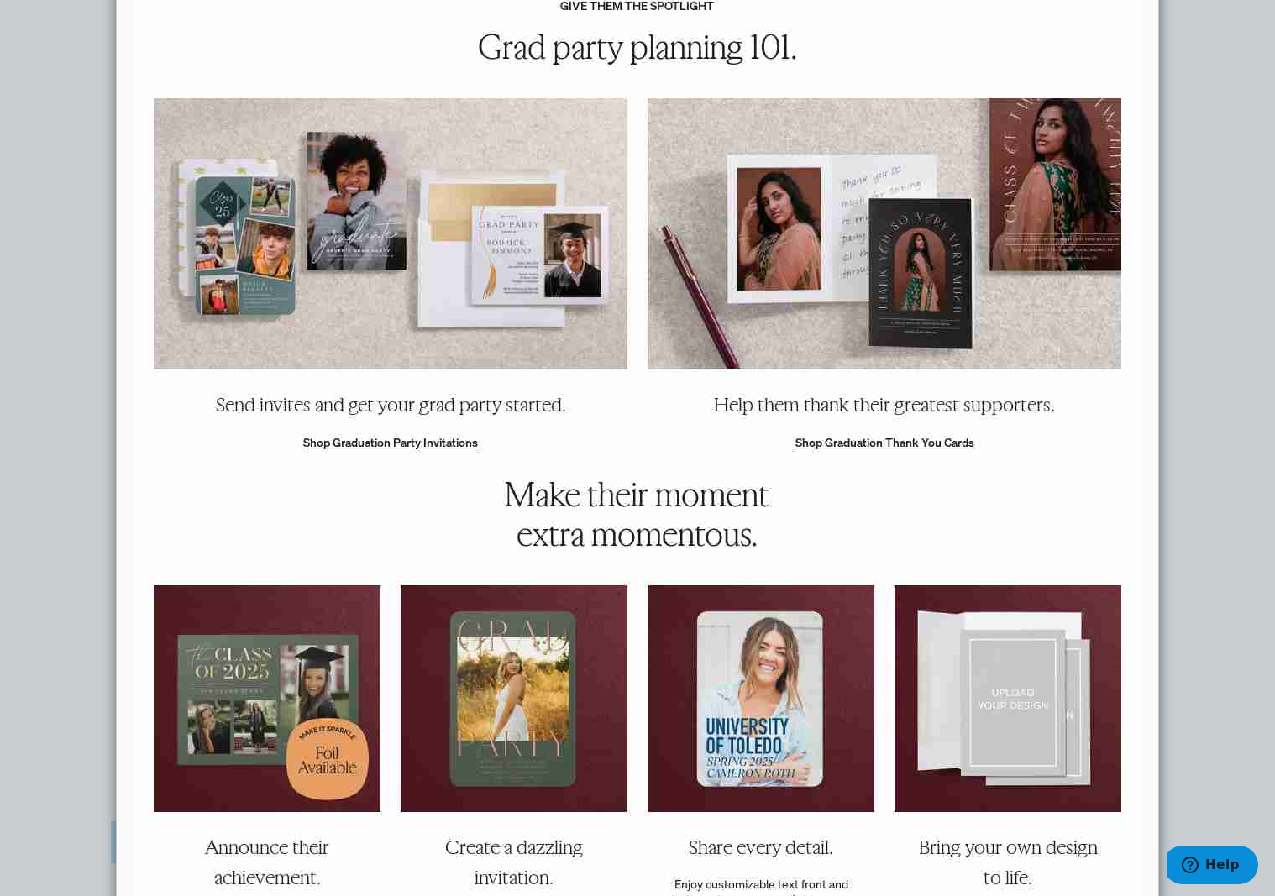
scroll to position [0, 0]
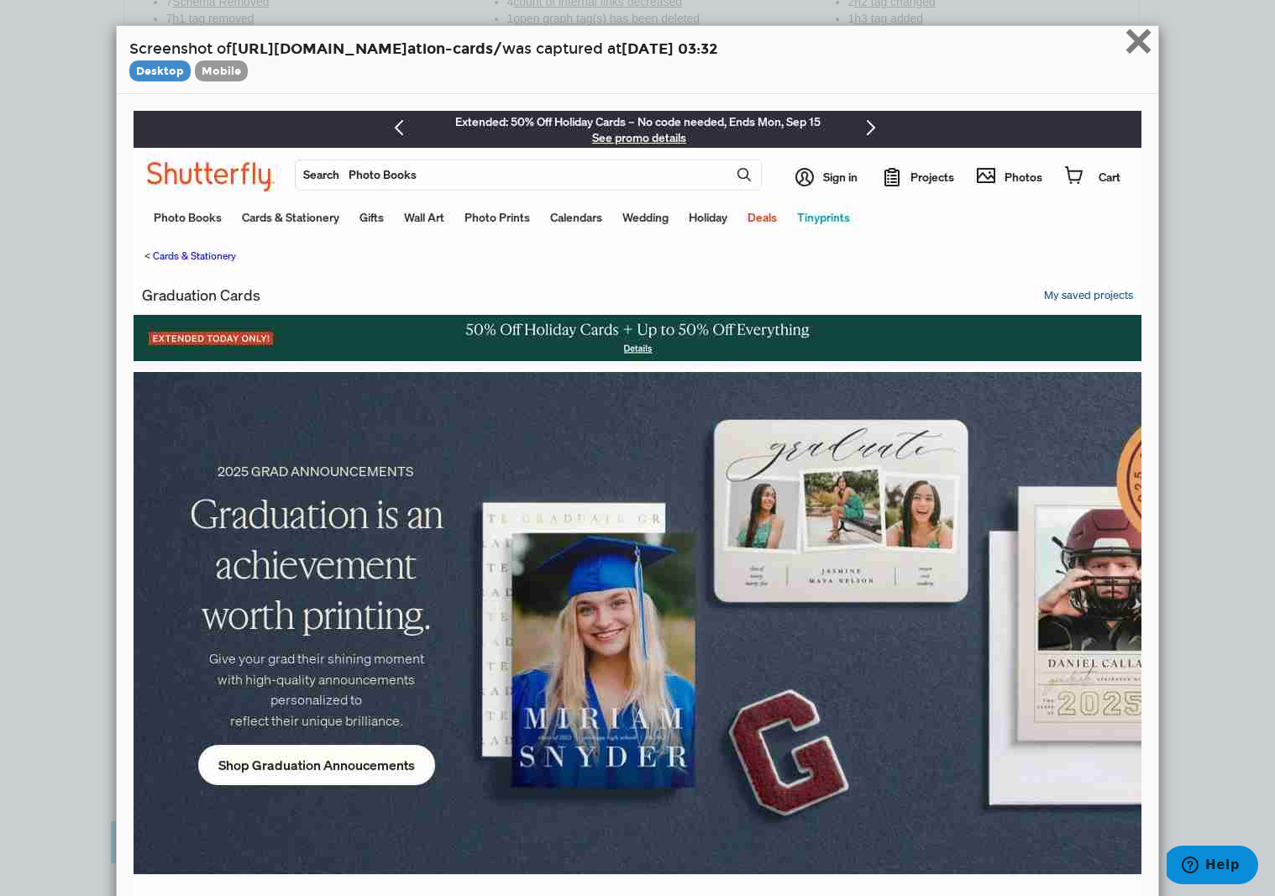
click at [1149, 52] on span "×" at bounding box center [1138, 41] width 29 height 56
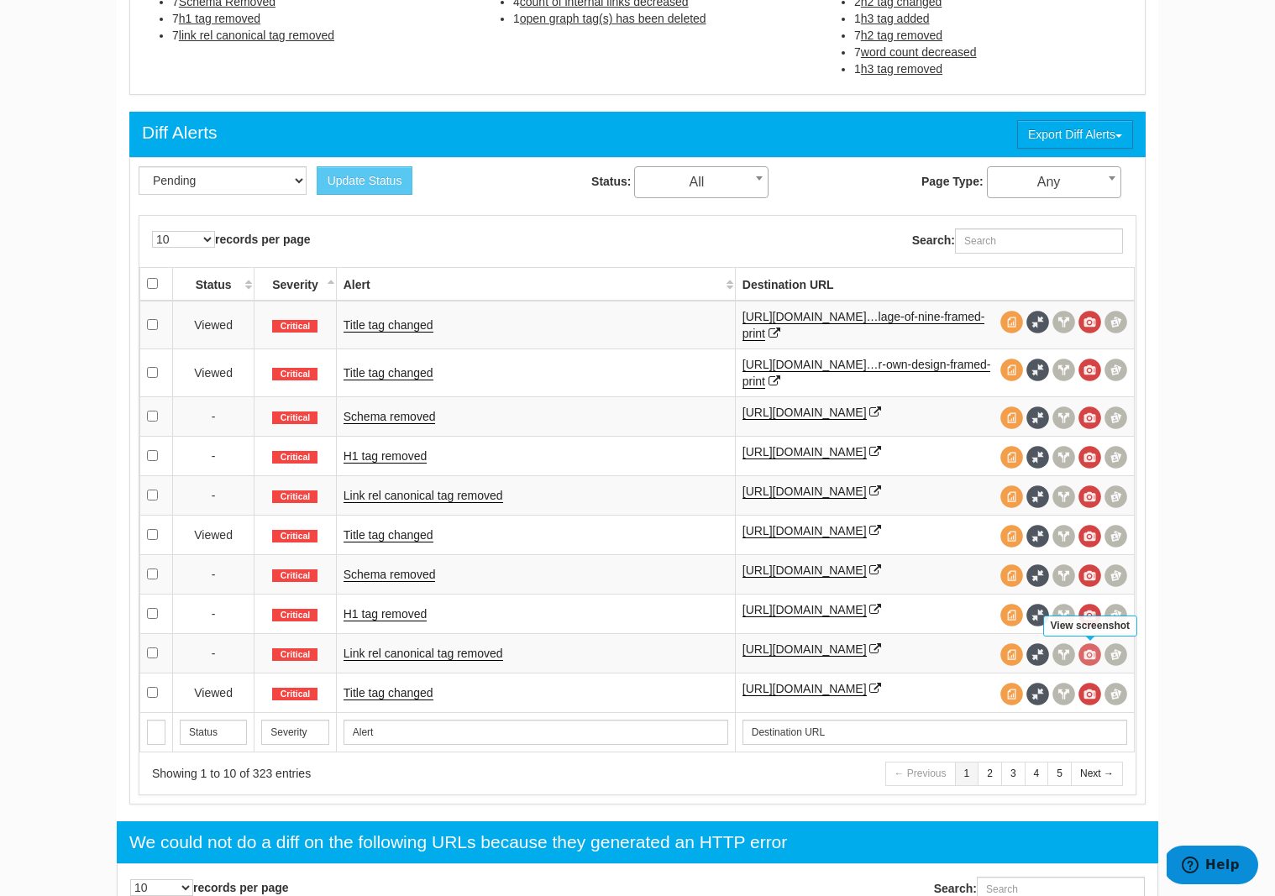
scroll to position [665, 0]
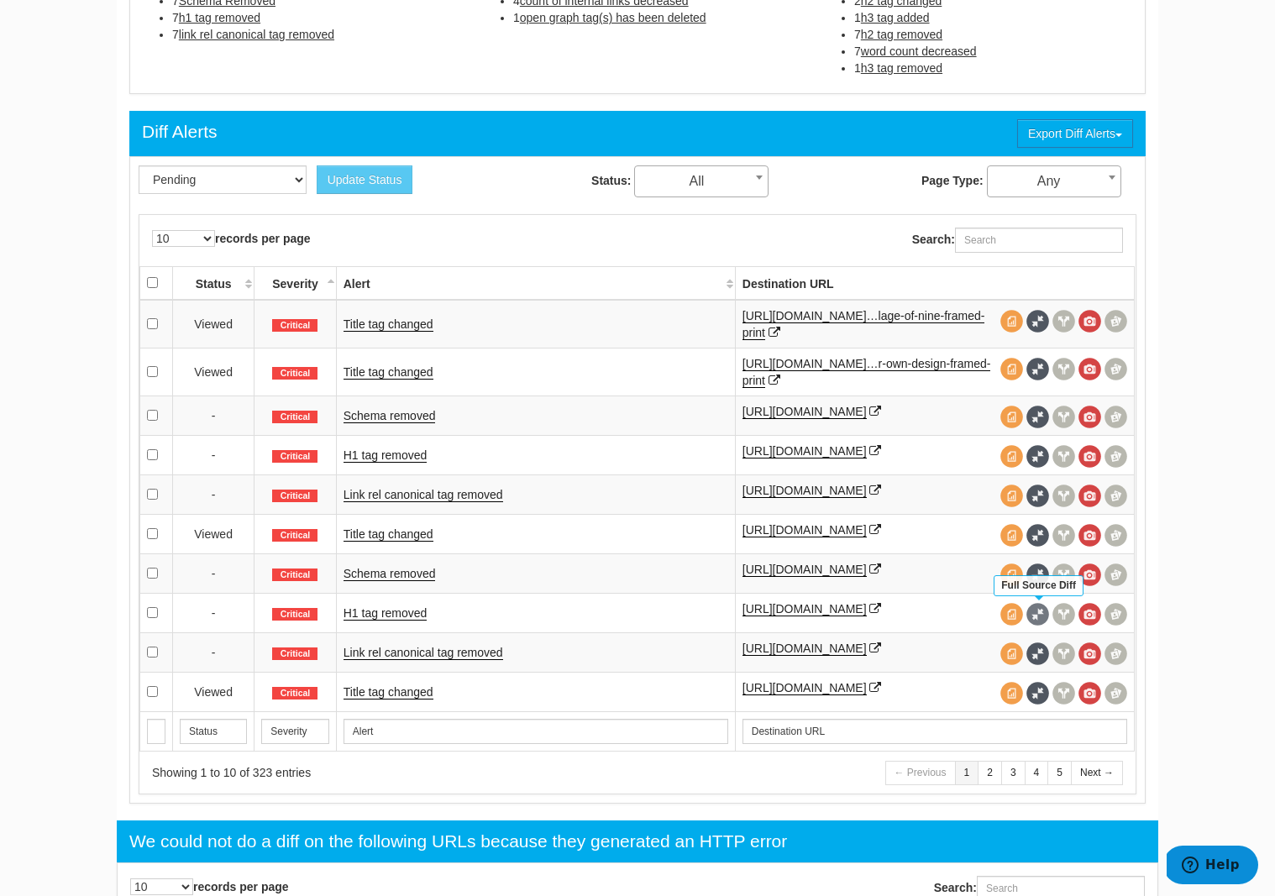
click at [1046, 613] on span at bounding box center [1038, 614] width 23 height 23
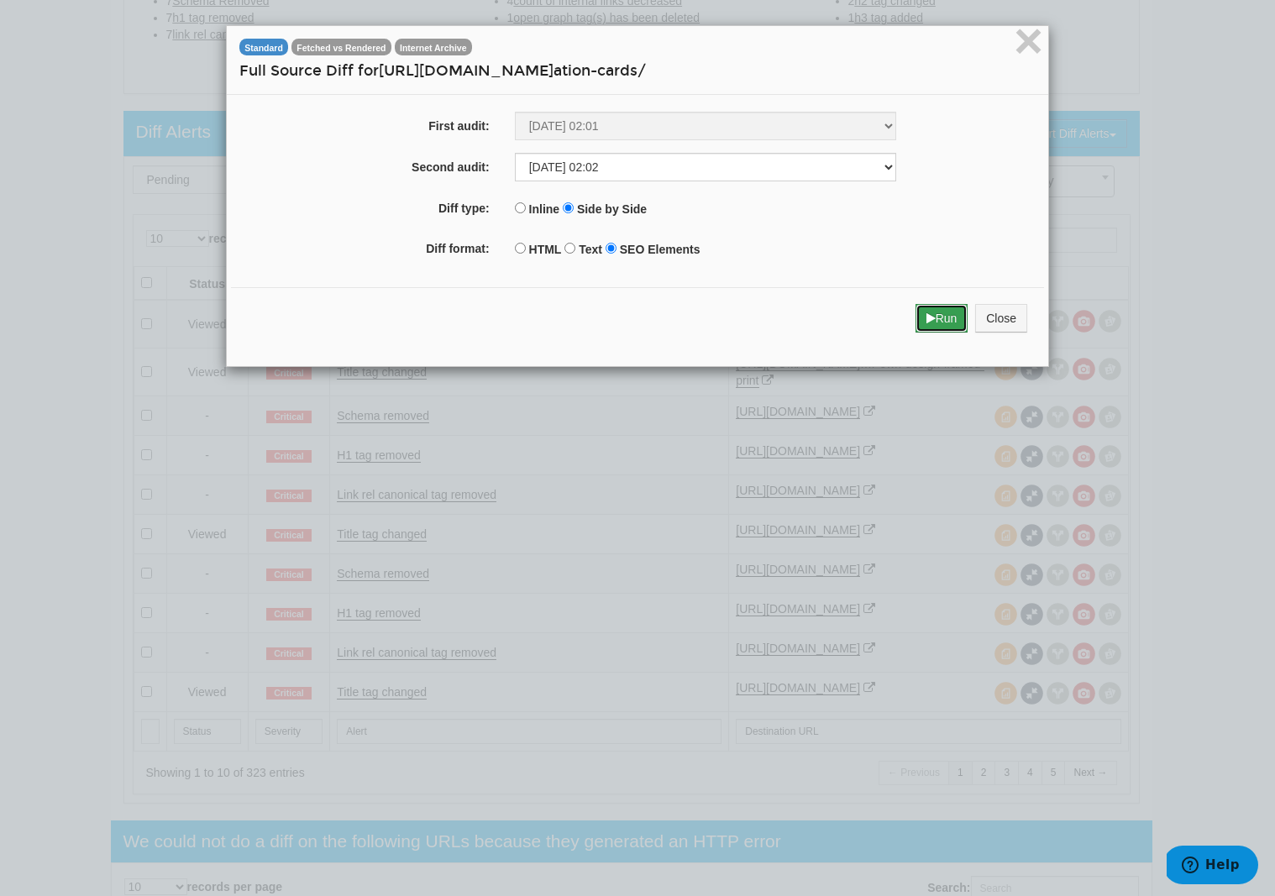
click at [935, 318] on button "Run" at bounding box center [942, 318] width 53 height 29
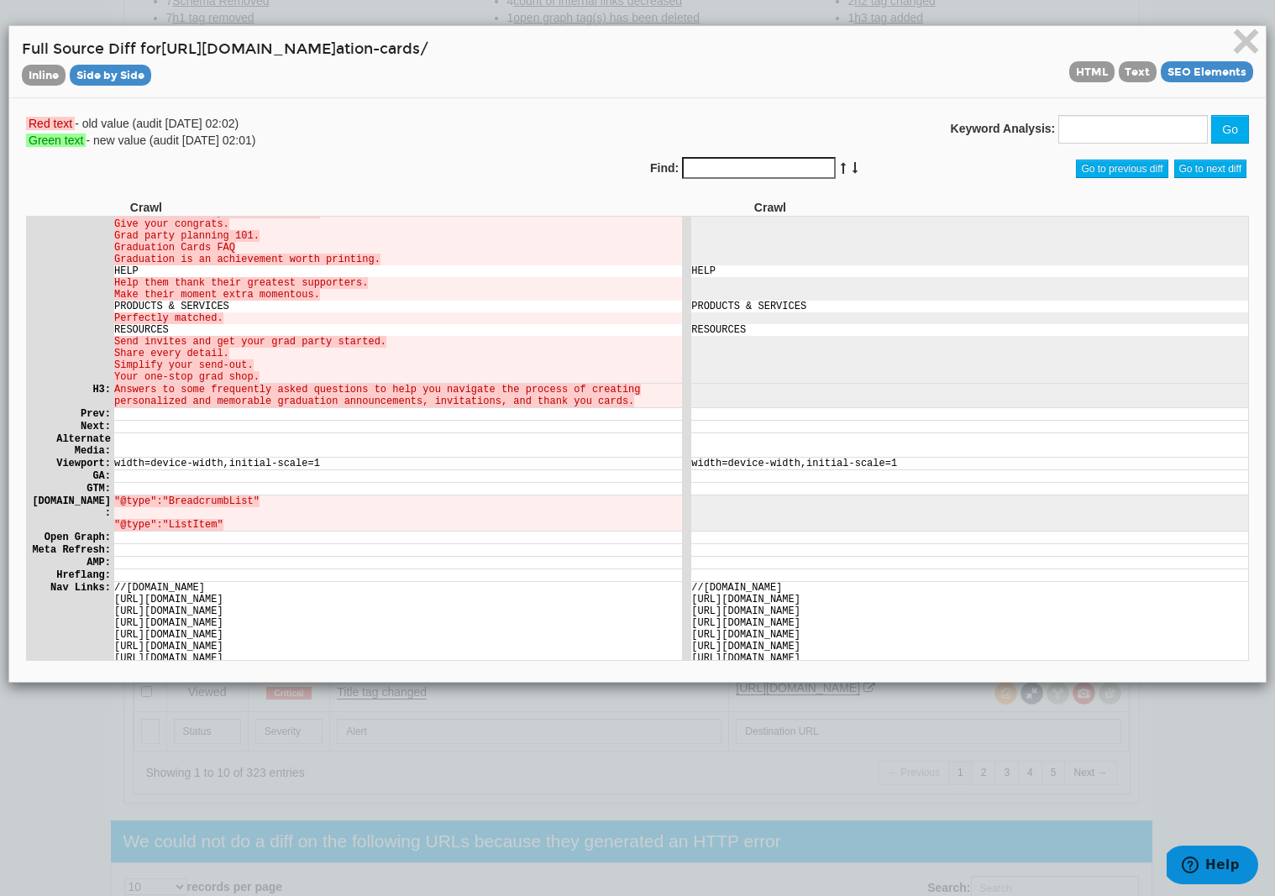
scroll to position [0, 0]
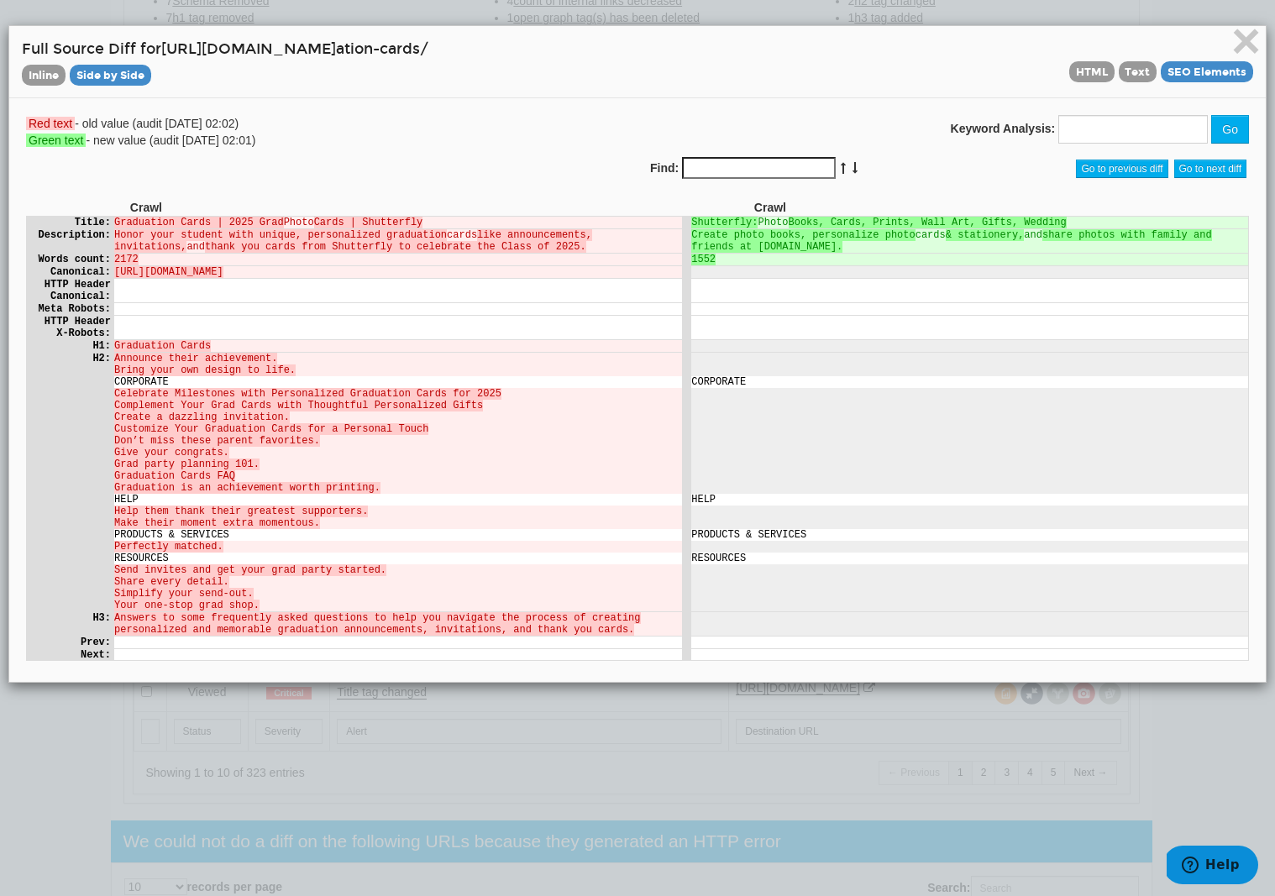
click at [623, 792] on div "× Full Source Diff for [URL][DOMAIN_NAME] ation-cards/ Inline Side by Side HTML…" at bounding box center [637, 448] width 1275 height 896
drag, startPoint x: 115, startPoint y: 360, endPoint x: 214, endPoint y: 360, distance: 99.1
click at [214, 351] on td "Graduation Cards" at bounding box center [397, 345] width 568 height 12
drag, startPoint x: 74, startPoint y: 220, endPoint x: 476, endPoint y: 222, distance: 402.5
click at [476, 222] on tr "Title: Graduation Cards | 2025 Grad Photo Cards | Shutterfly Shutterfly: Photo …" at bounding box center [637, 222] width 1222 height 12
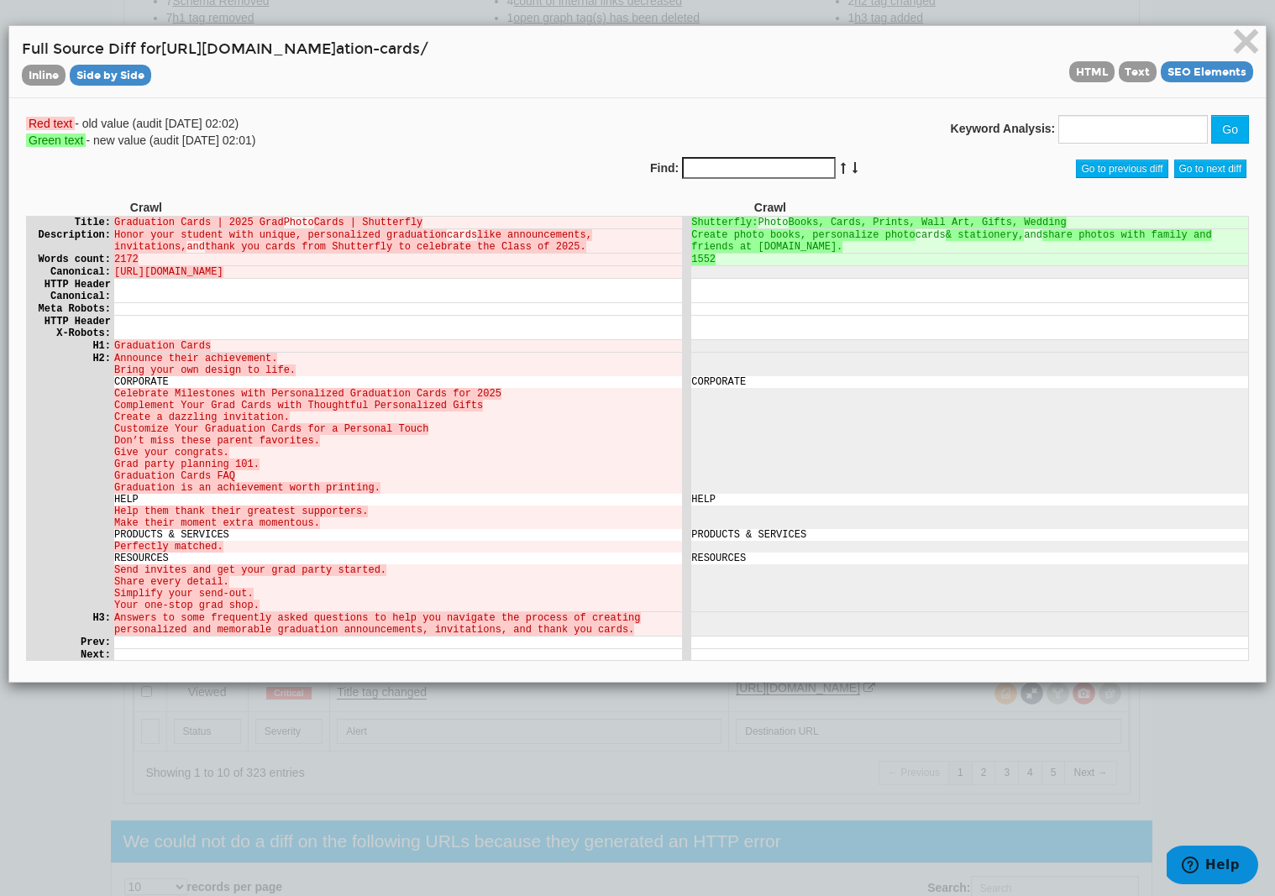
click at [978, 314] on td at bounding box center [969, 308] width 557 height 12
click at [762, 222] on td "Shutterfly: Photo Books, Cards, Prints, Wall Art, Gifts, Wedding" at bounding box center [969, 222] width 557 height 12
drag, startPoint x: 693, startPoint y: 234, endPoint x: 890, endPoint y: 259, distance: 198.1
click at [904, 248] on td "Create photo books, personalize photo cards & stationery, and share photos with…" at bounding box center [969, 241] width 557 height 24
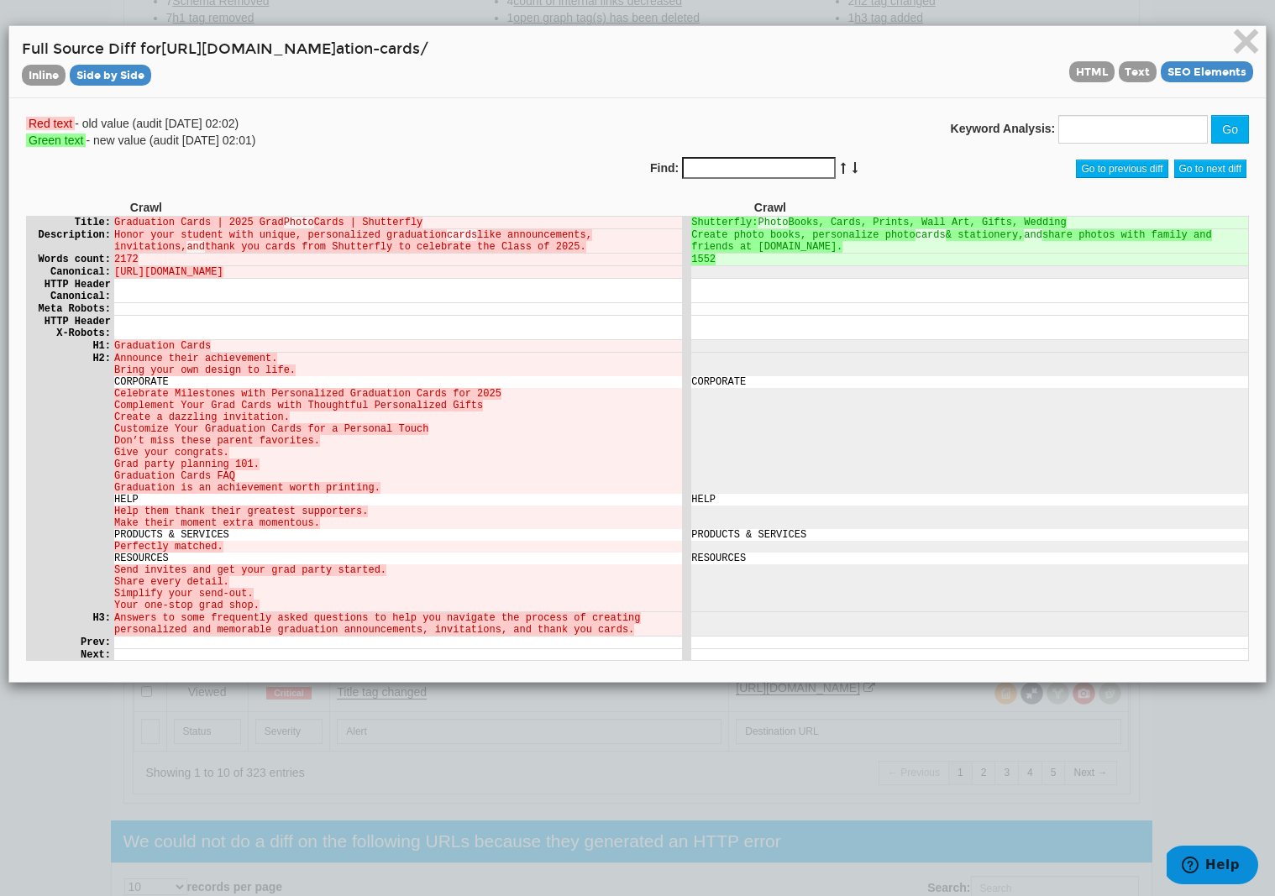
drag, startPoint x: 886, startPoint y: 255, endPoint x: 679, endPoint y: 239, distance: 207.3
click at [679, 239] on tr "Description: Honor your student with unique, personalized graduation cards like…" at bounding box center [637, 241] width 1222 height 24
click at [871, 314] on td at bounding box center [969, 308] width 557 height 12
click at [756, 351] on td at bounding box center [969, 345] width 557 height 12
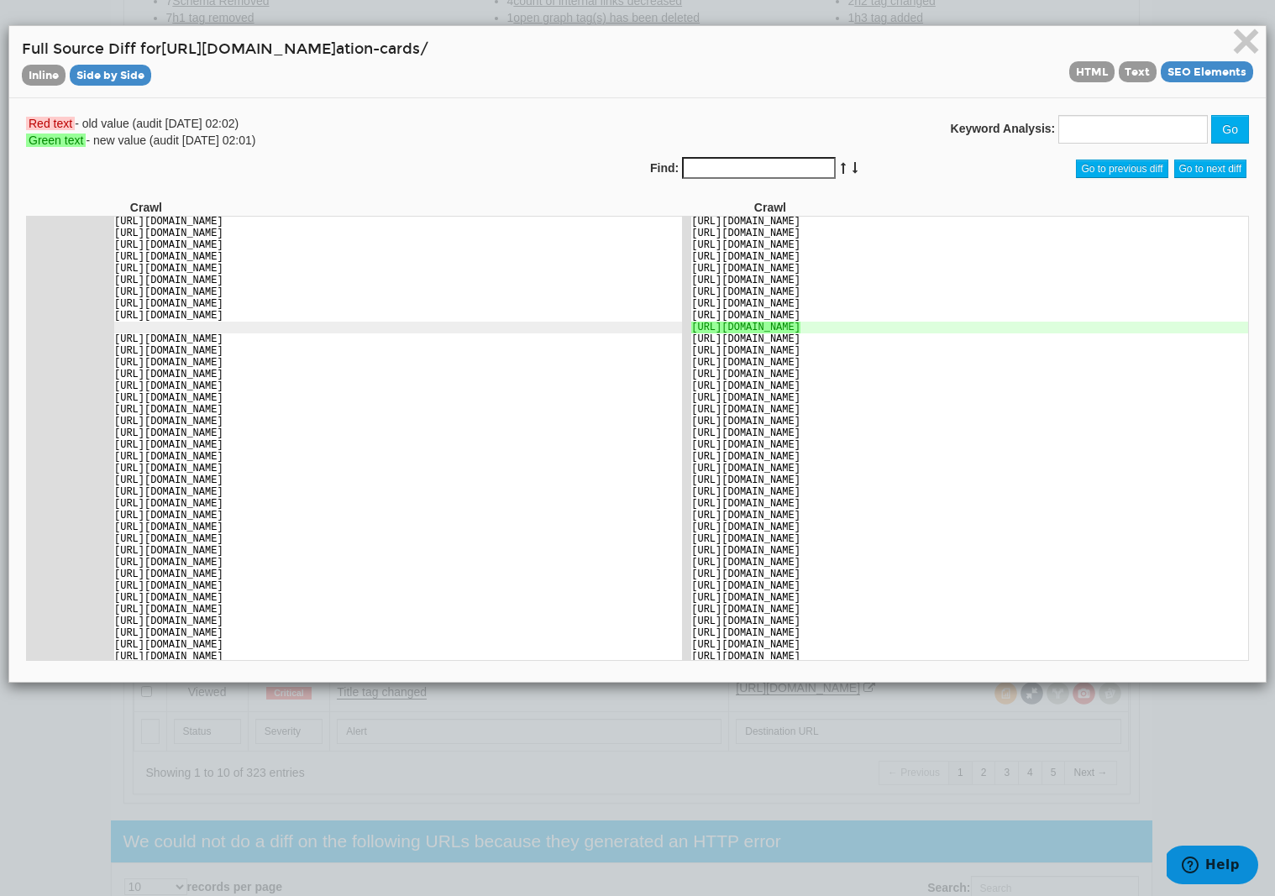
scroll to position [766, 0]
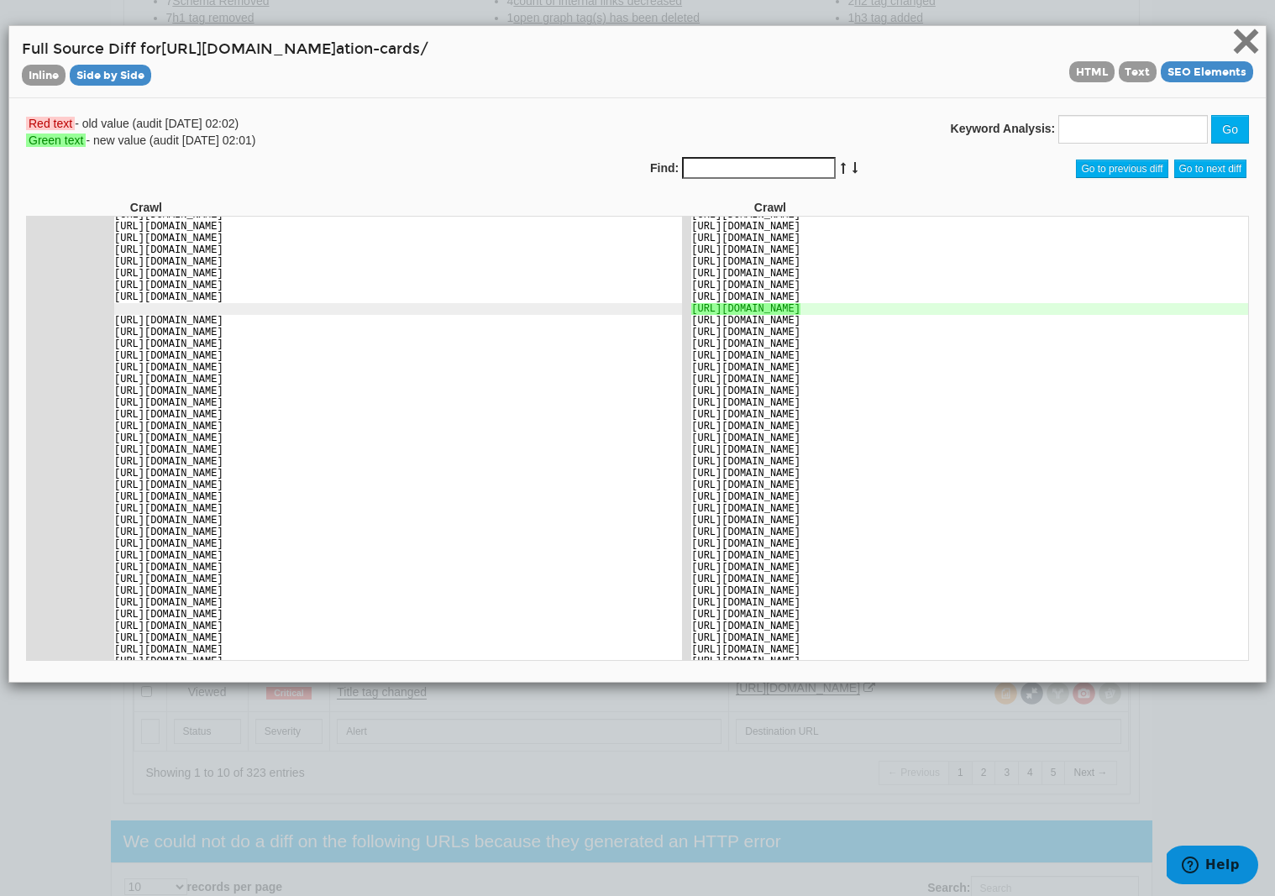
click at [1248, 42] on span "×" at bounding box center [1246, 41] width 29 height 56
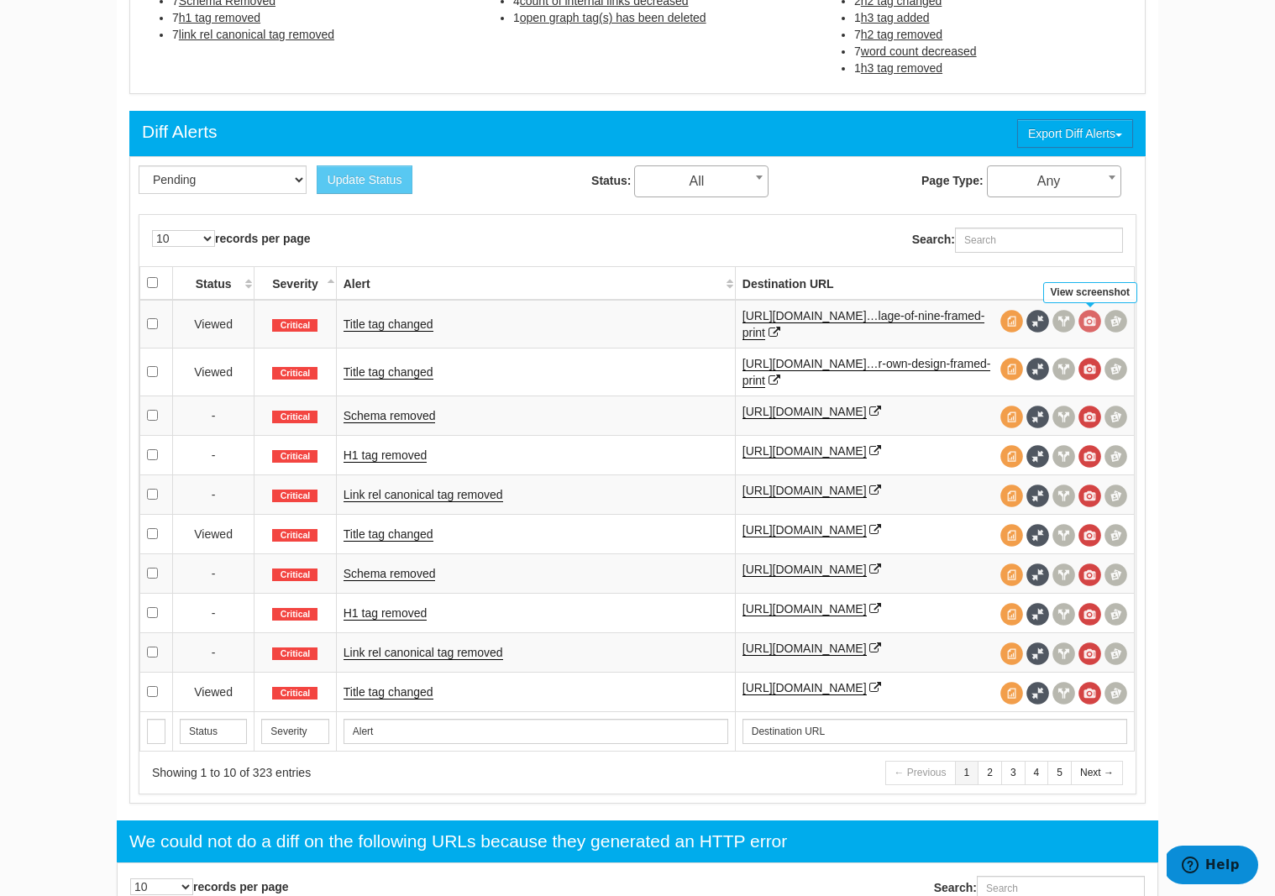
click at [1091, 318] on span at bounding box center [1090, 321] width 23 height 23
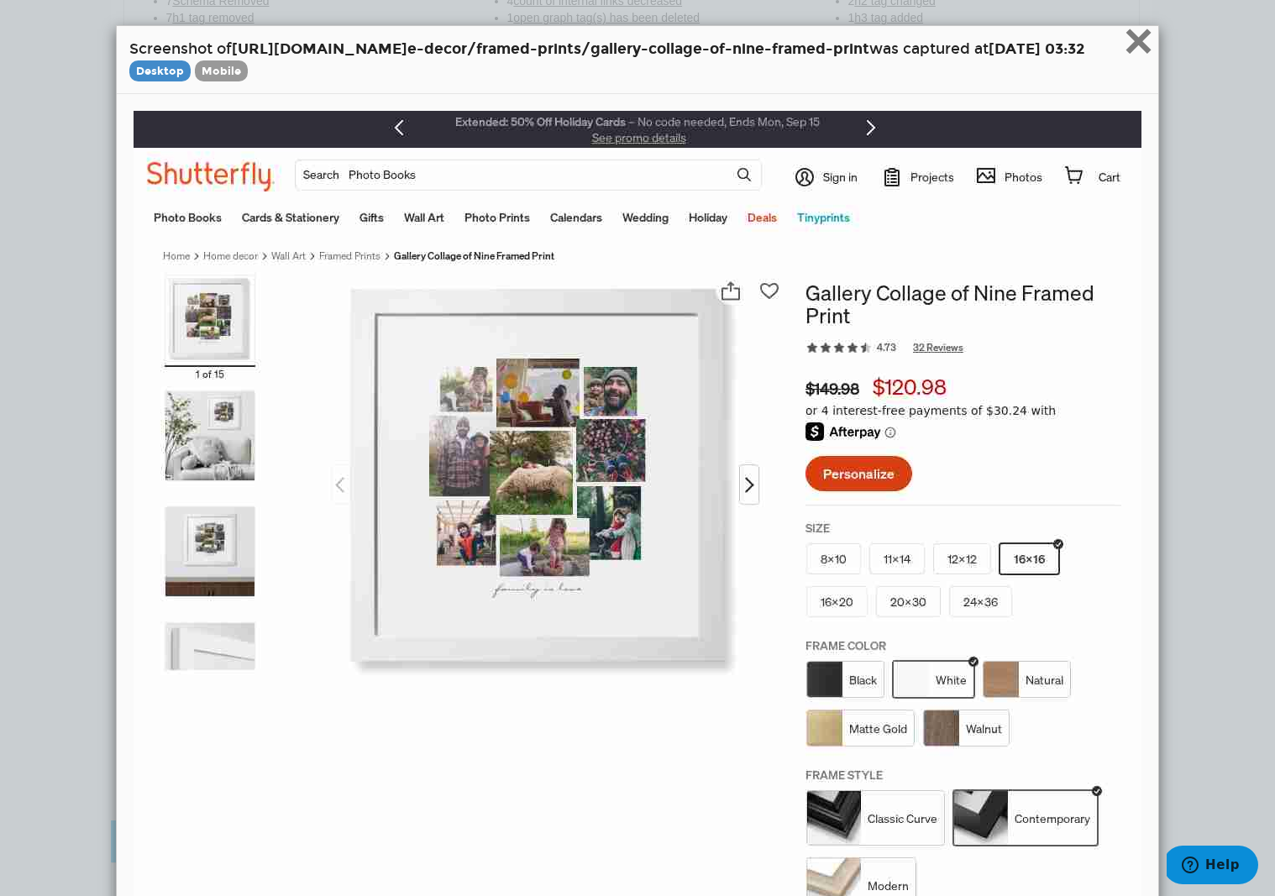
click at [1154, 39] on span "×" at bounding box center [1138, 41] width 29 height 56
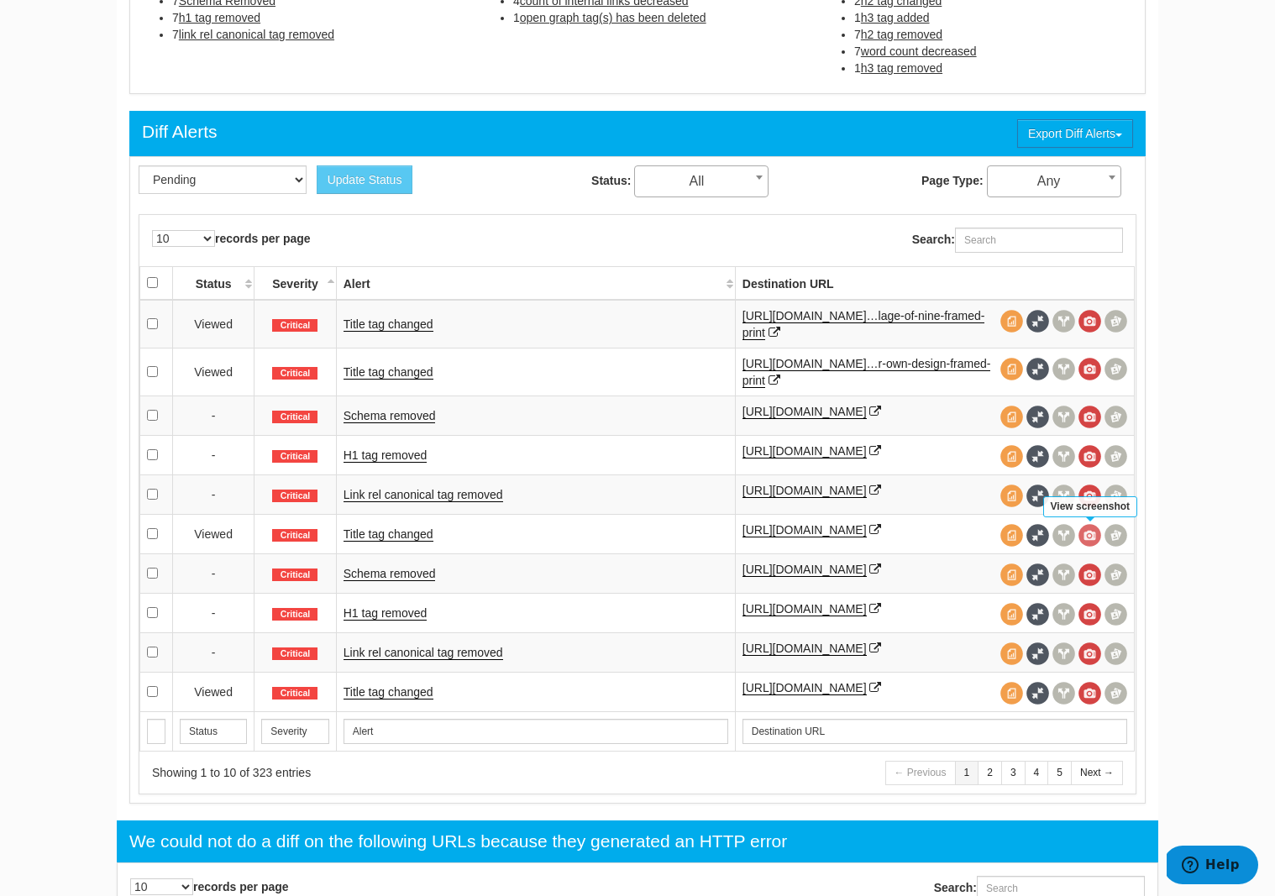
click at [1087, 536] on span at bounding box center [1090, 535] width 23 height 23
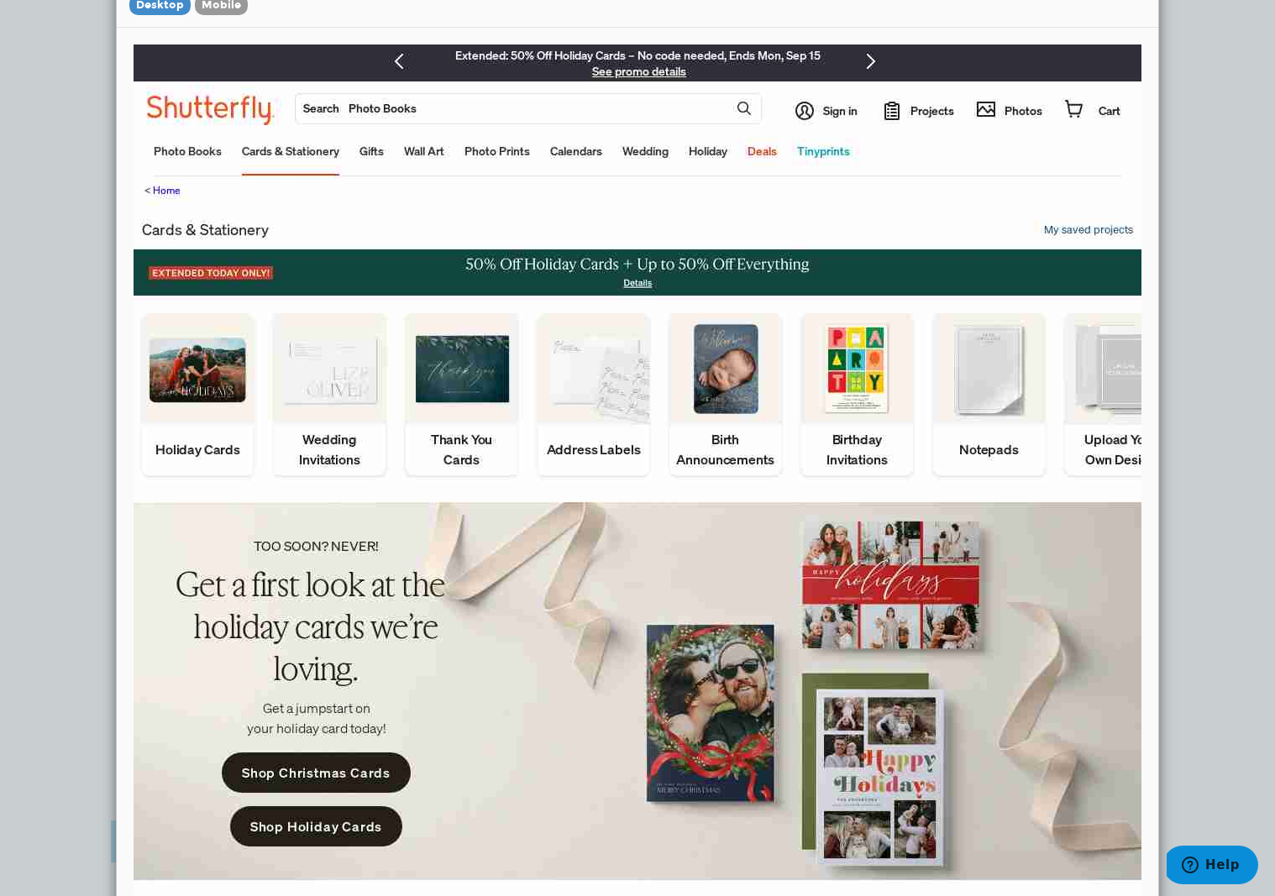
scroll to position [0, 0]
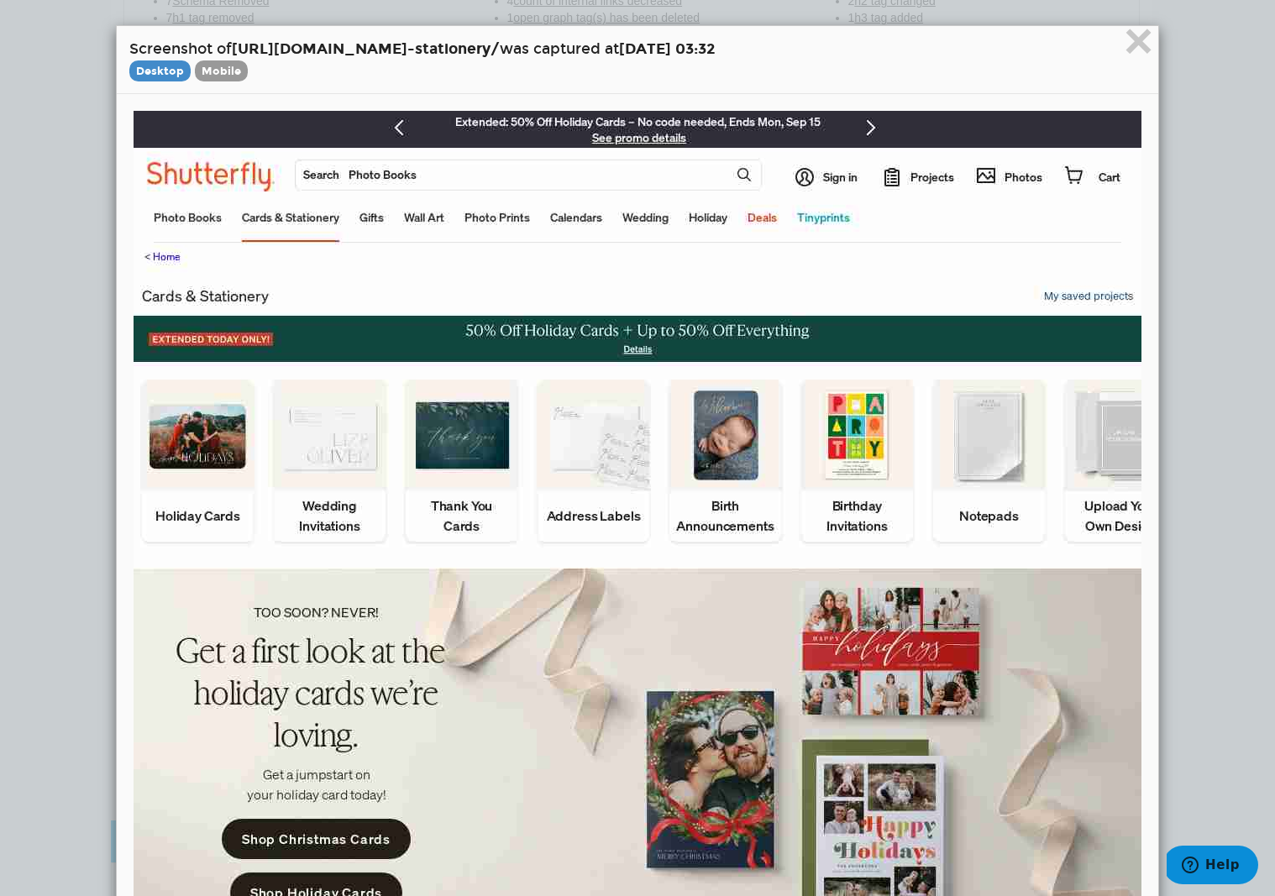
drag, startPoint x: 721, startPoint y: 45, endPoint x: 840, endPoint y: 50, distance: 119.4
click at [840, 50] on h4 "Screenshot of [URL][DOMAIN_NAME] -stationery/ was captured at [DATE] 03:32 Desk…" at bounding box center [637, 60] width 1017 height 42
drag, startPoint x: 825, startPoint y: 46, endPoint x: 860, endPoint y: 45, distance: 34.5
click at [860, 45] on h4 "Screenshot of [URL][DOMAIN_NAME] -stationery/ was captured at [DATE] 03:32 Desk…" at bounding box center [637, 60] width 1017 height 42
click at [912, 56] on h4 "Screenshot of [URL][DOMAIN_NAME] -stationery/ was captured at [DATE] 03:32 Desk…" at bounding box center [637, 60] width 1017 height 42
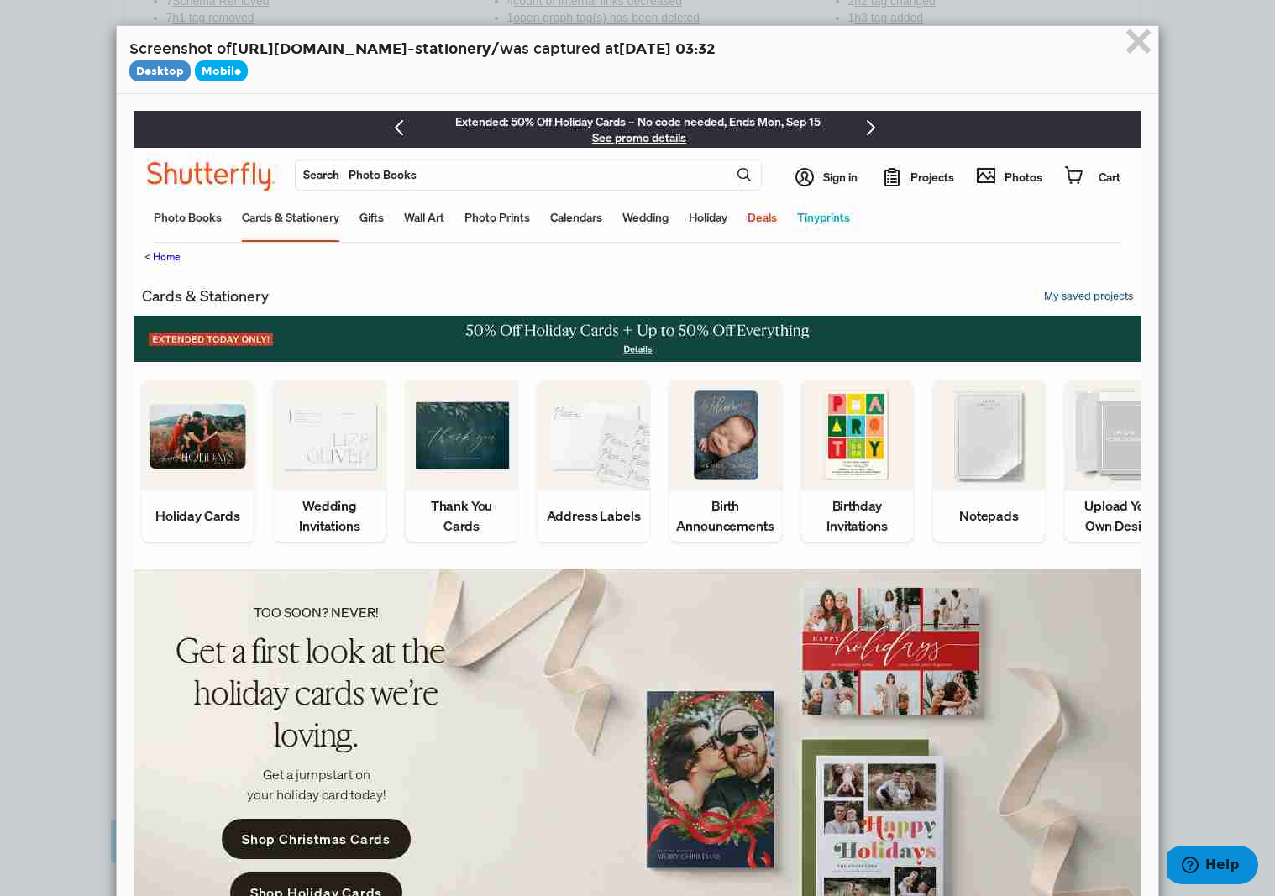
click at [218, 70] on span "Mobile" at bounding box center [221, 70] width 53 height 21
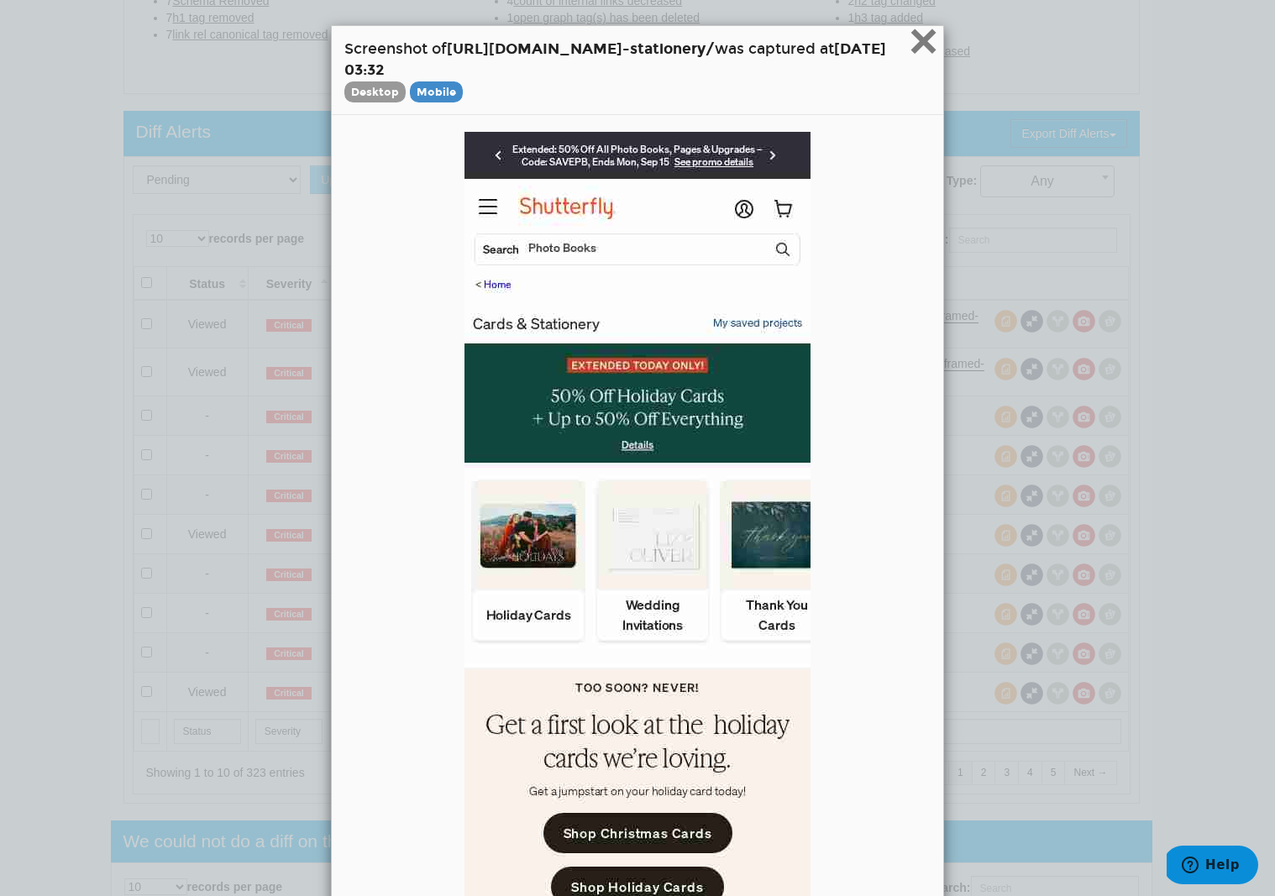
click at [938, 47] on span "×" at bounding box center [923, 41] width 29 height 56
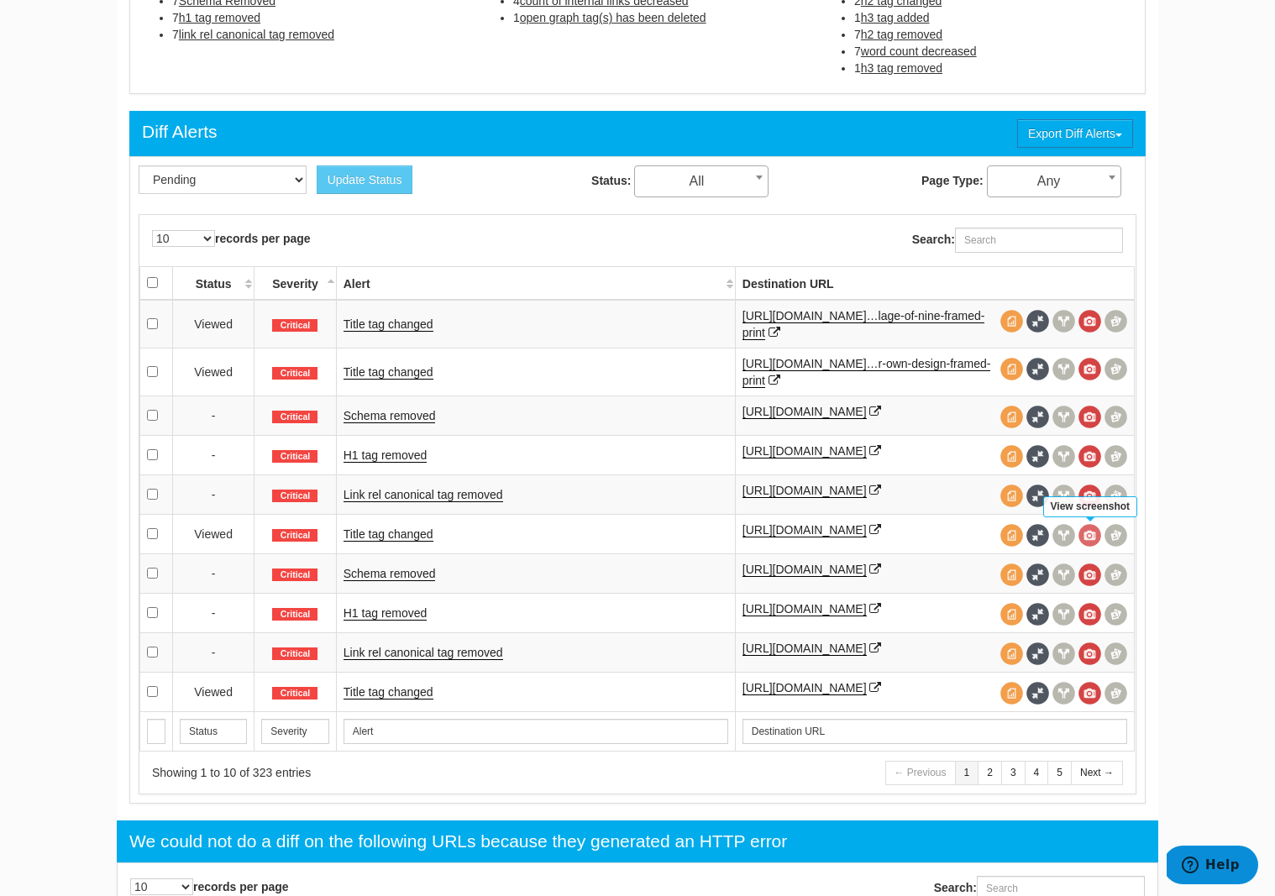
click at [1087, 531] on span at bounding box center [1090, 535] width 23 height 23
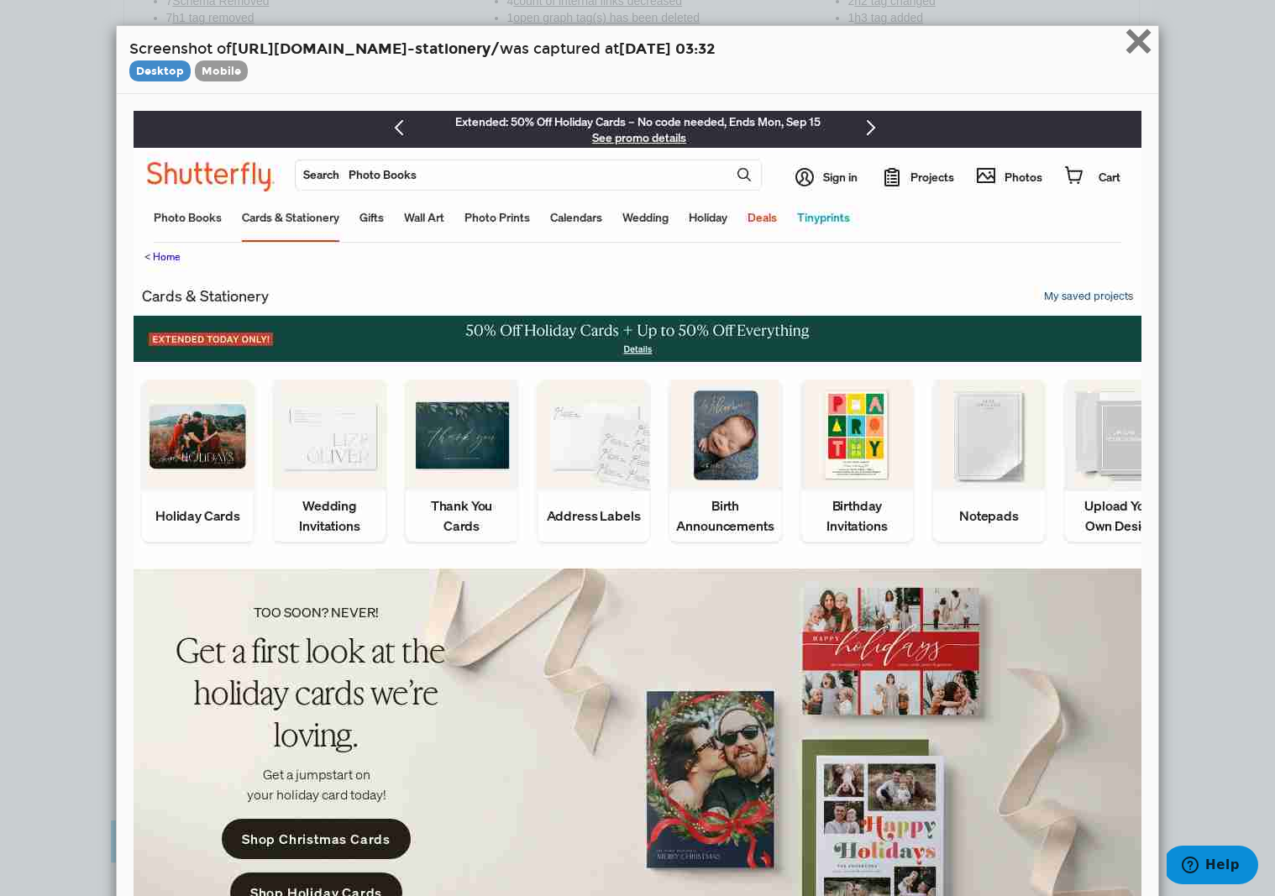
click at [1140, 41] on span "×" at bounding box center [1138, 41] width 29 height 56
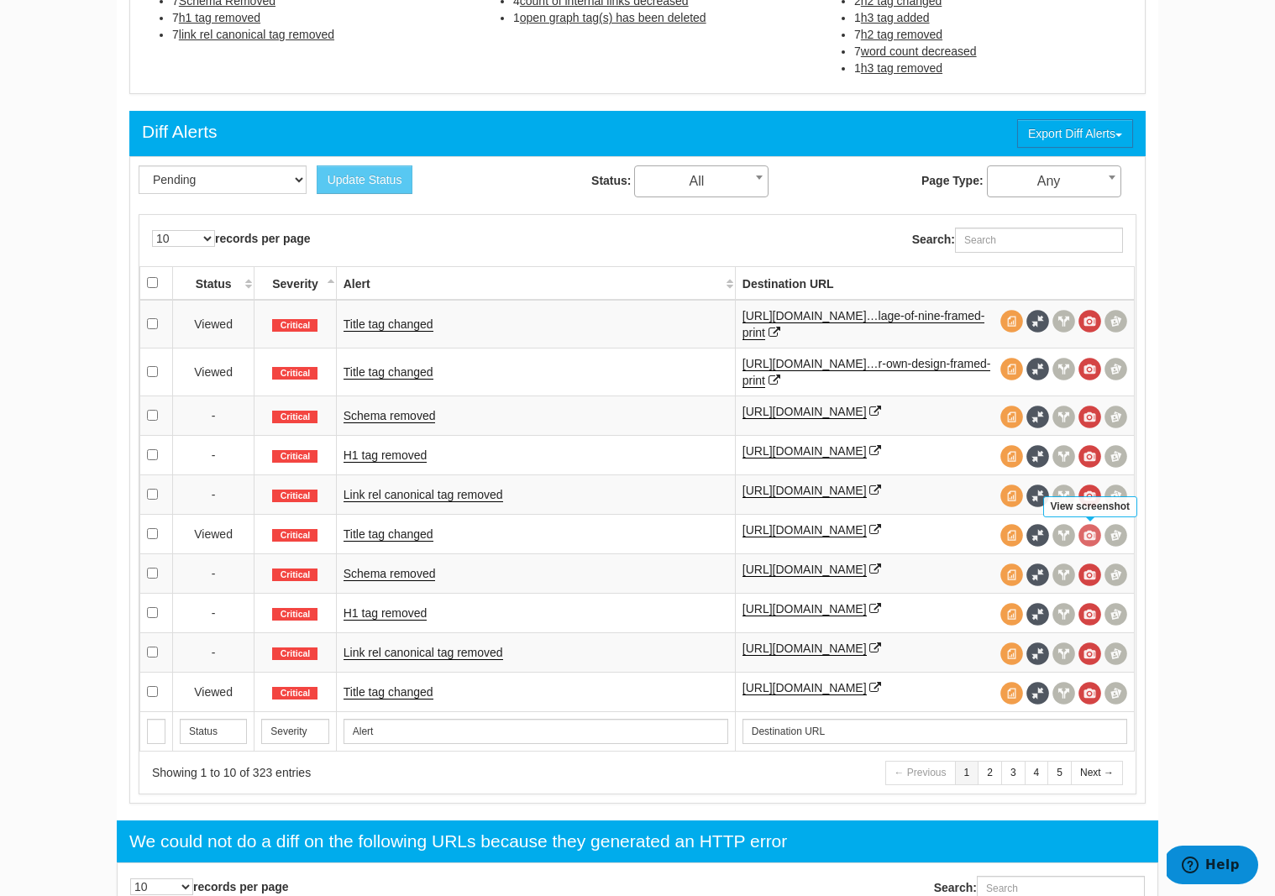
click at [1094, 534] on span at bounding box center [1090, 535] width 23 height 23
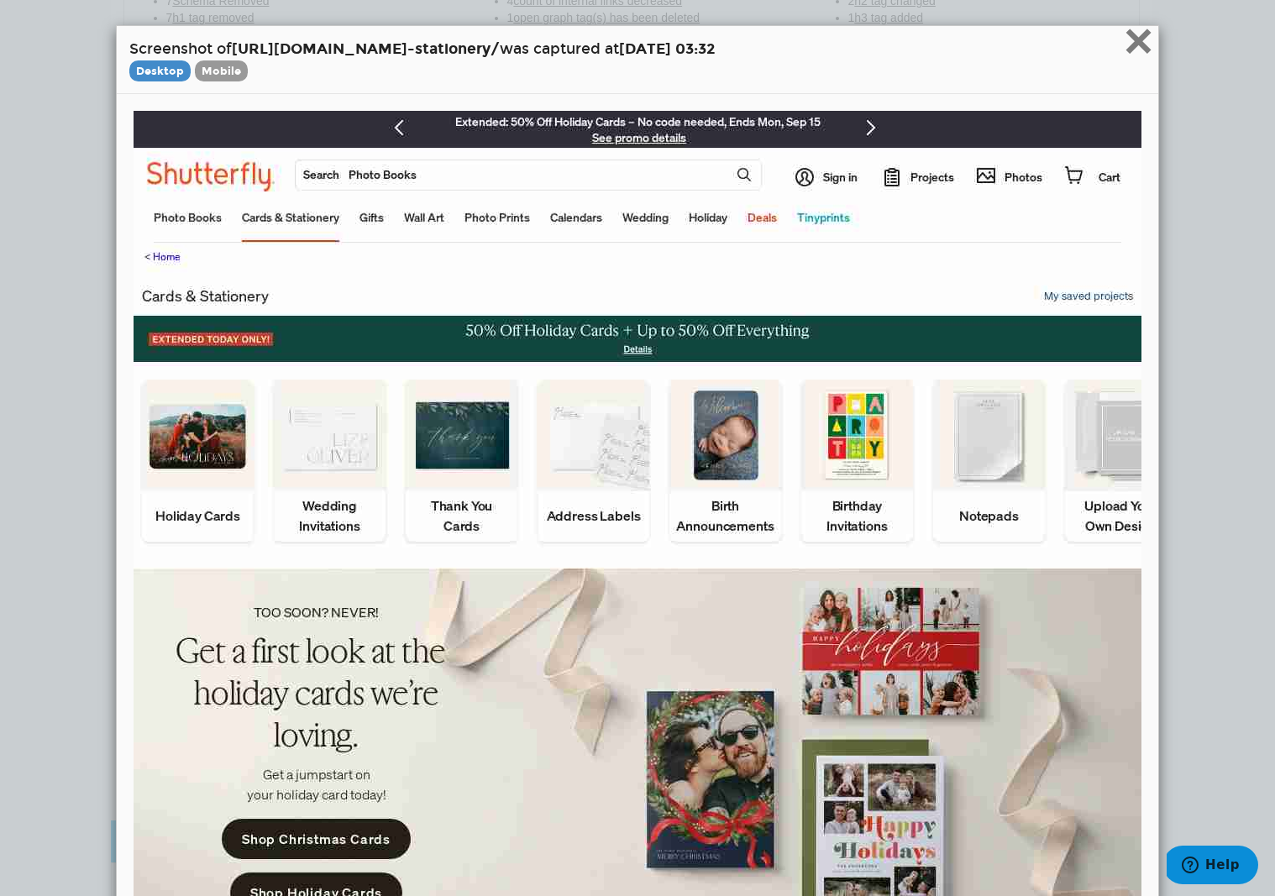
click at [1137, 46] on span "×" at bounding box center [1138, 41] width 29 height 56
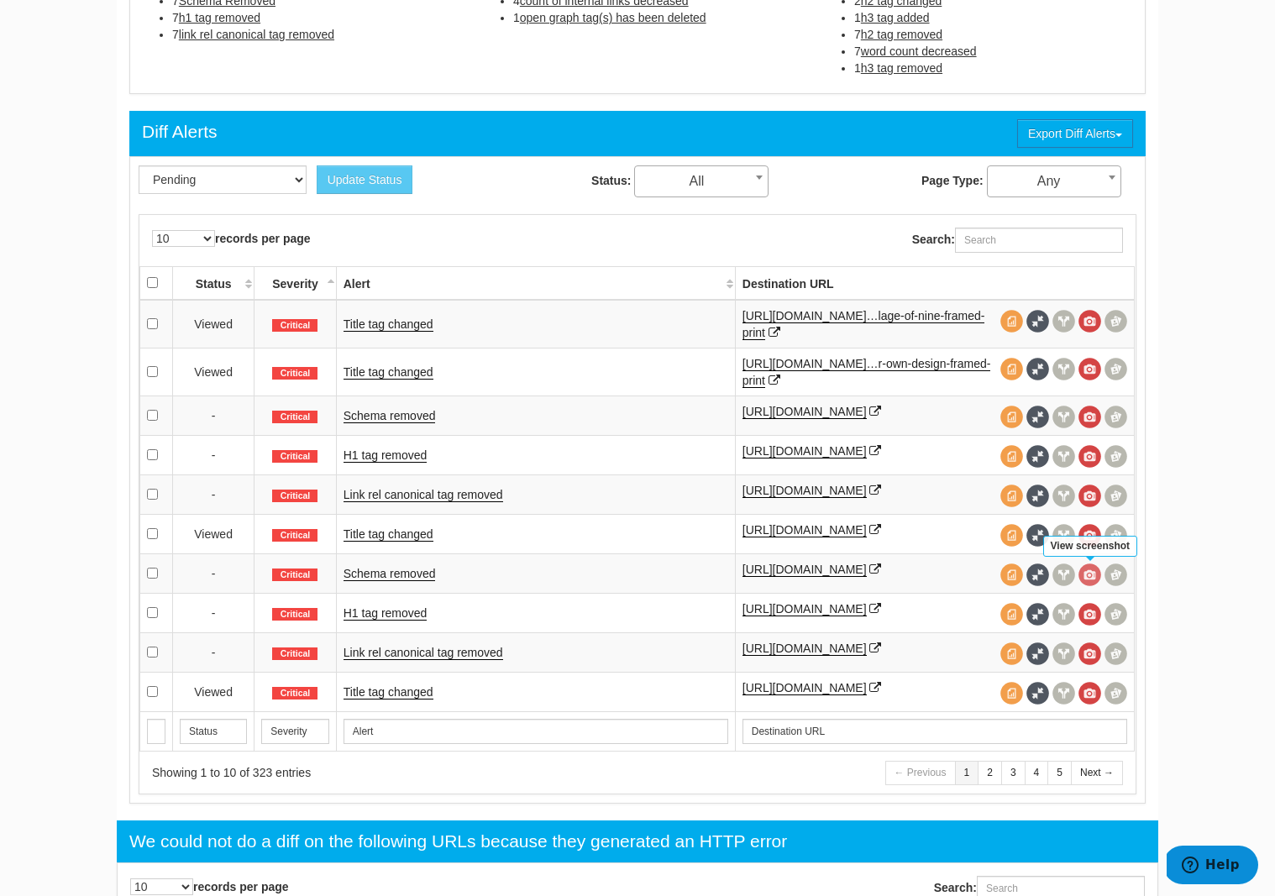
click at [1096, 576] on span at bounding box center [1090, 575] width 23 height 23
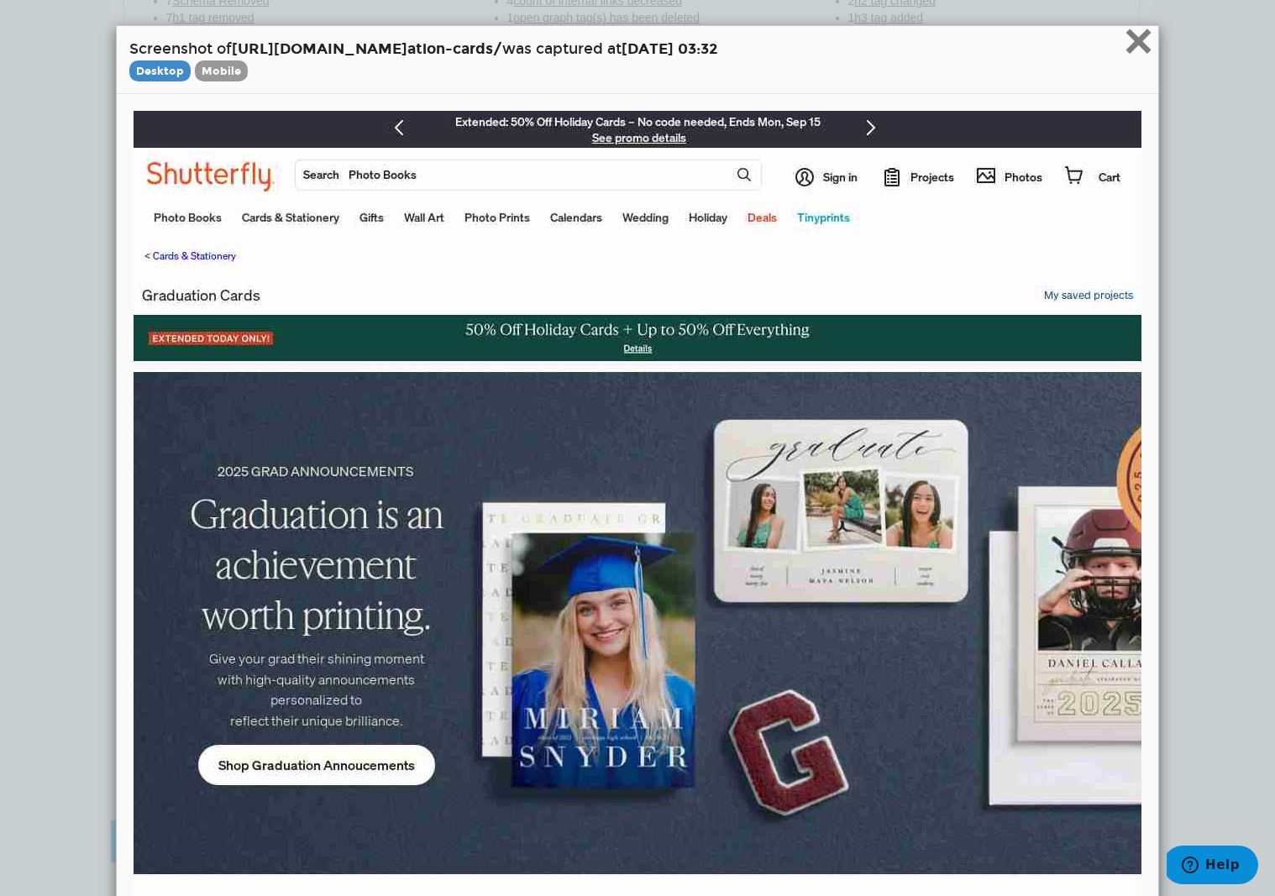
click at [1145, 45] on span "×" at bounding box center [1138, 41] width 29 height 56
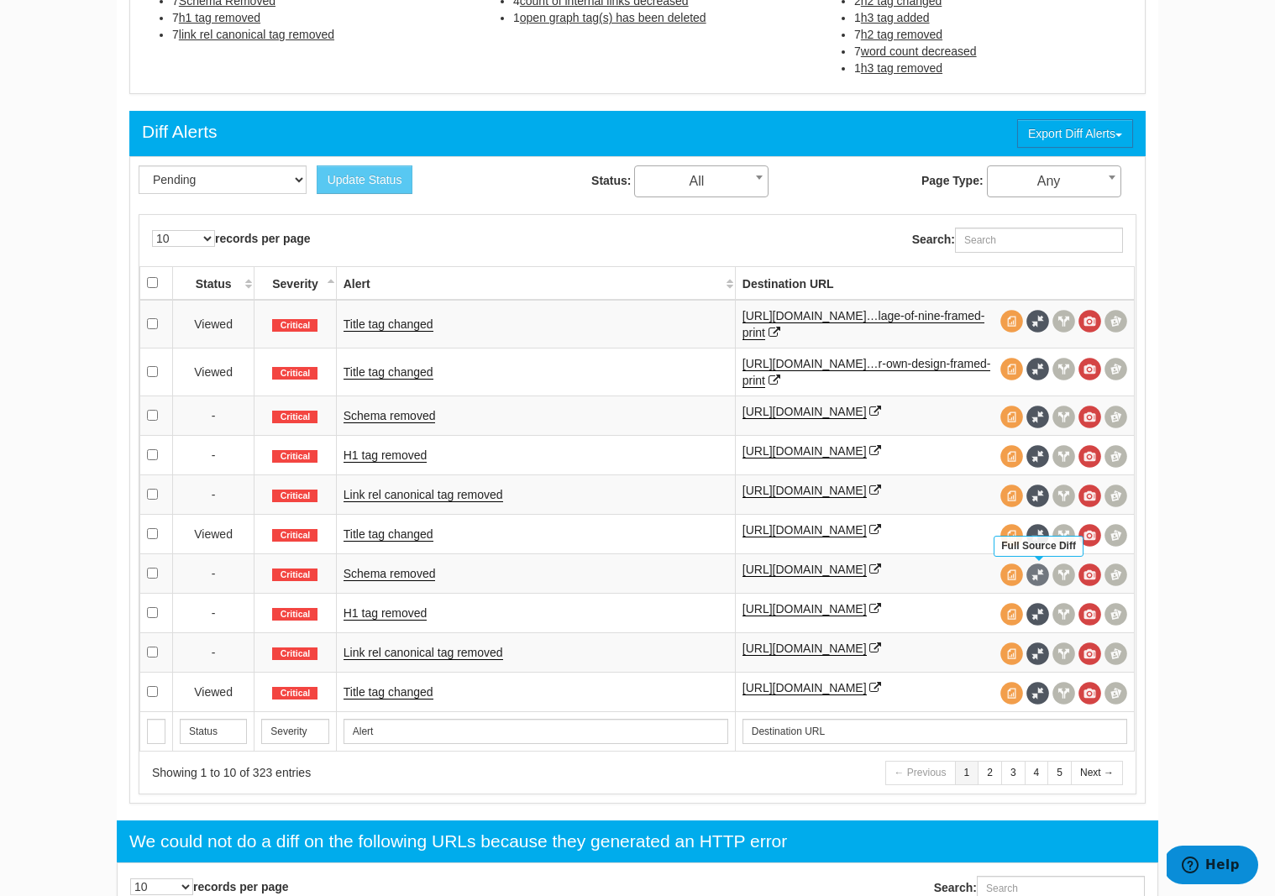
click at [1044, 577] on span at bounding box center [1038, 575] width 23 height 23
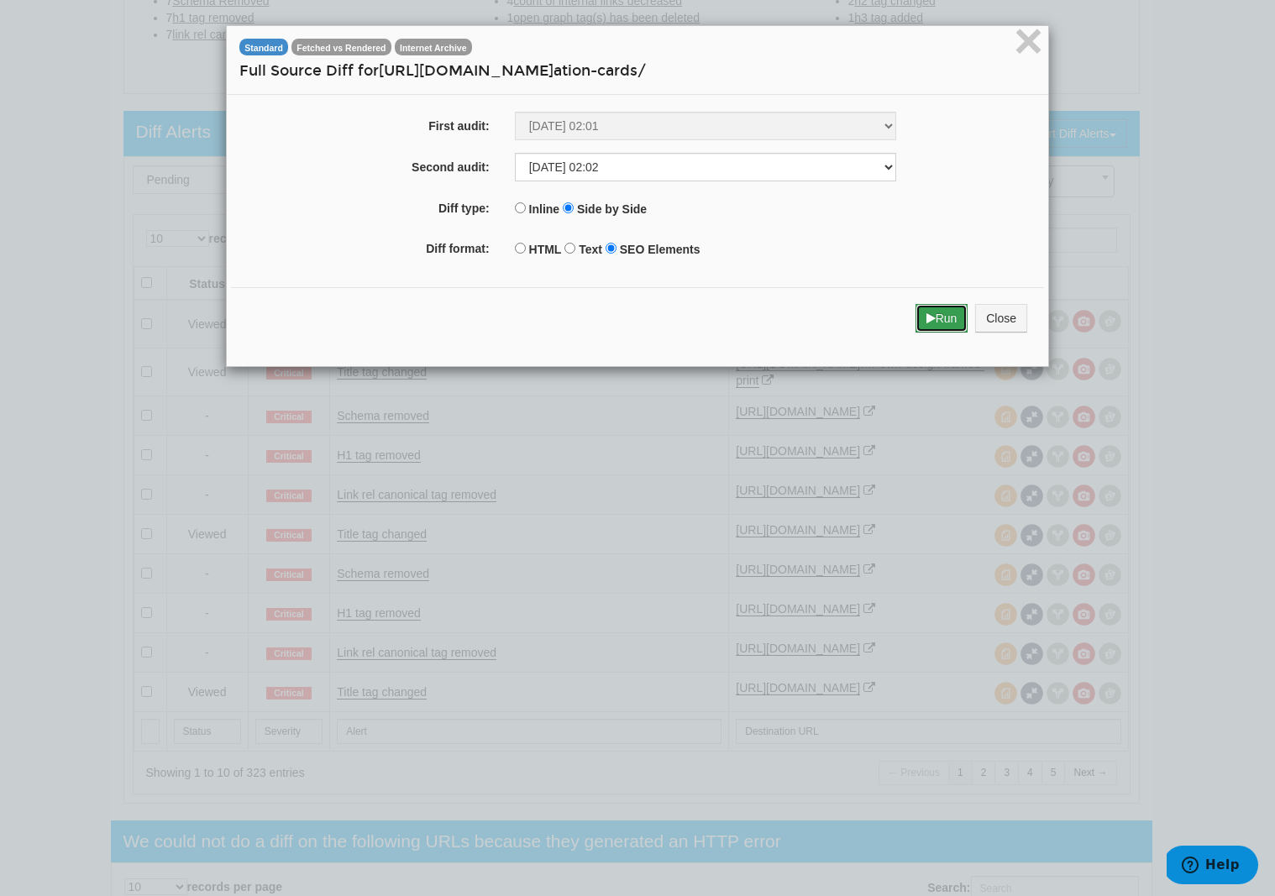
click at [943, 320] on button "Run" at bounding box center [942, 318] width 53 height 29
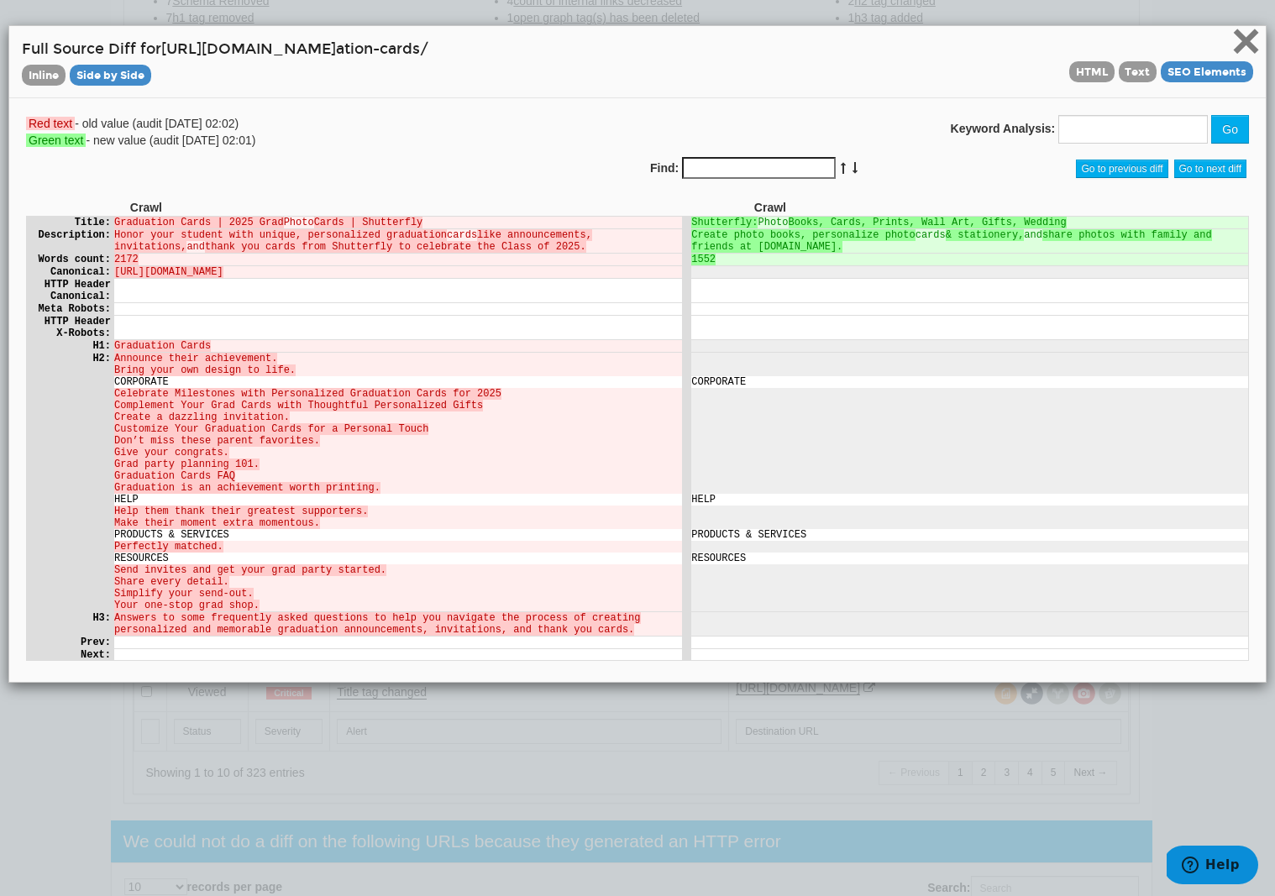
click at [1250, 48] on span "×" at bounding box center [1246, 41] width 29 height 56
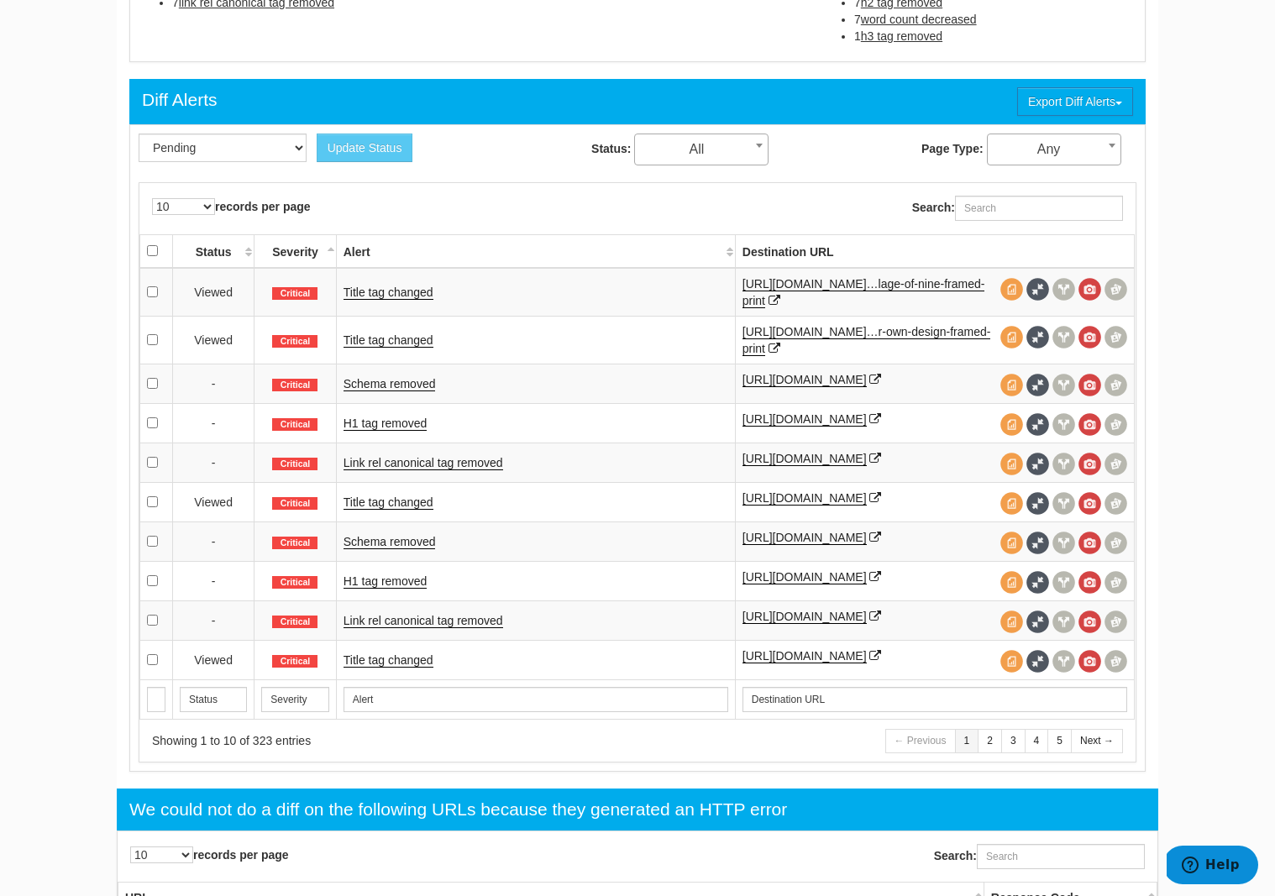
scroll to position [692, 0]
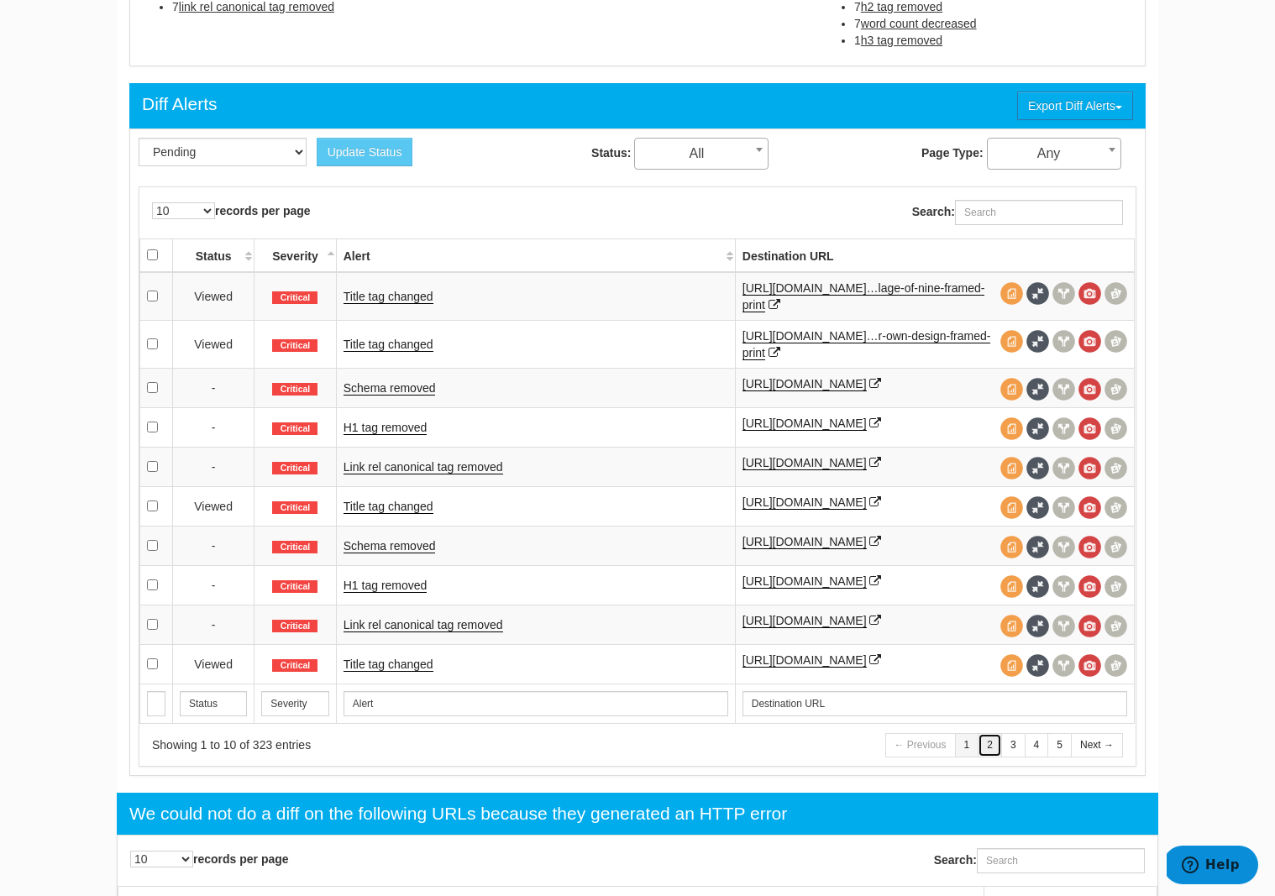
click at [996, 748] on link "2" at bounding box center [990, 745] width 24 height 24
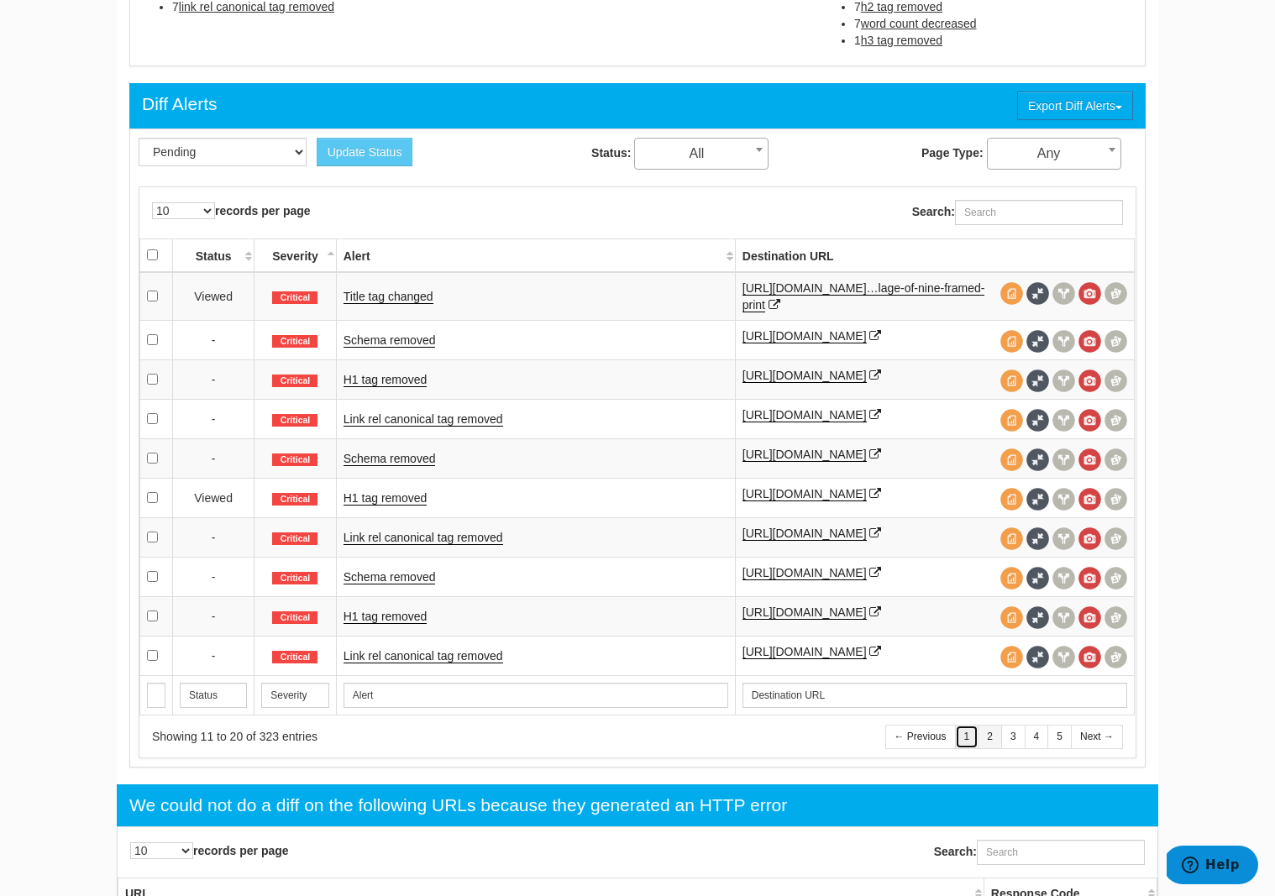
click at [966, 749] on link "1" at bounding box center [967, 737] width 24 height 24
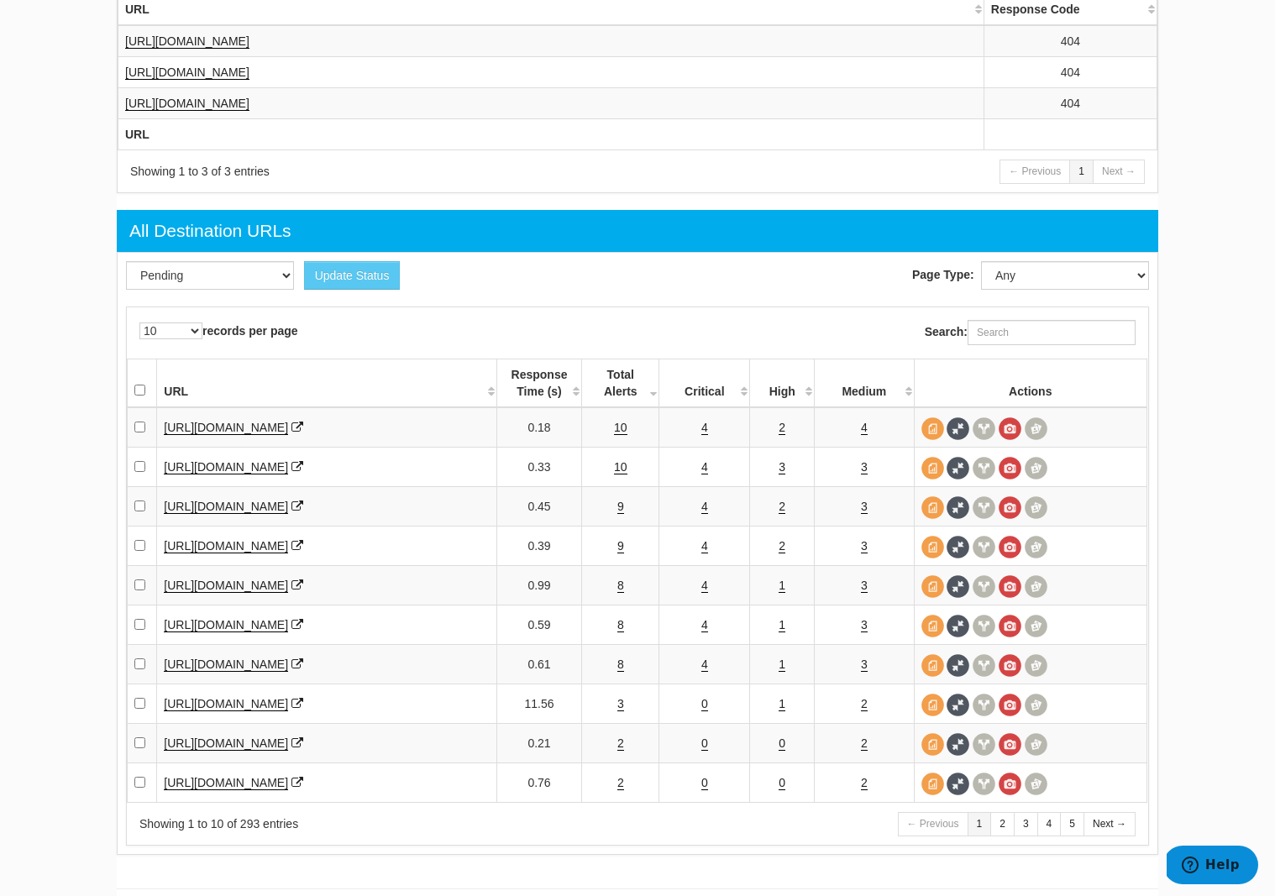
scroll to position [1955, 0]
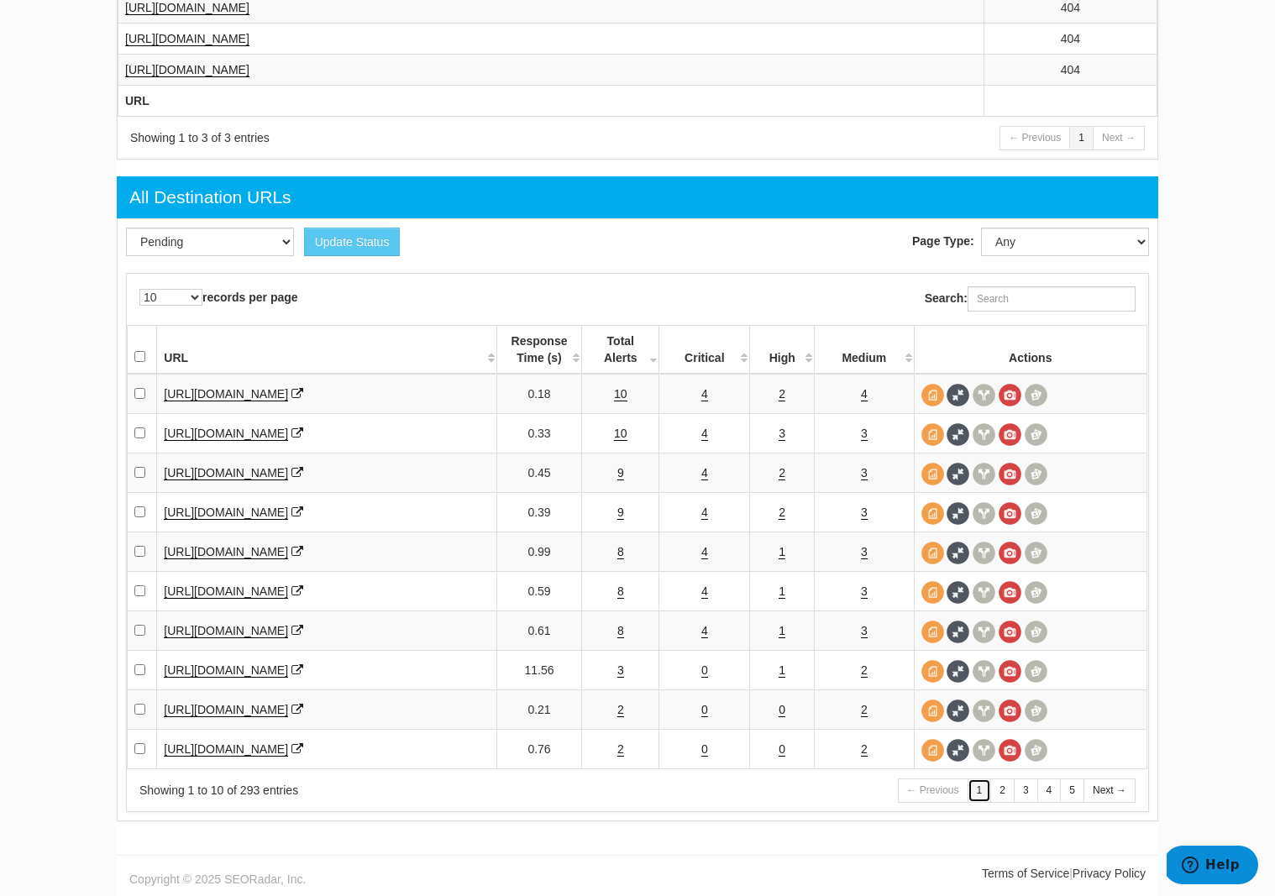
click at [981, 791] on link "1" at bounding box center [980, 791] width 24 height 24
